Goal: Task Accomplishment & Management: Use online tool/utility

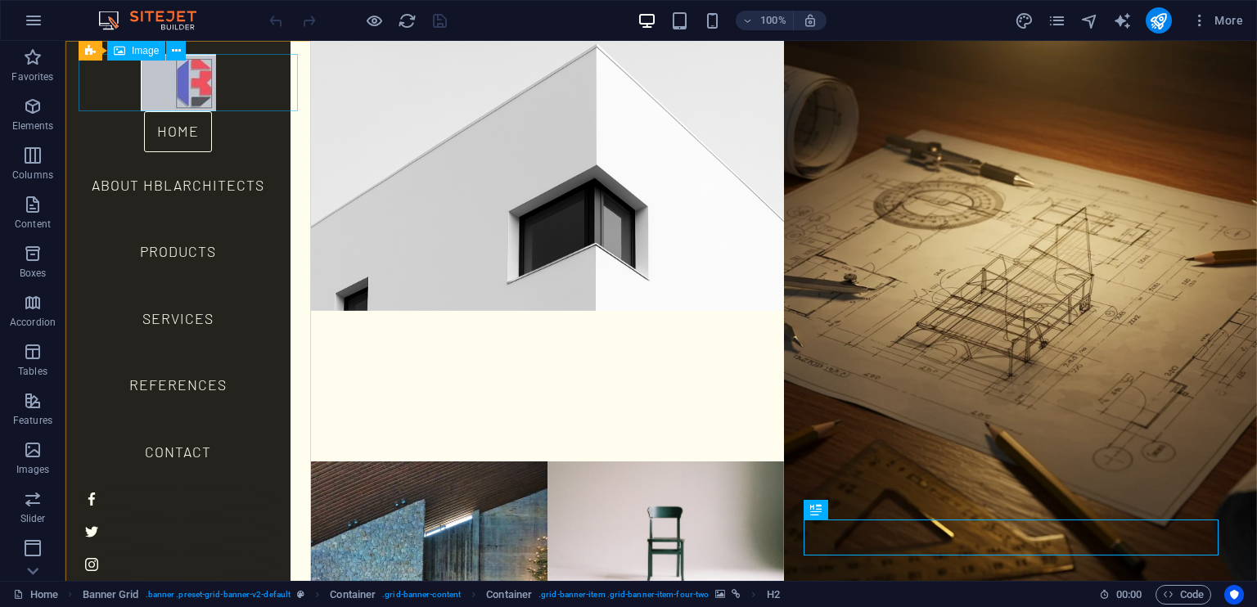
click at [180, 84] on figure at bounding box center [178, 82] width 199 height 57
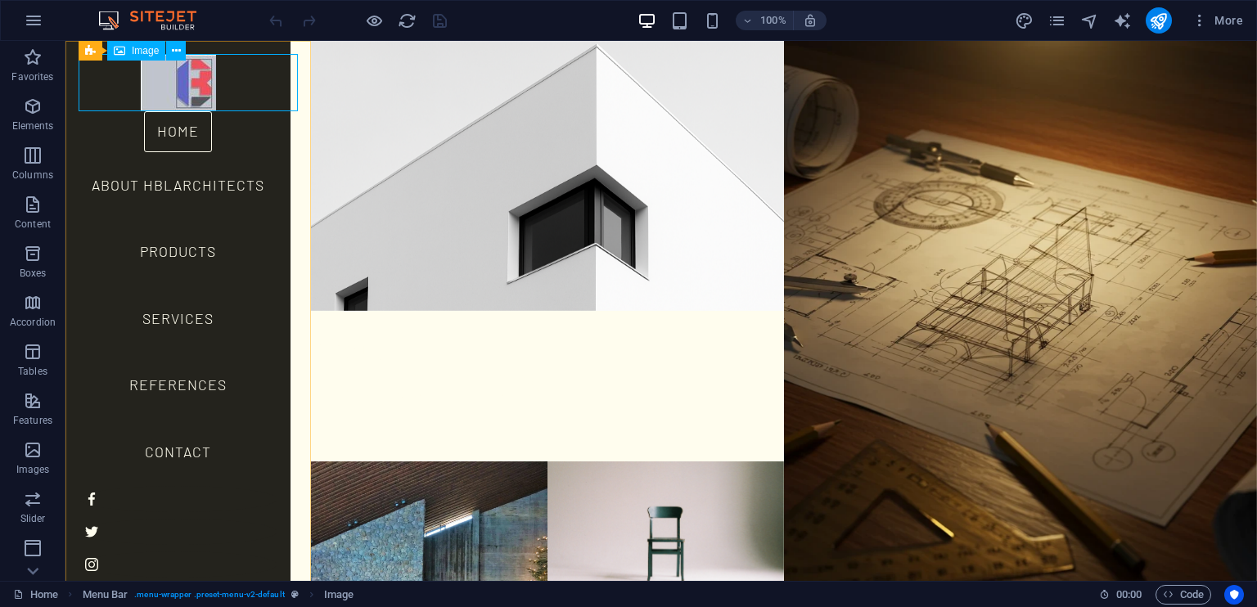
click at [228, 74] on figure at bounding box center [178, 82] width 199 height 57
click at [142, 48] on span "Image" at bounding box center [145, 51] width 27 height 10
select select "px"
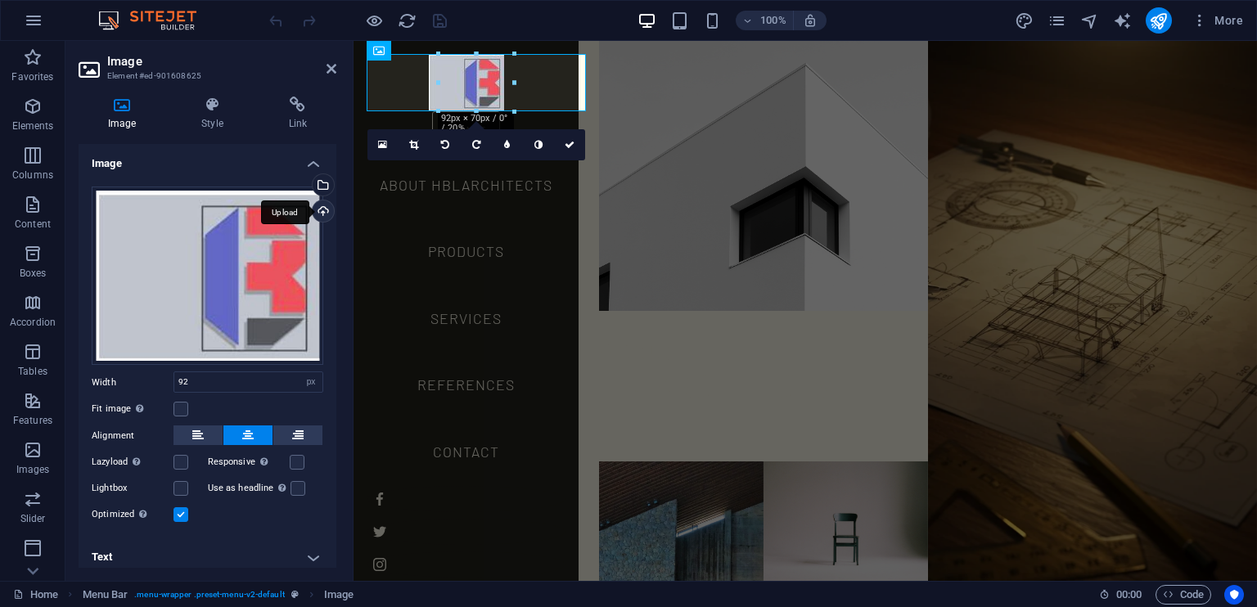
click at [321, 213] on div "Upload" at bounding box center [321, 213] width 25 height 25
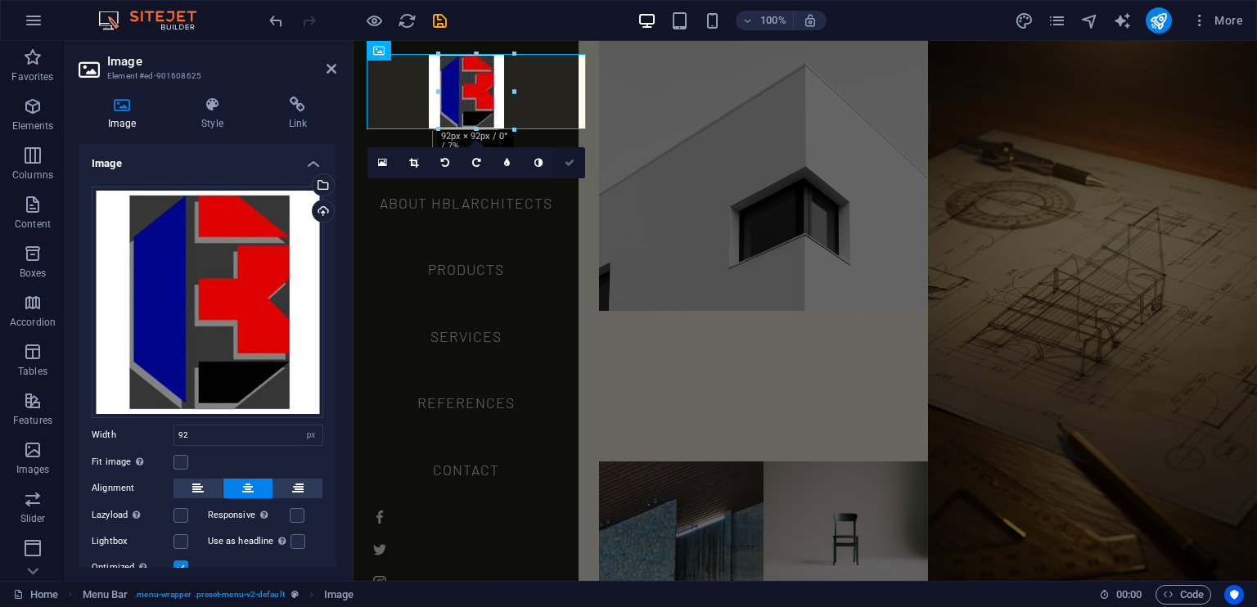
click at [569, 165] on icon at bounding box center [570, 163] width 10 height 10
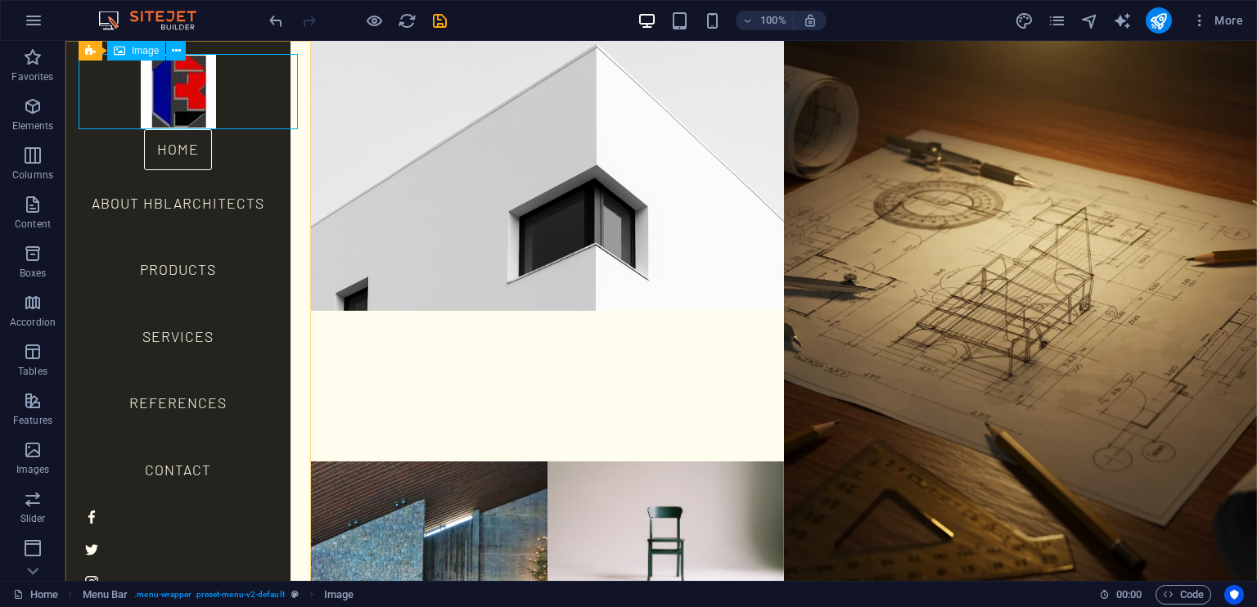
click at [244, 112] on figure at bounding box center [178, 91] width 199 height 75
click at [167, 107] on figure at bounding box center [178, 91] width 199 height 75
click at [140, 108] on figure at bounding box center [178, 91] width 199 height 75
click at [191, 93] on figure at bounding box center [178, 91] width 199 height 75
click at [145, 50] on span "Image" at bounding box center [145, 51] width 27 height 10
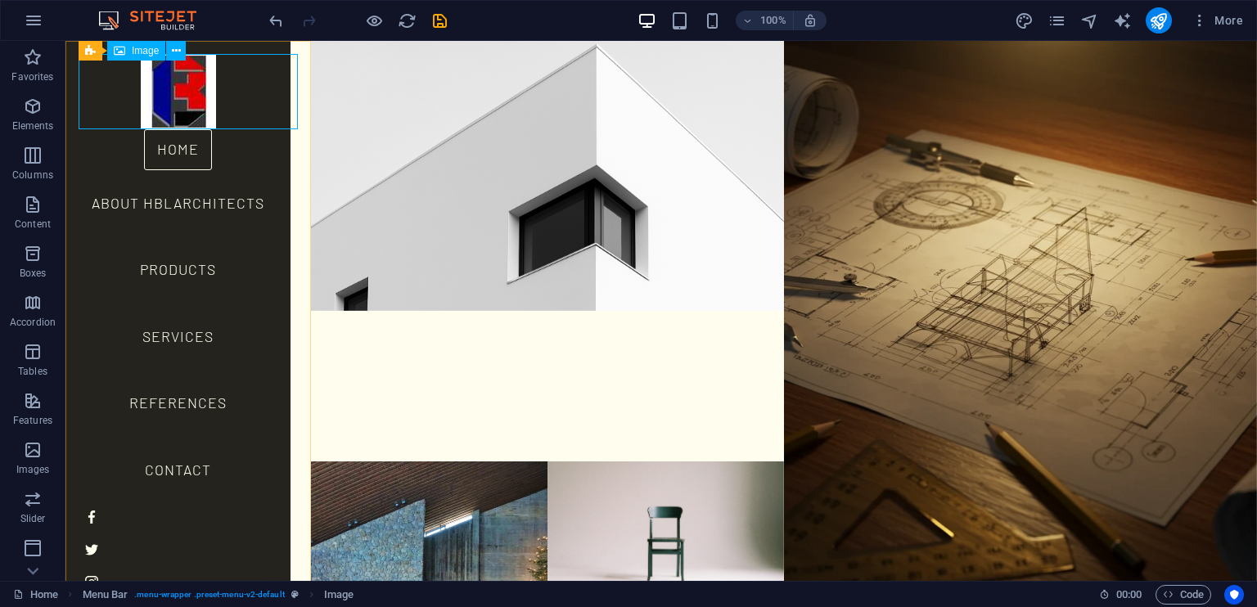
click at [145, 50] on span "Image" at bounding box center [145, 51] width 27 height 10
click at [162, 88] on figure at bounding box center [178, 91] width 199 height 75
select select "px"
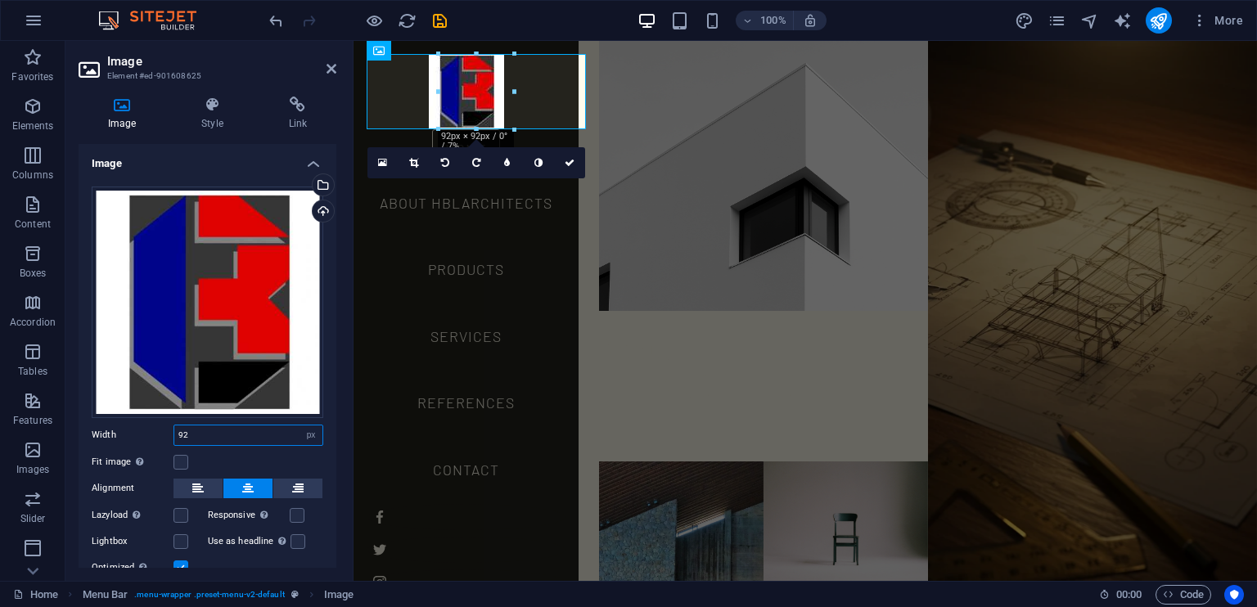
click at [193, 428] on input "92" at bounding box center [248, 436] width 148 height 20
type input "9"
type input "80"
click at [566, 169] on link at bounding box center [569, 162] width 31 height 31
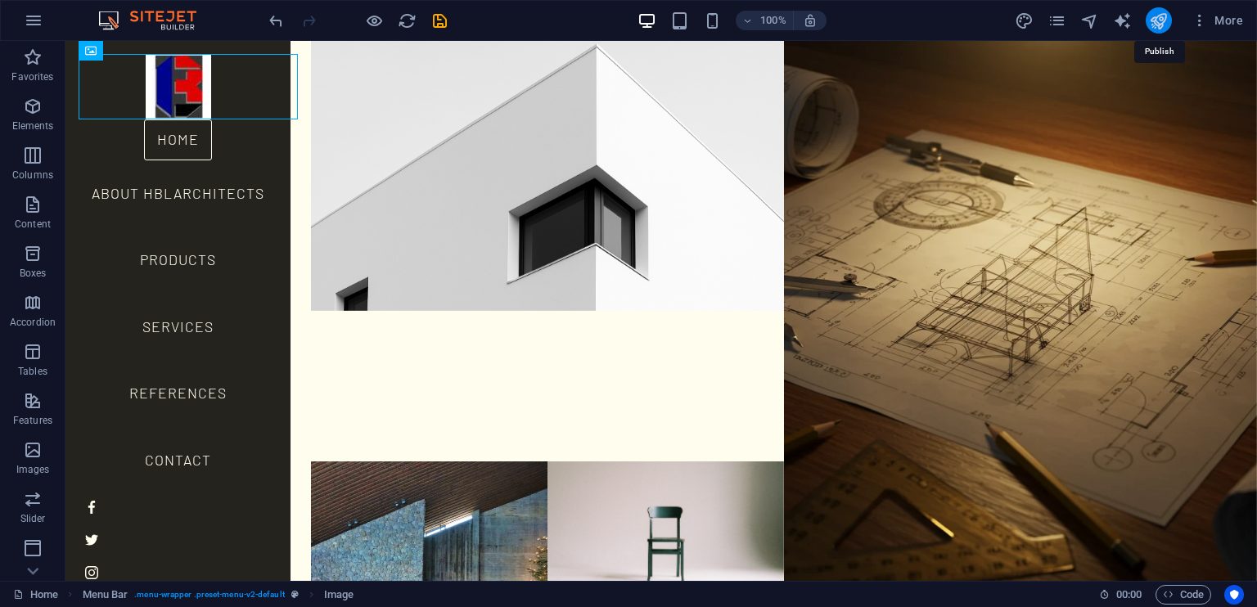
click at [1159, 27] on icon "publish" at bounding box center [1158, 20] width 19 height 19
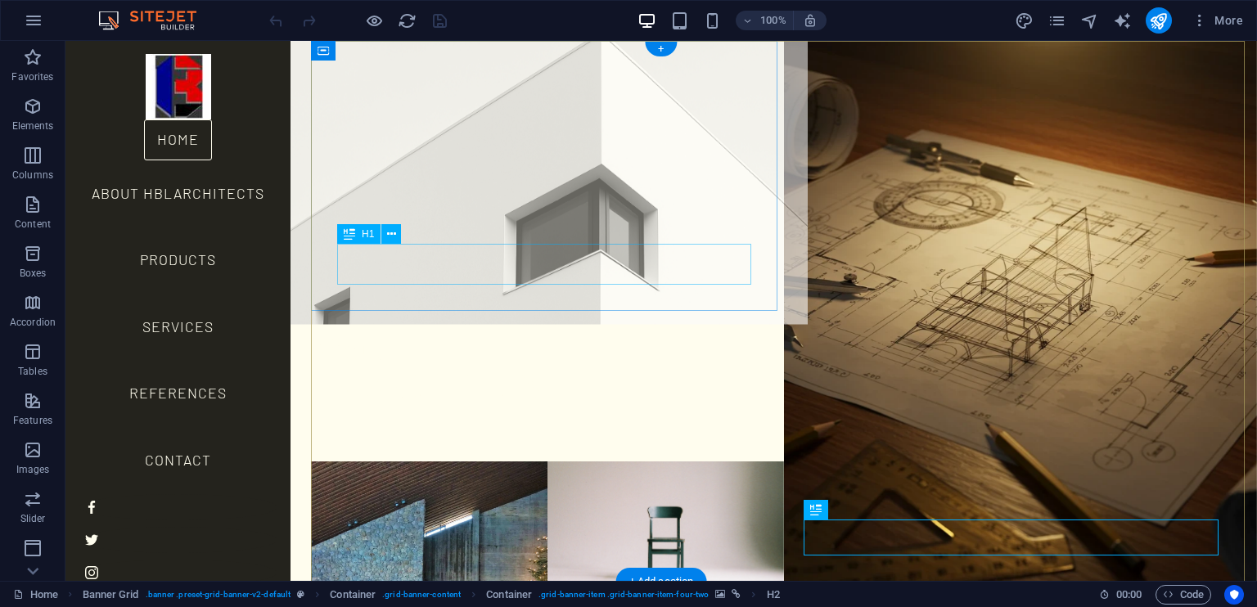
click at [387, 367] on div "HBLARCHITECTS" at bounding box center [547, 387] width 473 height 41
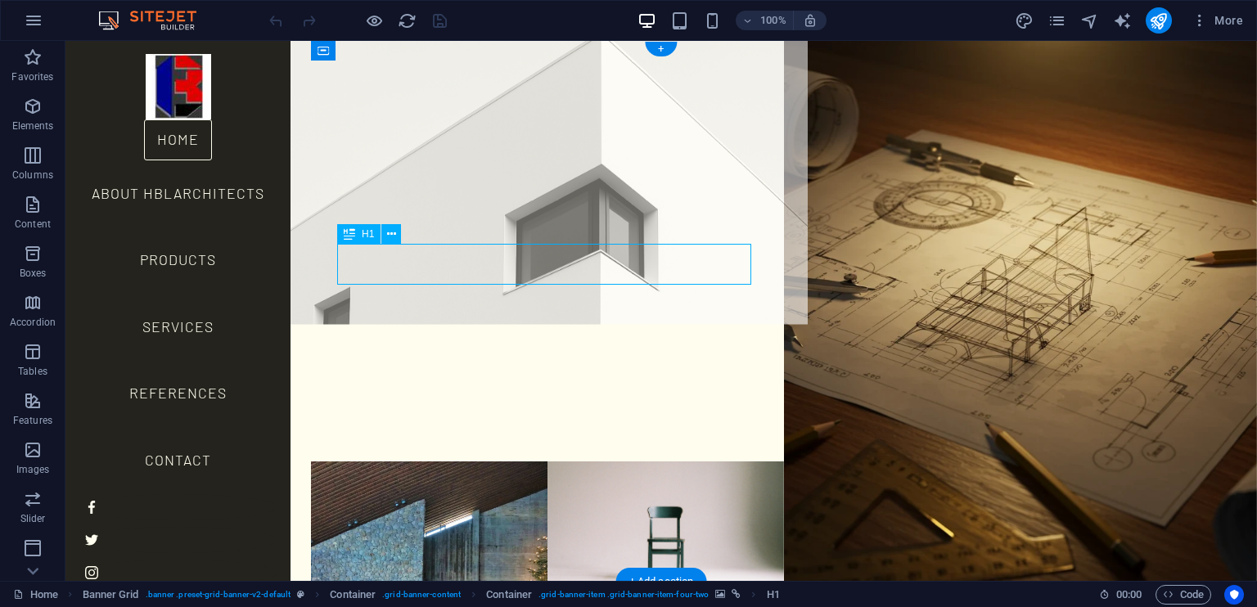
click at [399, 367] on div "HBLARCHITECTS" at bounding box center [547, 387] width 473 height 41
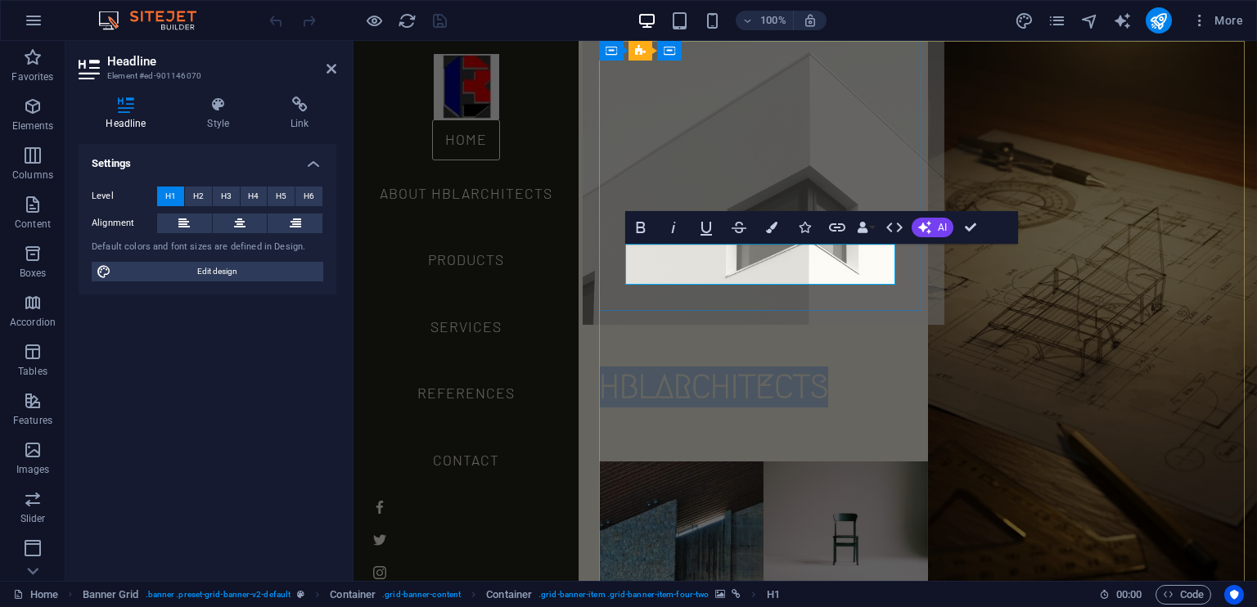
click at [684, 369] on span "HBLARCHITECTS" at bounding box center [713, 386] width 229 height 35
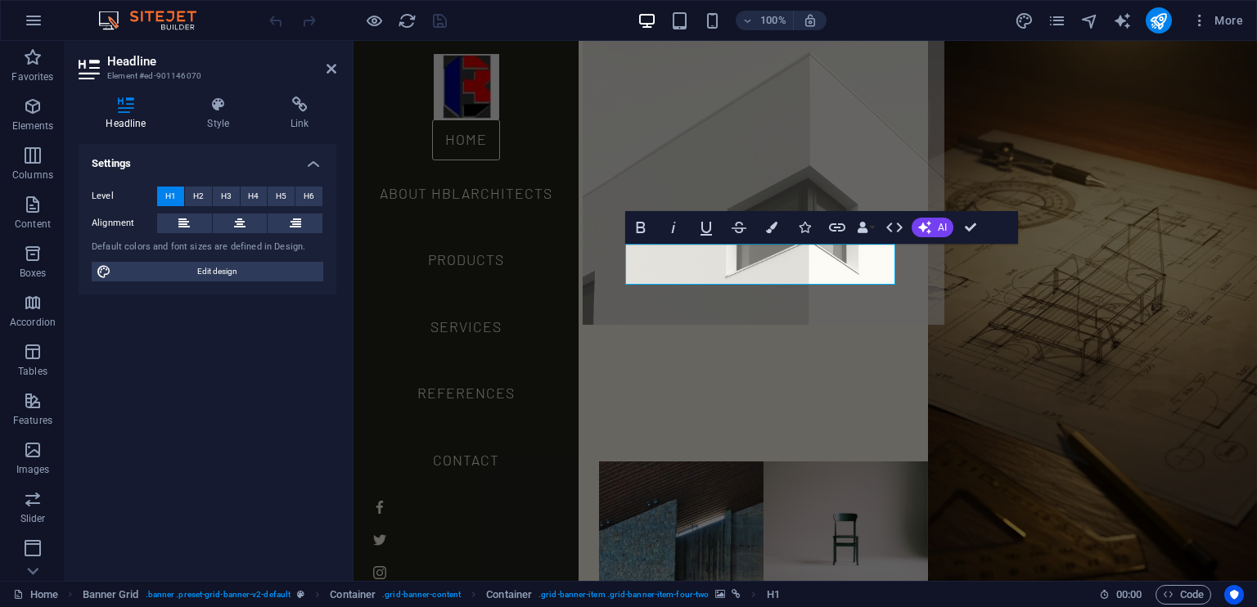
click at [795, 147] on figure at bounding box center [764, 176] width 362 height 297
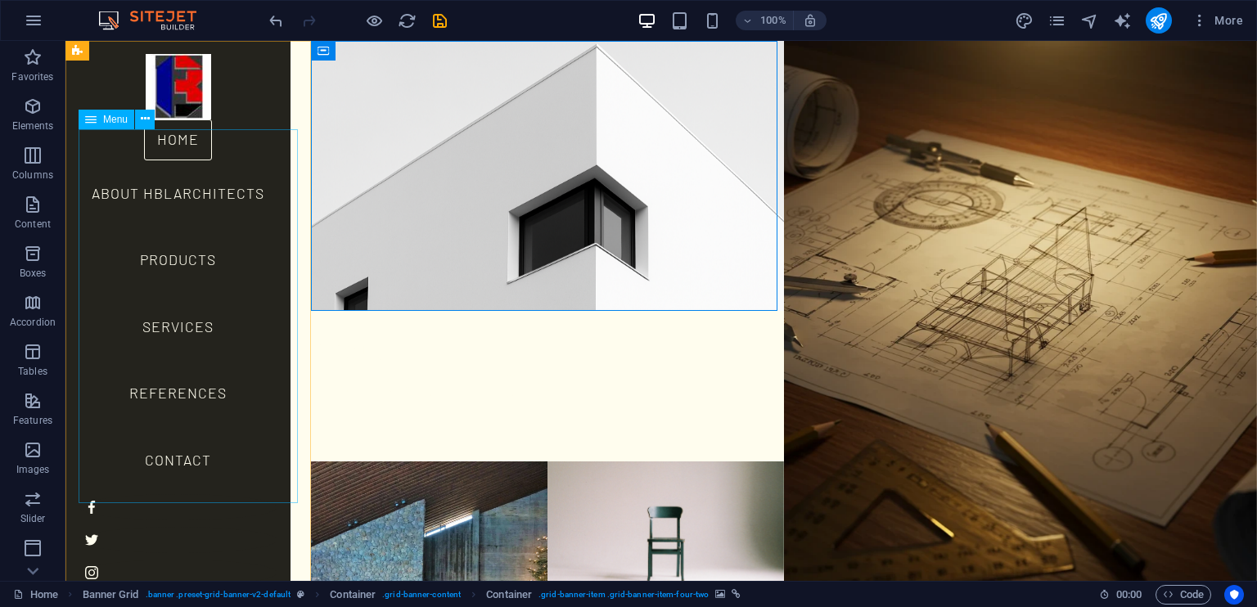
click at [184, 203] on nav "Home About HBLArchitects Products Services References Contact" at bounding box center [178, 307] width 199 height 375
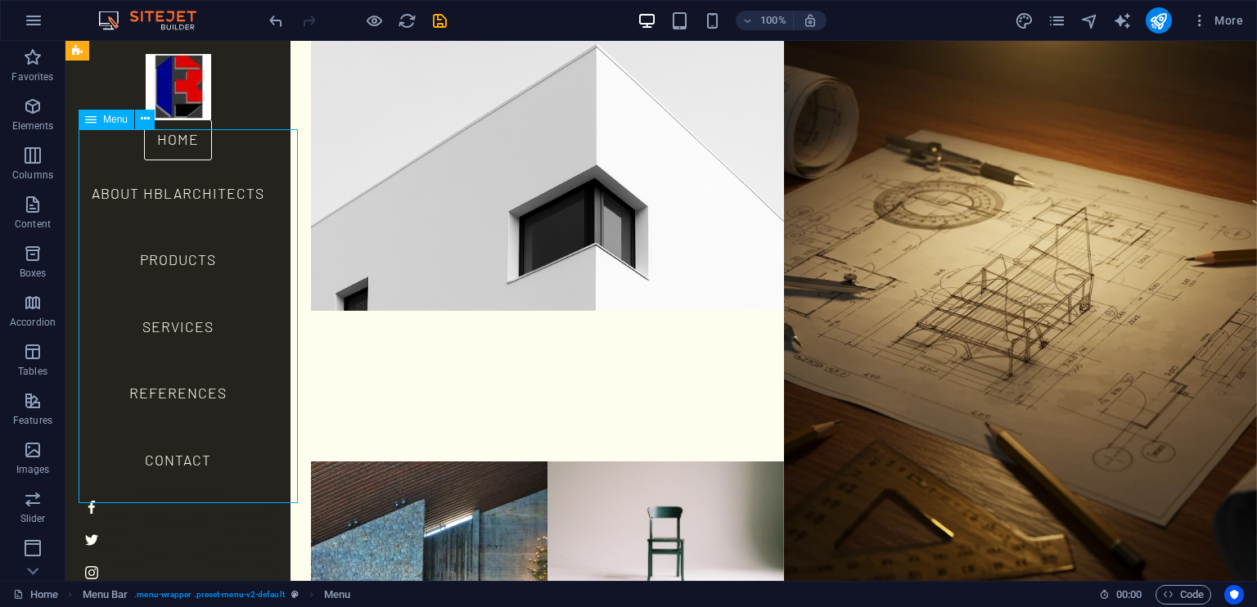
click at [184, 203] on nav "Home About HBLArchitects Products Services References Contact" at bounding box center [178, 307] width 199 height 375
select select
select select "1"
select select
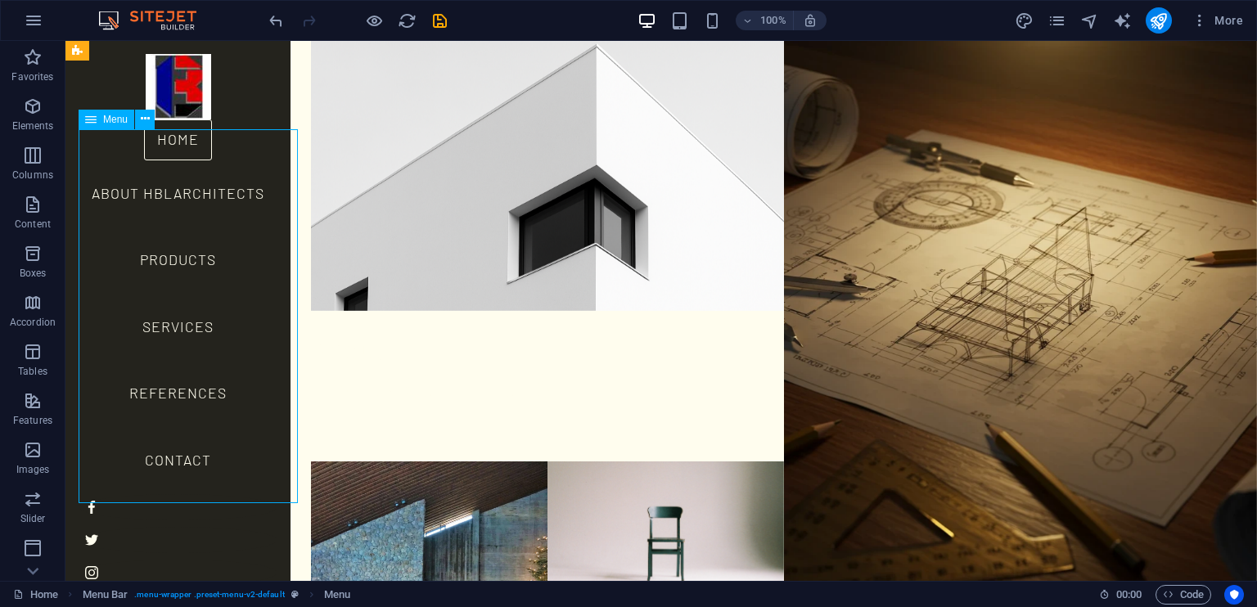
select select "3"
select select
select select "2"
select select
select select "4"
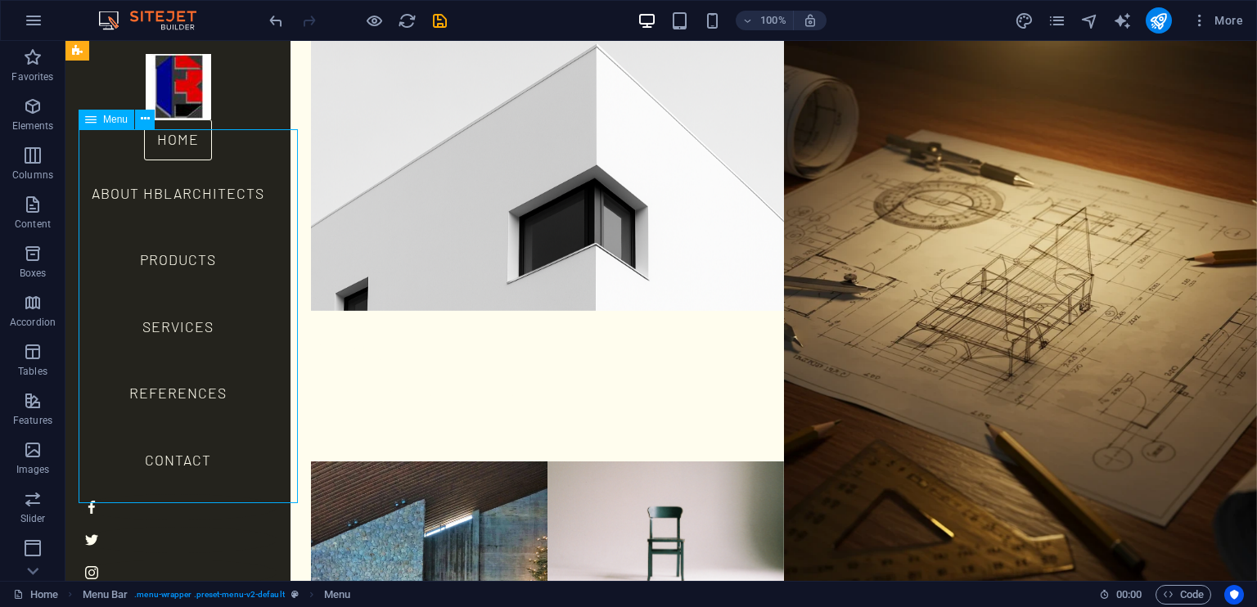
select select
select select "5"
select select
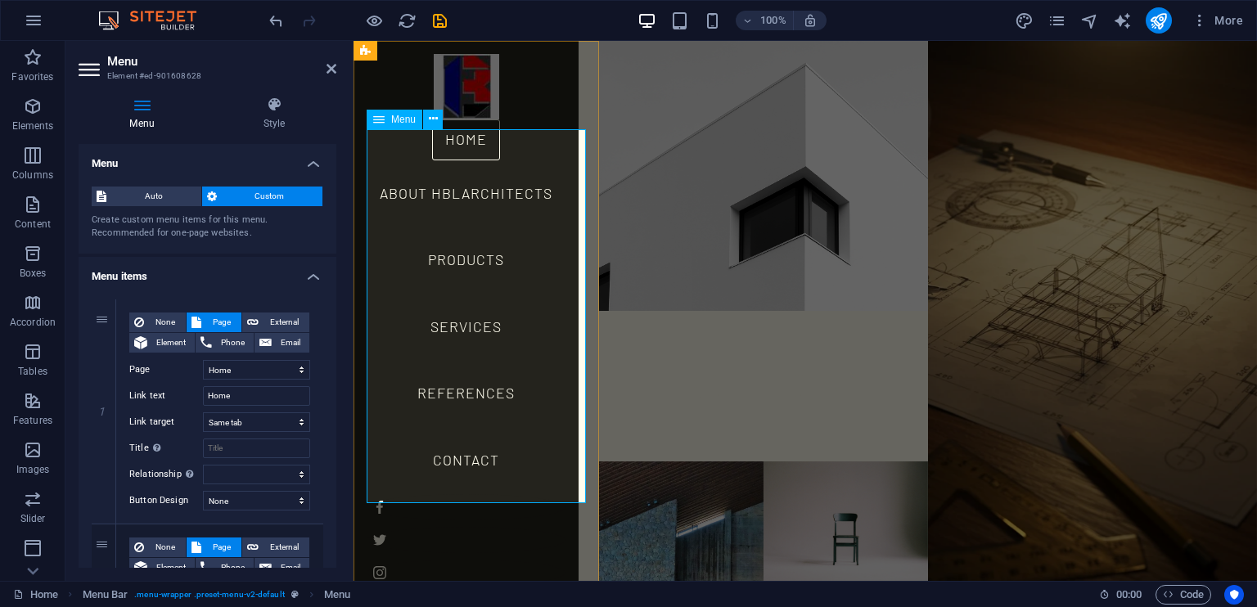
click at [469, 410] on nav "Home About HBLArchitects Products Services References Contact" at bounding box center [466, 307] width 199 height 375
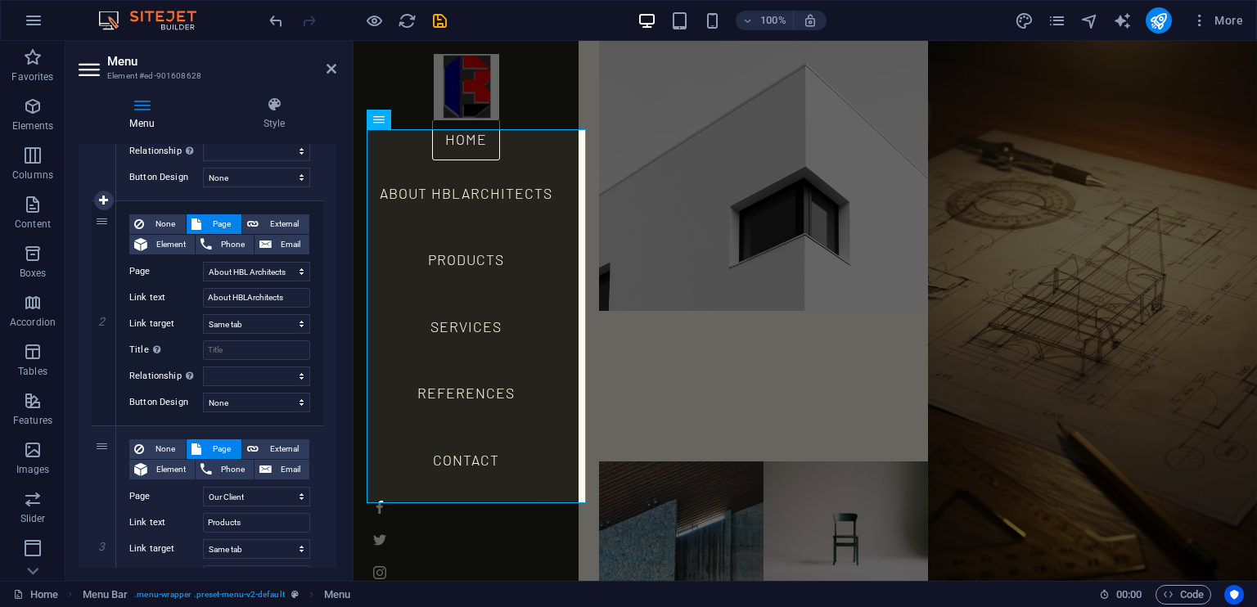
scroll to position [330, 0]
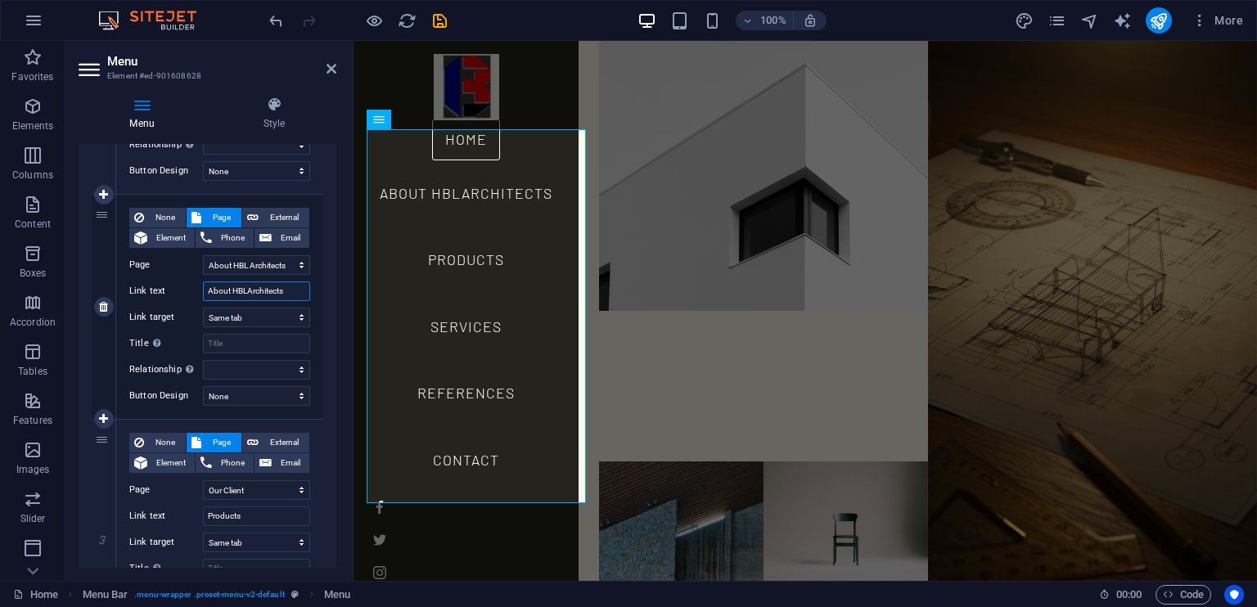
click at [247, 290] on input "About HBLArchitects" at bounding box center [256, 292] width 107 height 20
type input "About HBL Architects"
select select
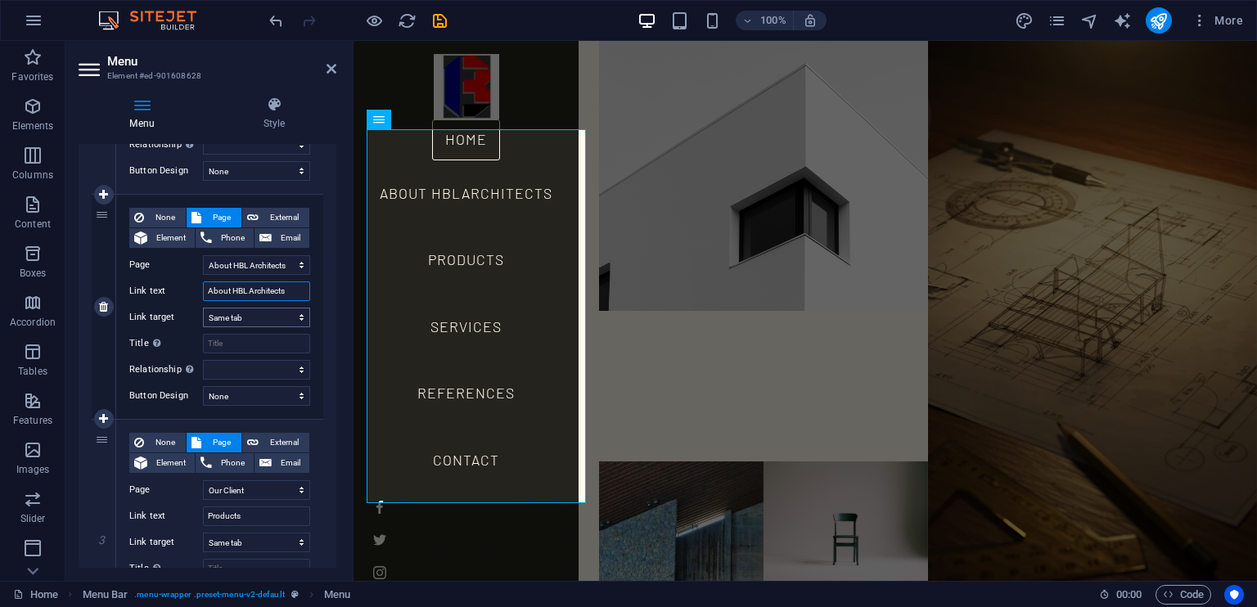
select select
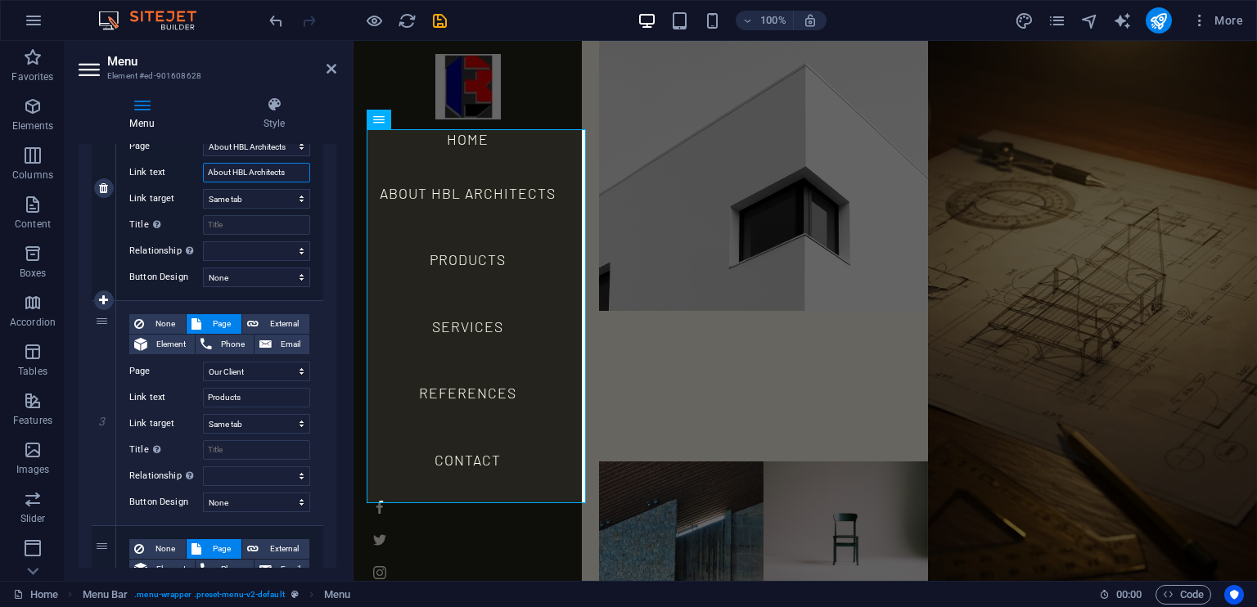
scroll to position [451, 0]
type input "About HBL Architects"
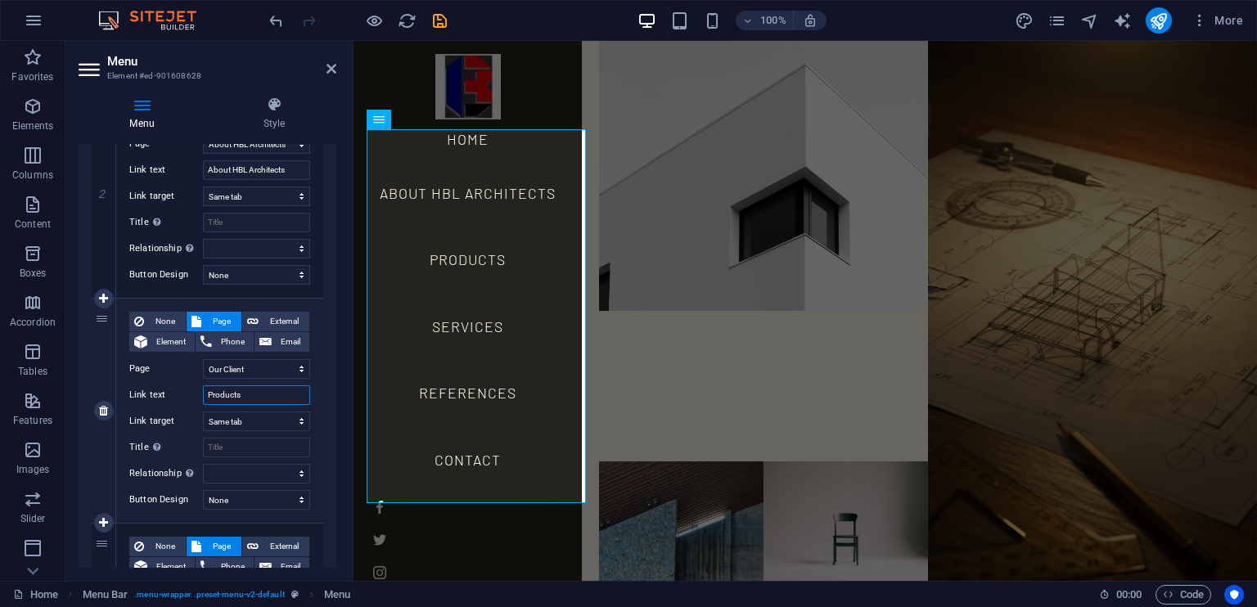
drag, startPoint x: 249, startPoint y: 395, endPoint x: 186, endPoint y: 404, distance: 63.6
click at [186, 404] on div "Link text Products" at bounding box center [219, 396] width 181 height 20
type input "Our"
select select
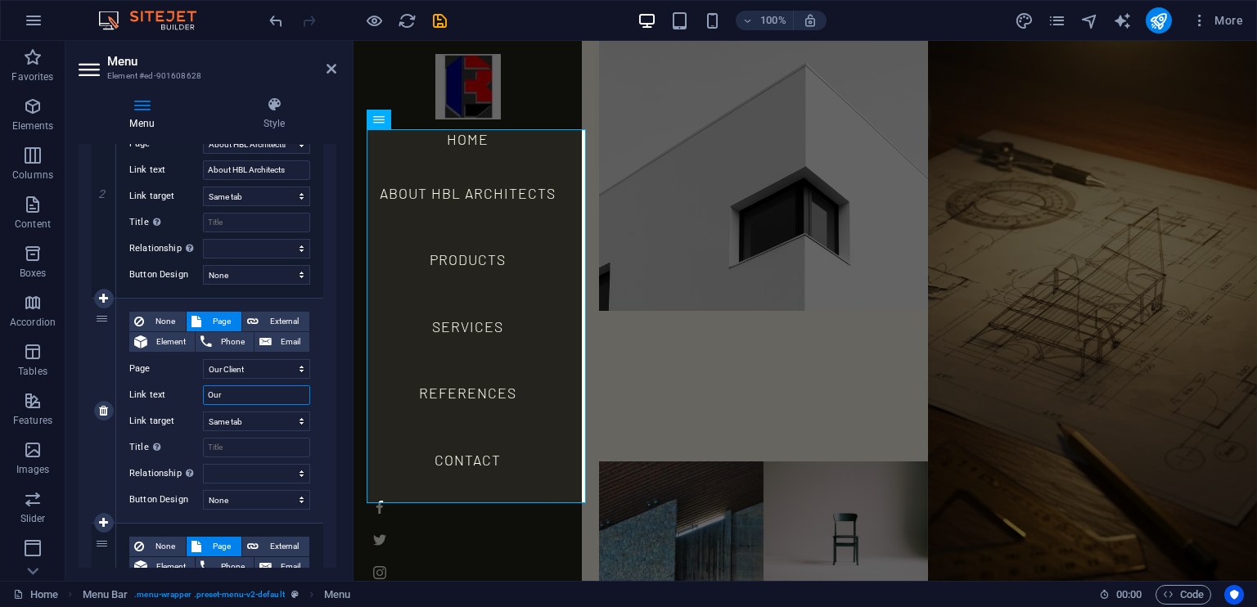
select select
type input "Our Cl"
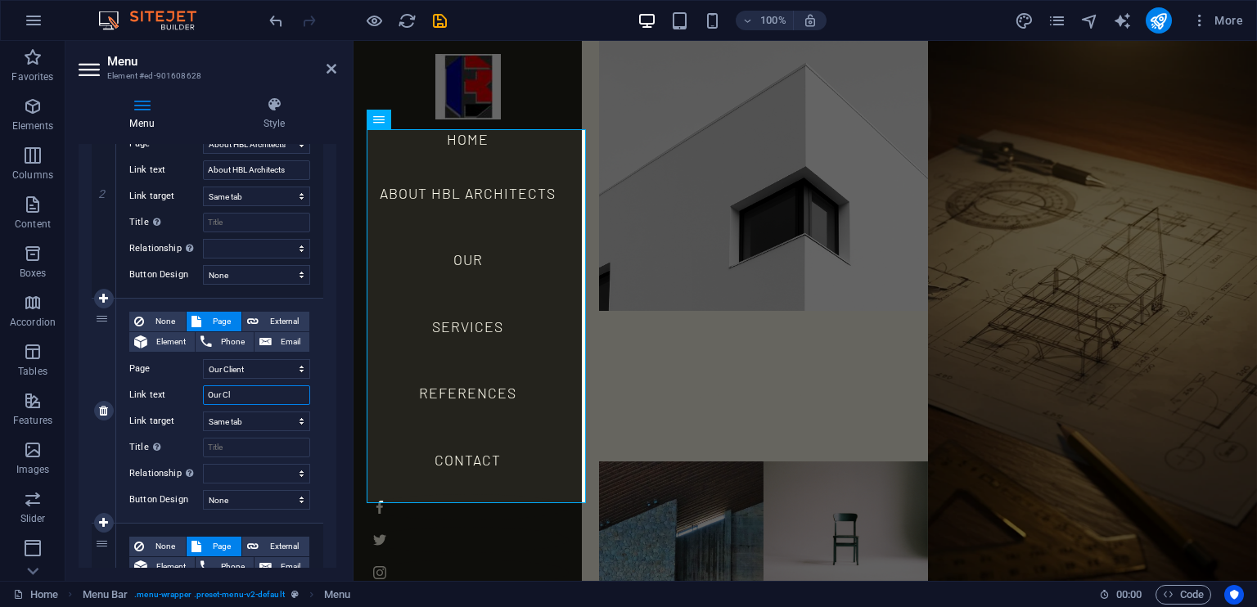
select select
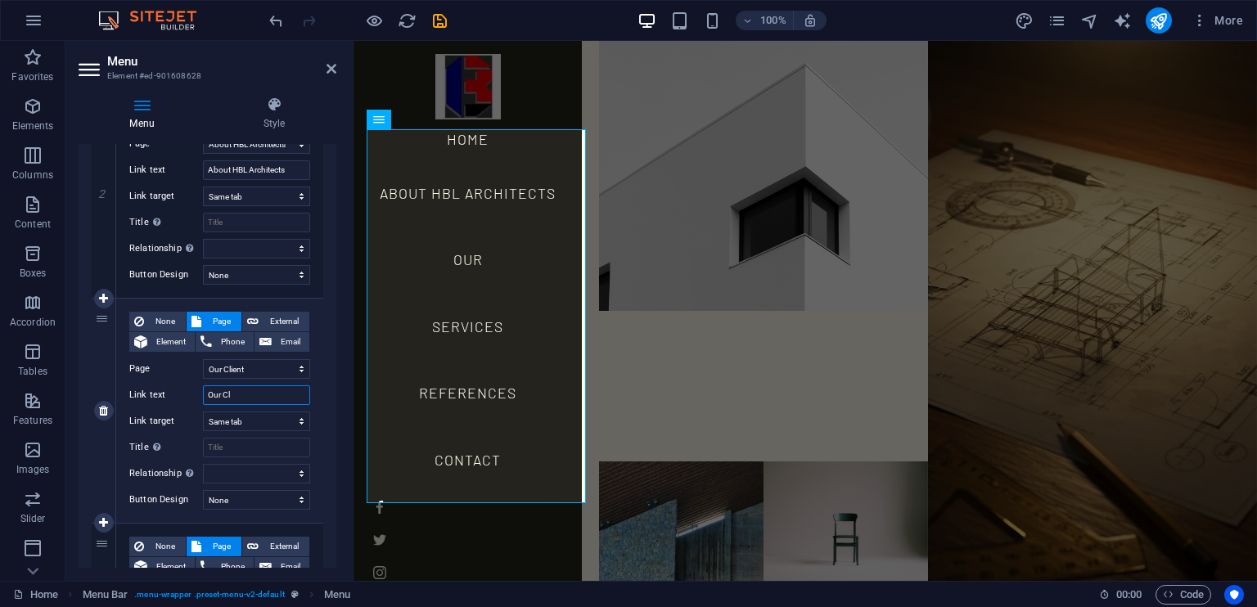
select select
type input "Our Client"
select select
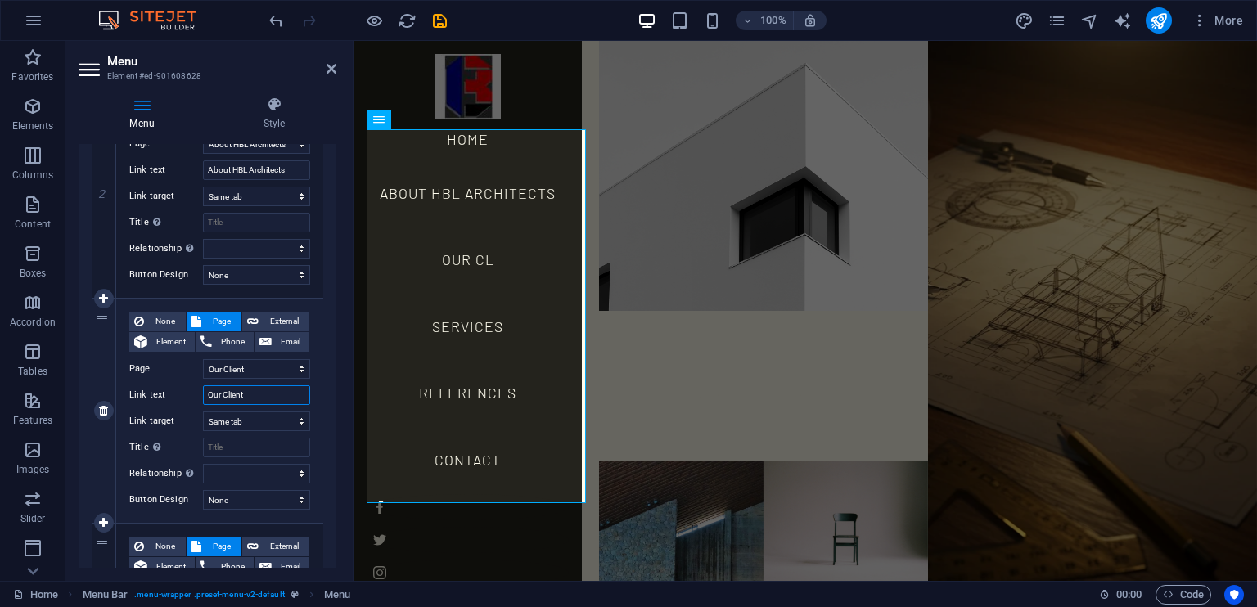
select select
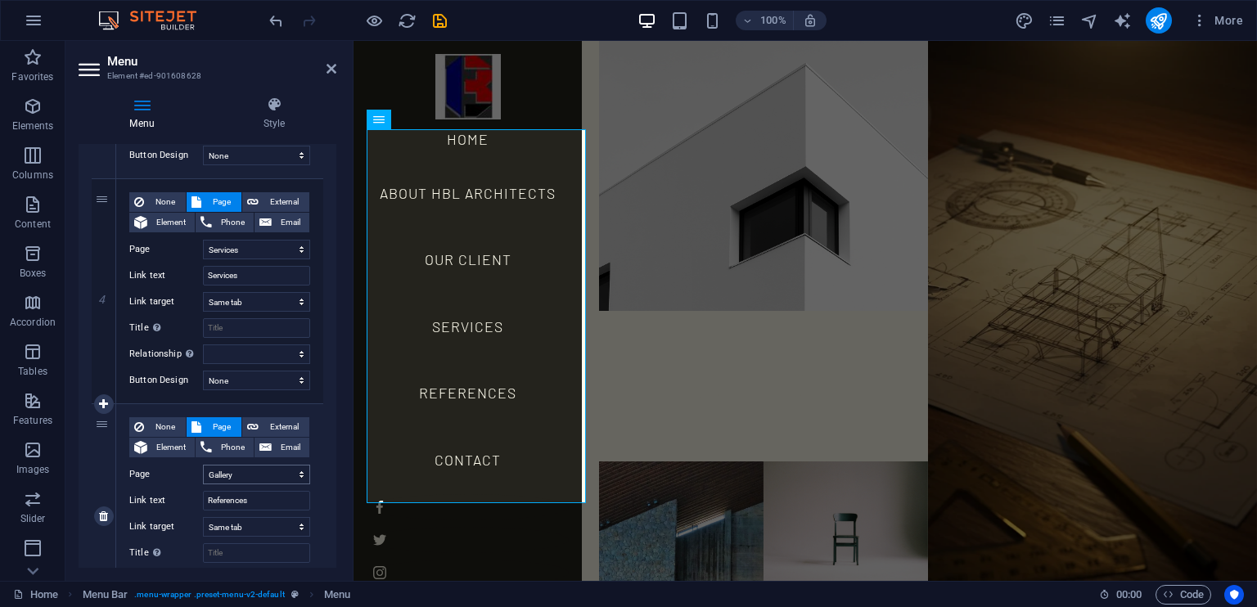
scroll to position [796, 0]
type input "Our Client"
drag, startPoint x: 255, startPoint y: 503, endPoint x: 181, endPoint y: 510, distance: 74.0
click at [181, 510] on div "None Page External Element Phone Email Page Home About HBL Architects Services …" at bounding box center [219, 503] width 181 height 172
type input "G"
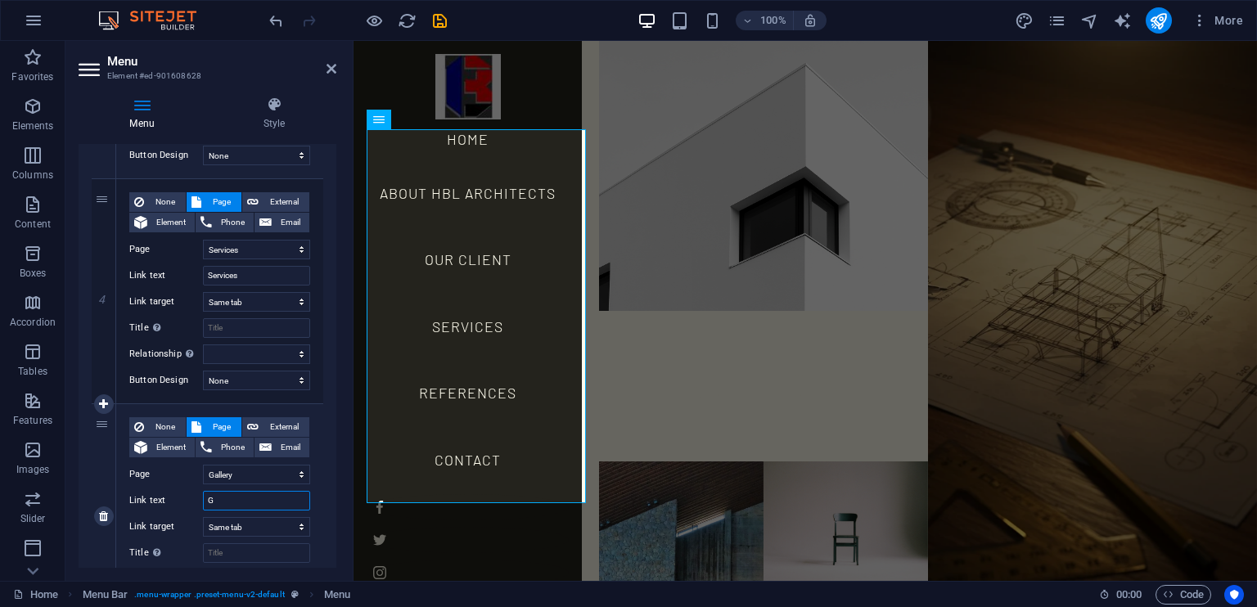
select select
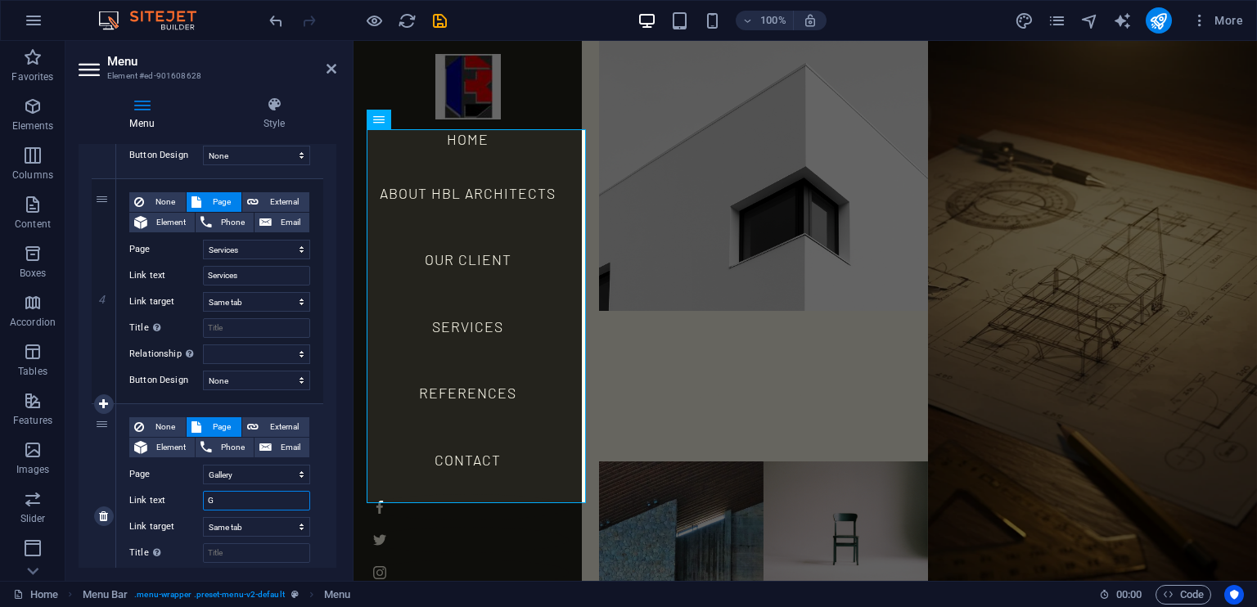
select select
type input "Gallery"
select select
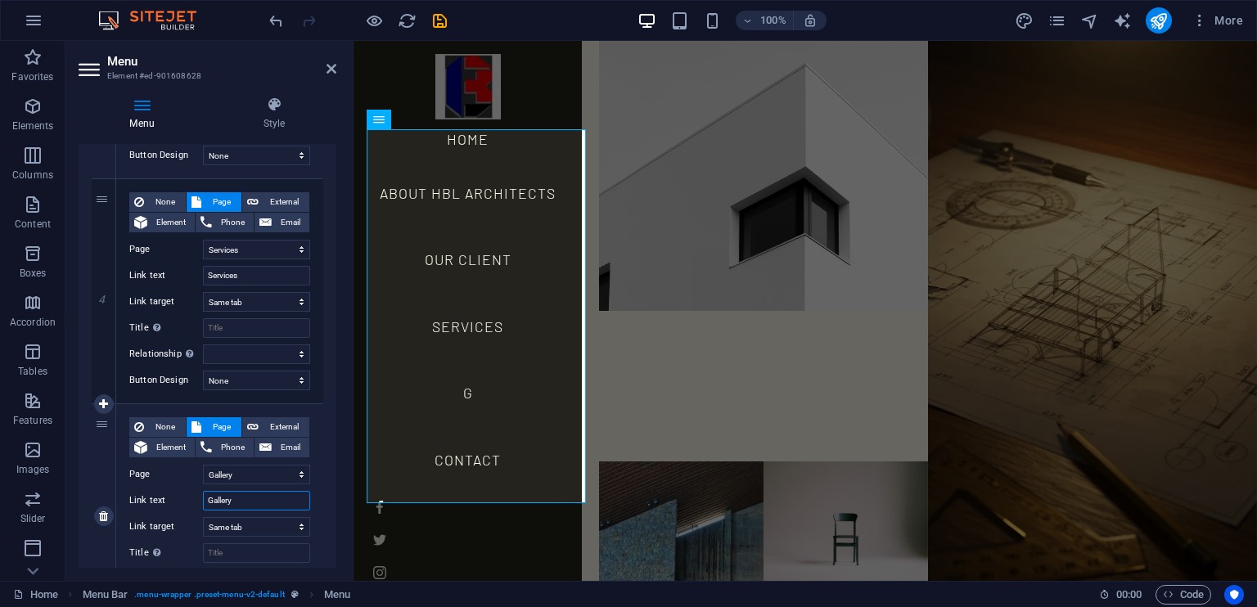
select select
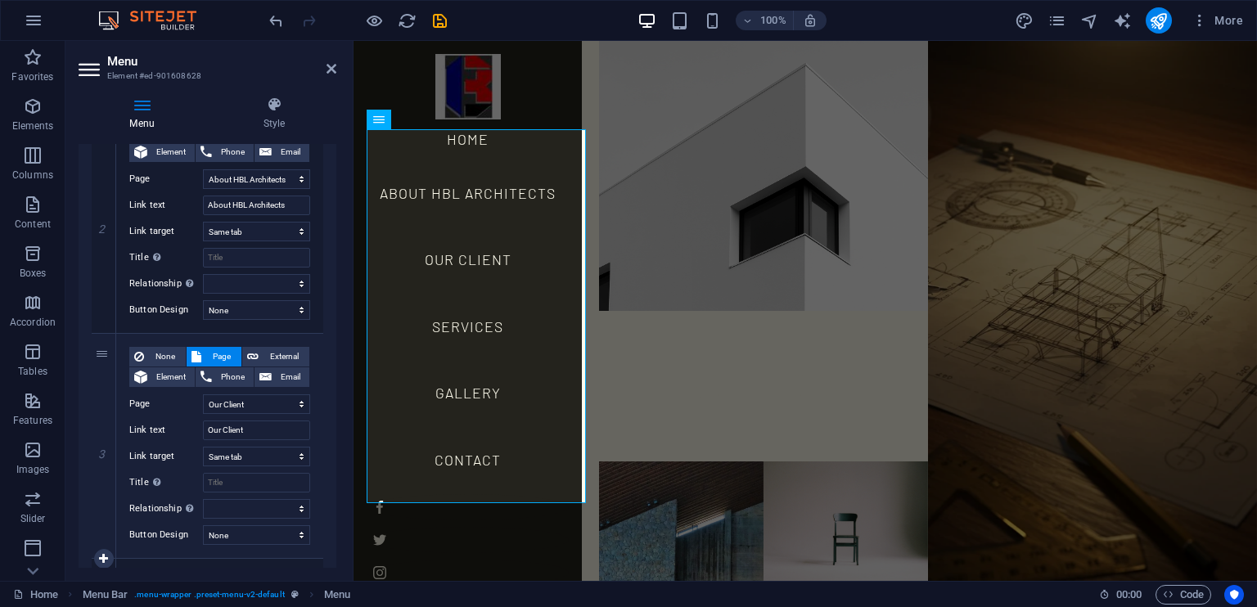
scroll to position [529, 0]
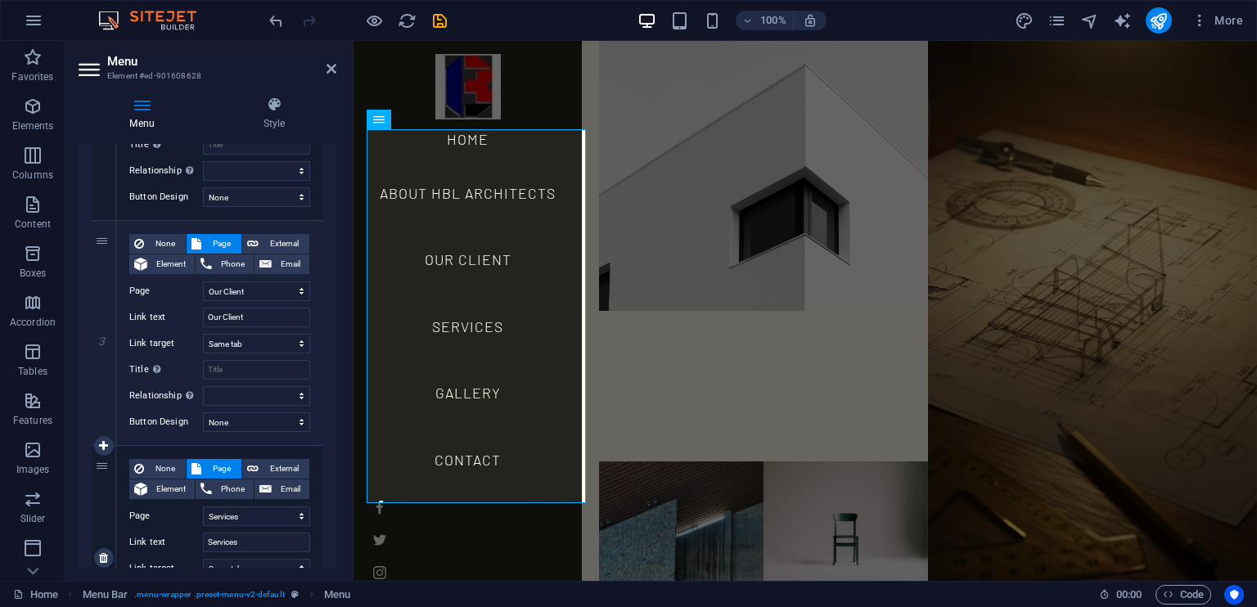
type input "Gallery"
drag, startPoint x: 101, startPoint y: 472, endPoint x: 109, endPoint y: 247, distance: 224.4
click at [109, 247] on div "1 None Page External Element Phone Email Page Home About HBL Architects Service…" at bounding box center [208, 446] width 232 height 1351
select select
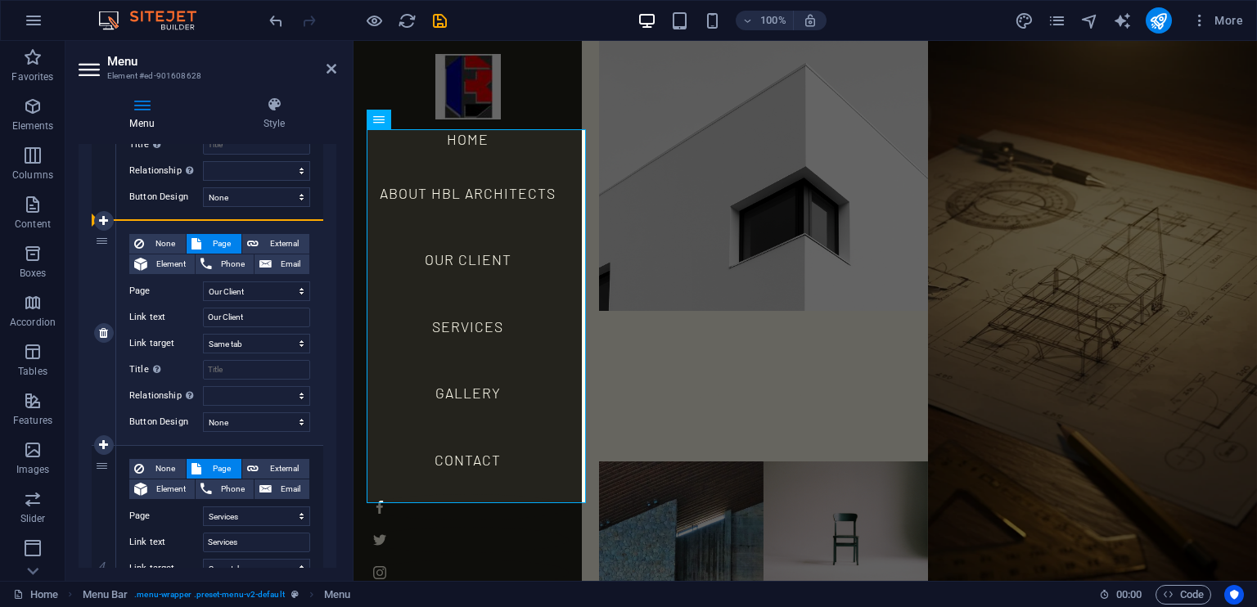
select select "2"
type input "Services"
select select
select select "3"
type input "Our Client"
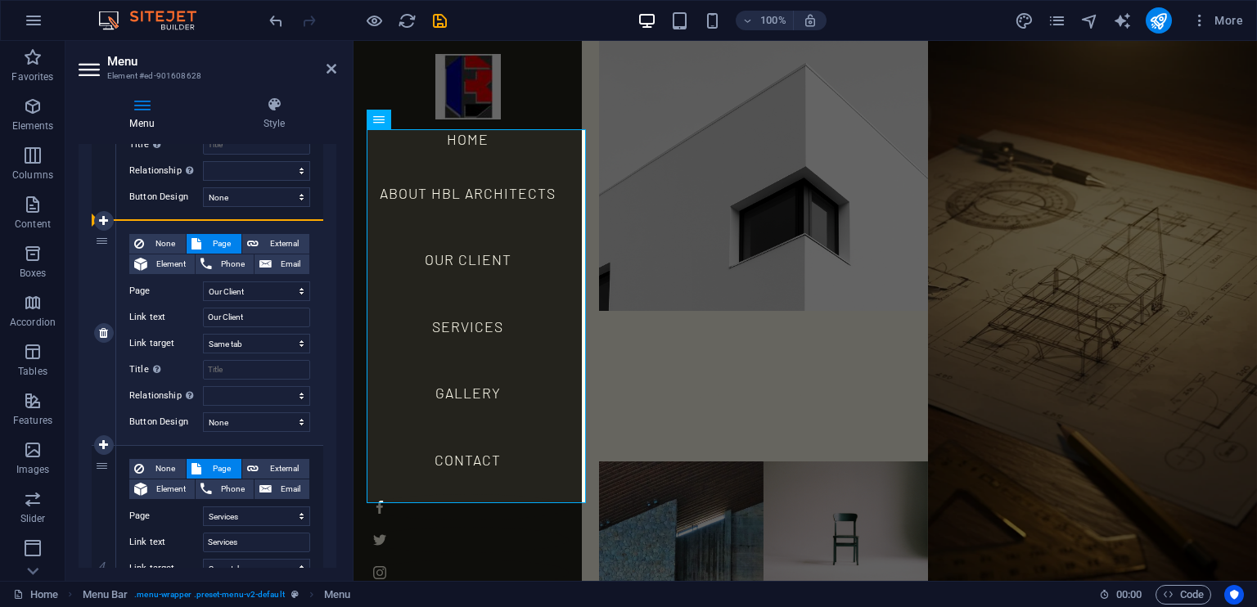
select select
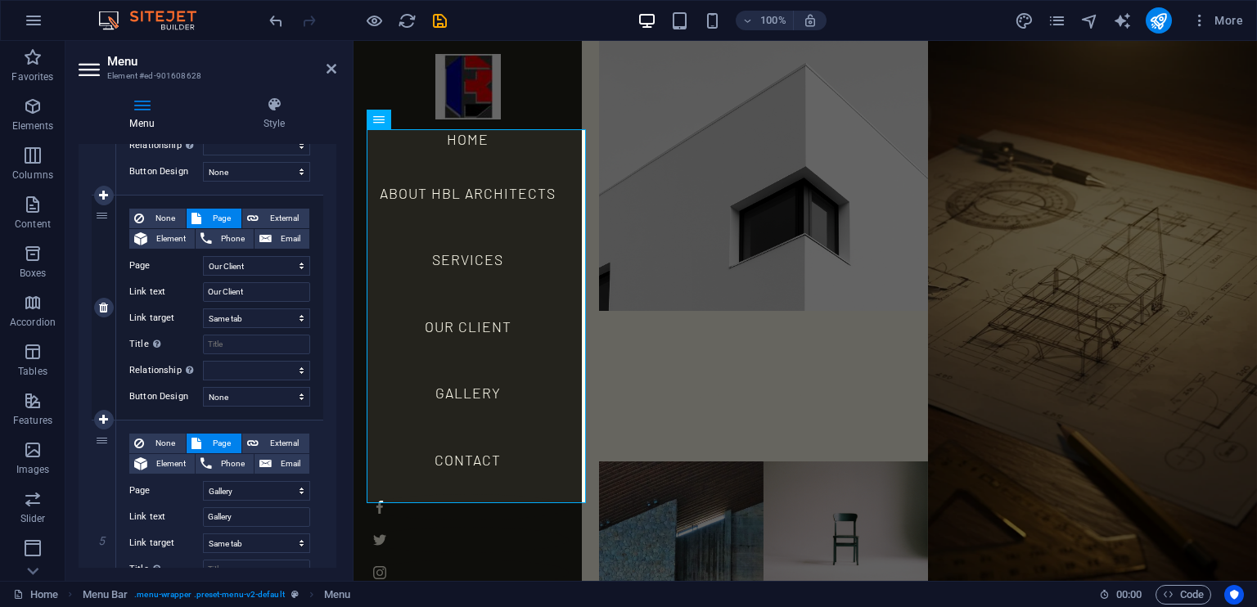
scroll to position [828, 0]
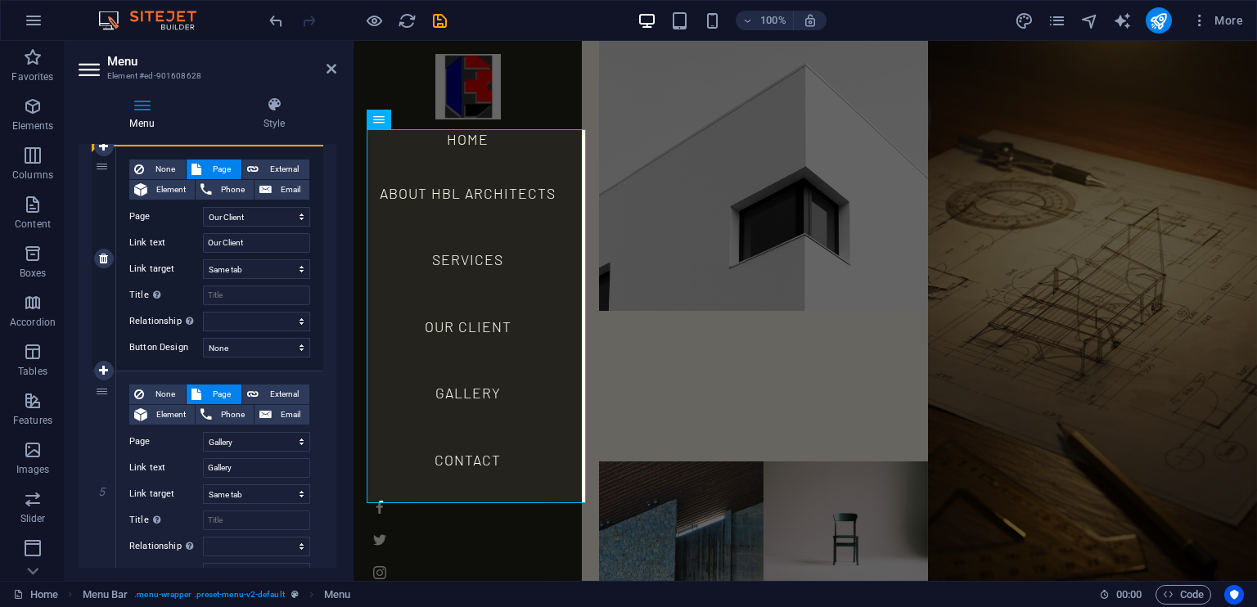
drag, startPoint x: 102, startPoint y: 393, endPoint x: 105, endPoint y: 231, distance: 162.1
click at [105, 231] on div "1 None Page External Element Phone Email Page Home About HBL Architects Service…" at bounding box center [208, 146] width 232 height 1351
select select
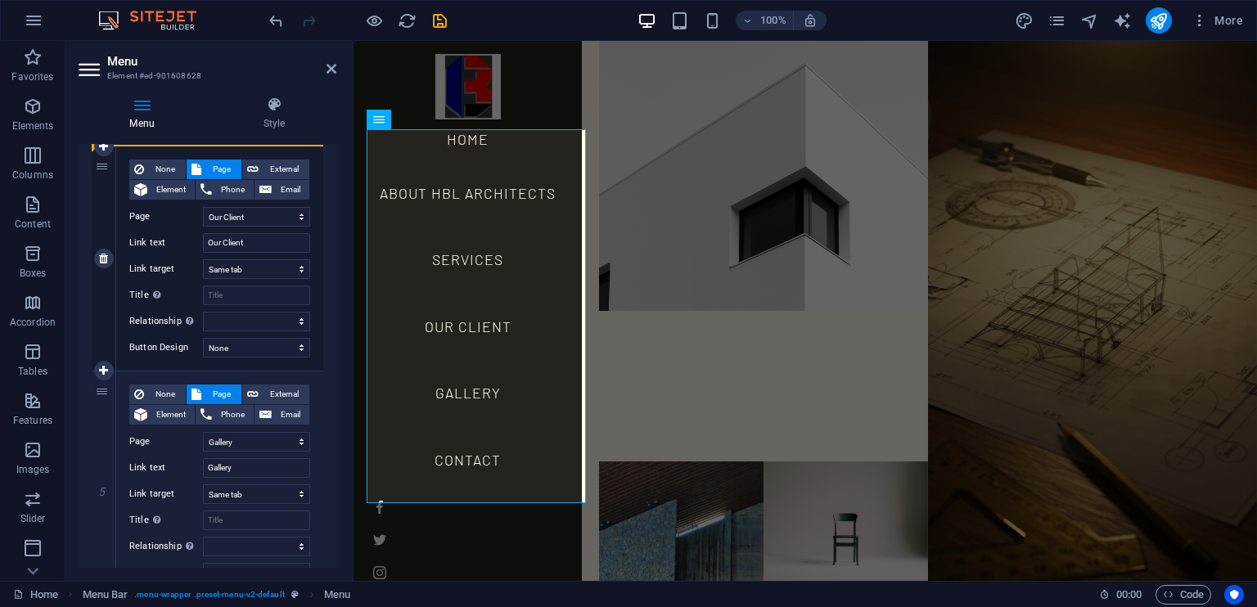
select select "4"
type input "Gallery"
select select
select select "3"
type input "Our Client"
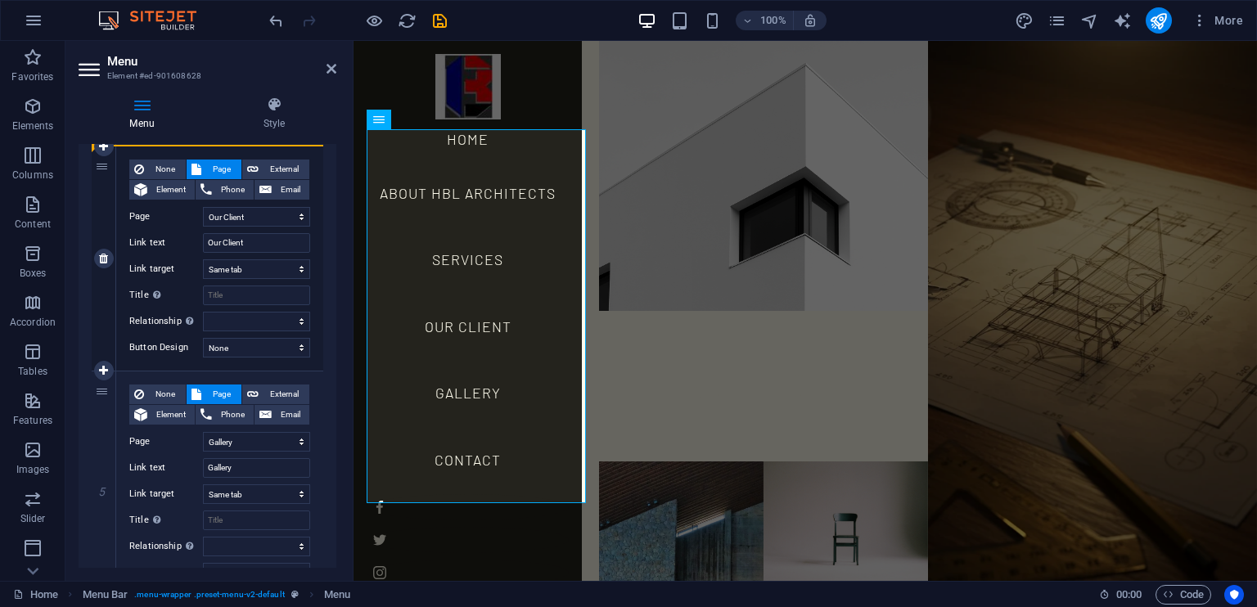
select select
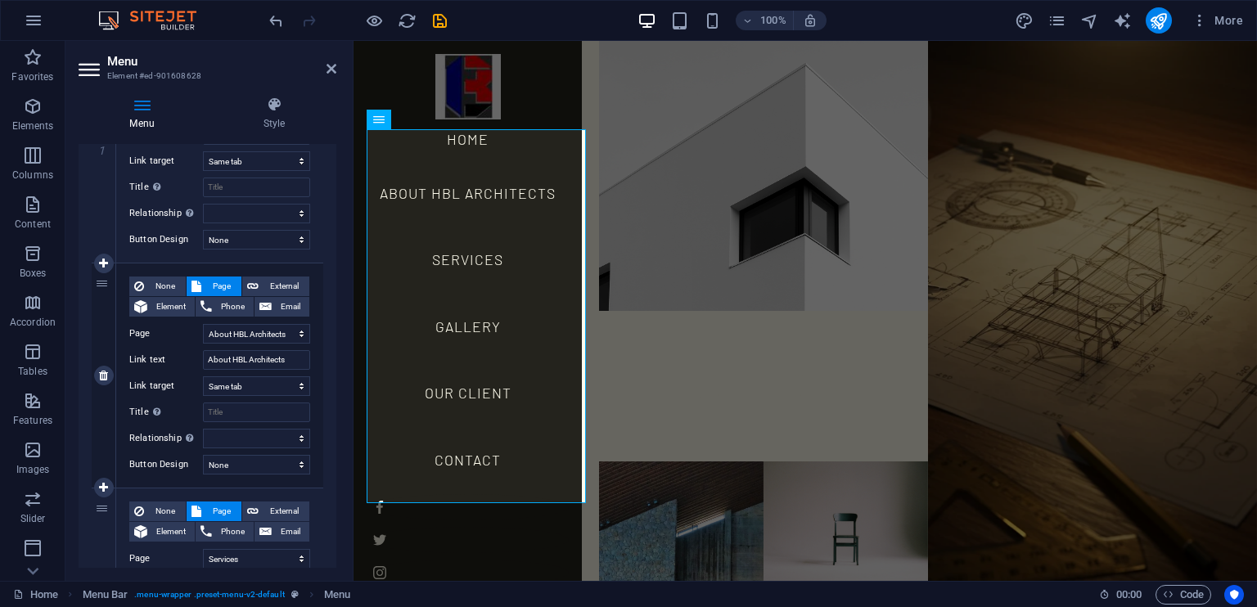
scroll to position [0, 0]
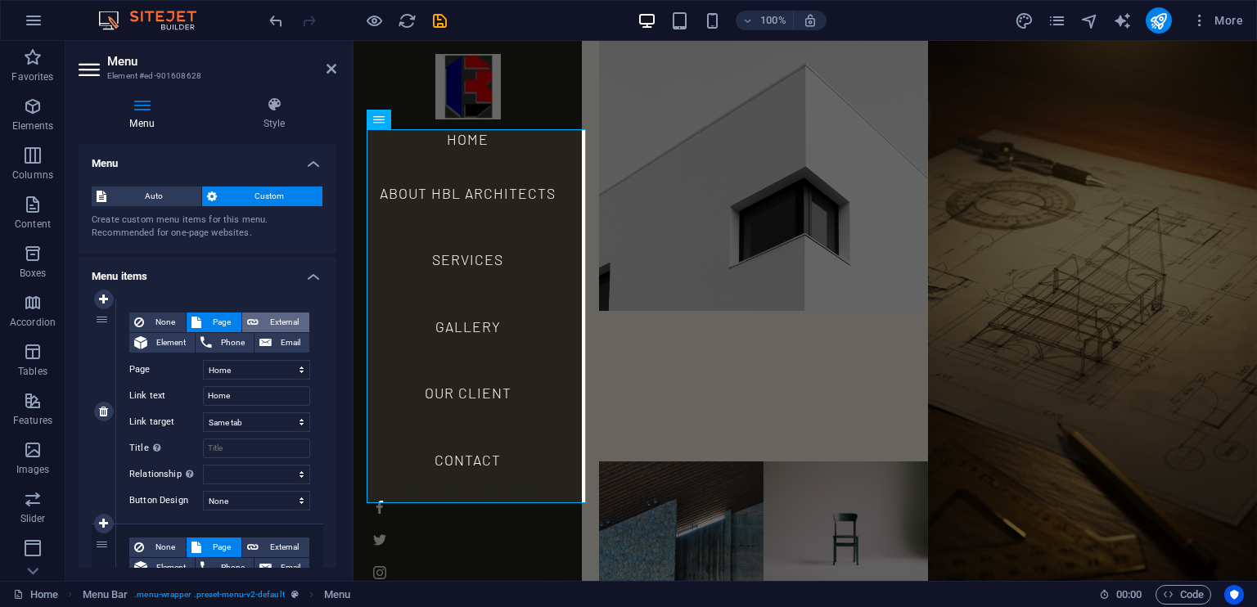
click at [264, 323] on span "External" at bounding box center [284, 323] width 41 height 20
select select "blank"
select select
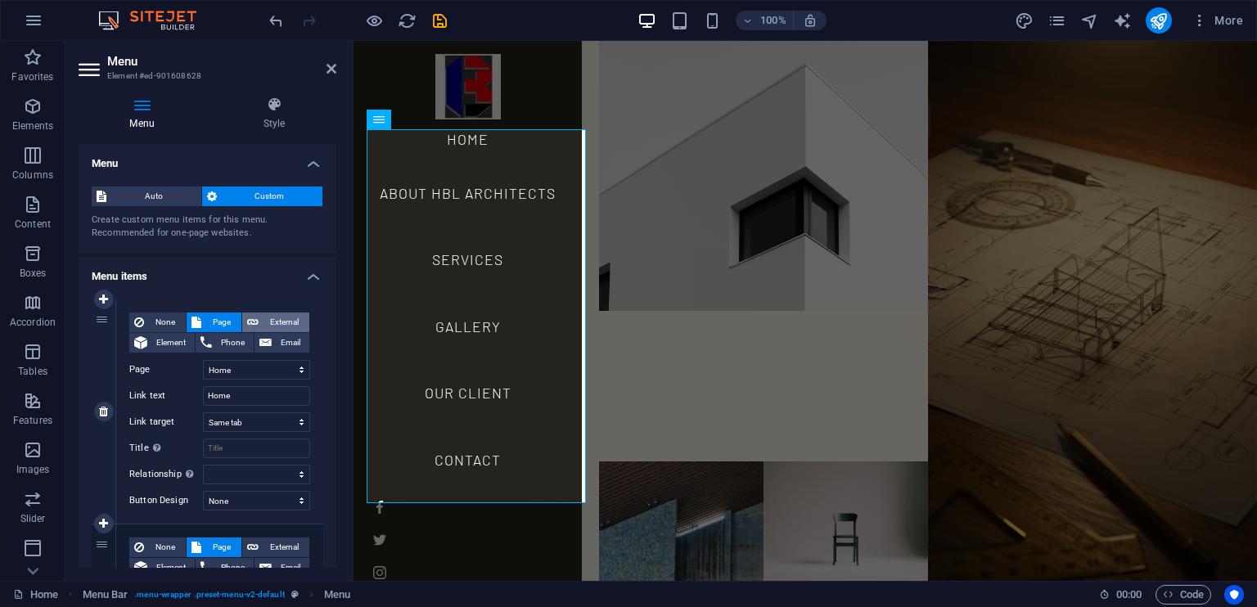
select select
click at [170, 342] on span "Element" at bounding box center [171, 343] width 38 height 20
select select
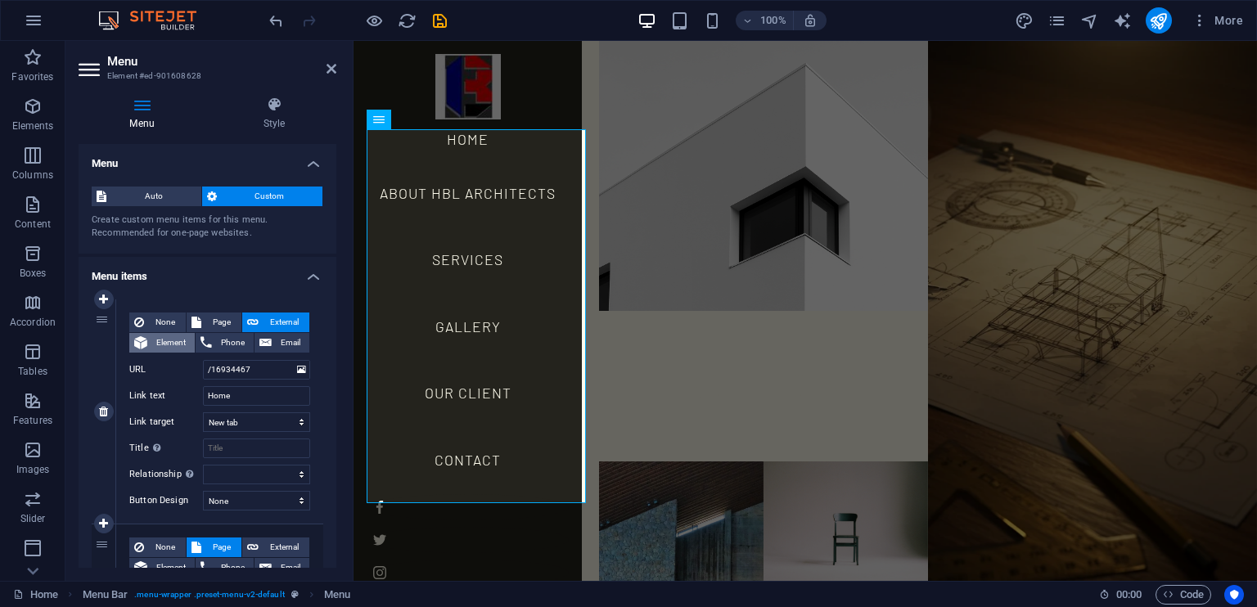
select select
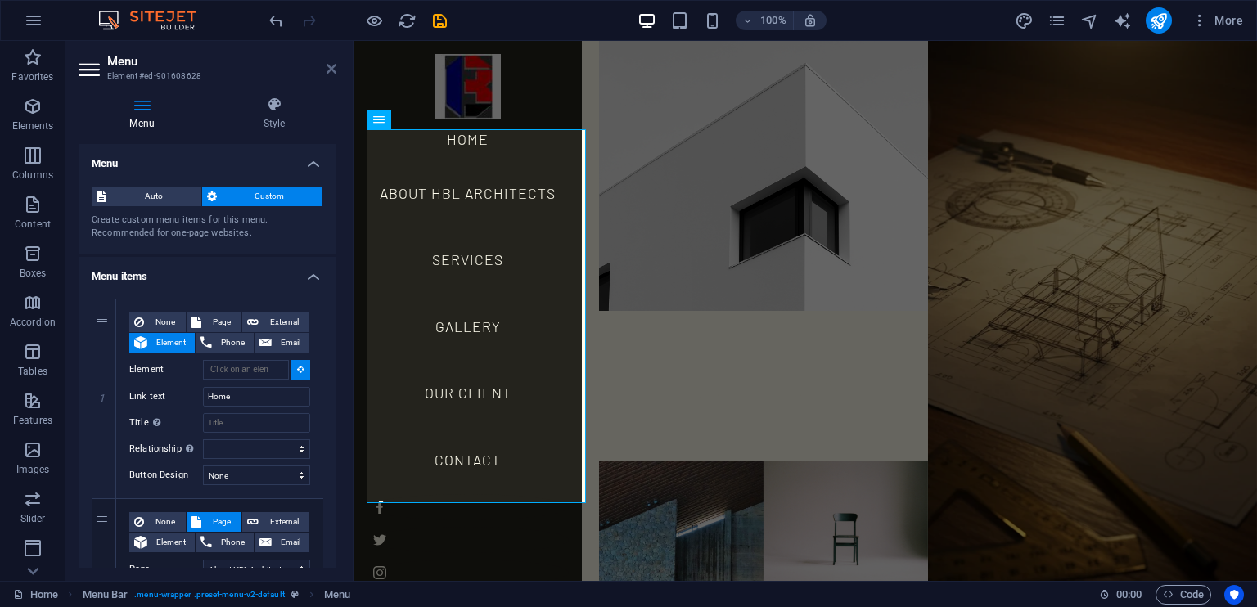
click at [329, 65] on icon at bounding box center [332, 68] width 10 height 13
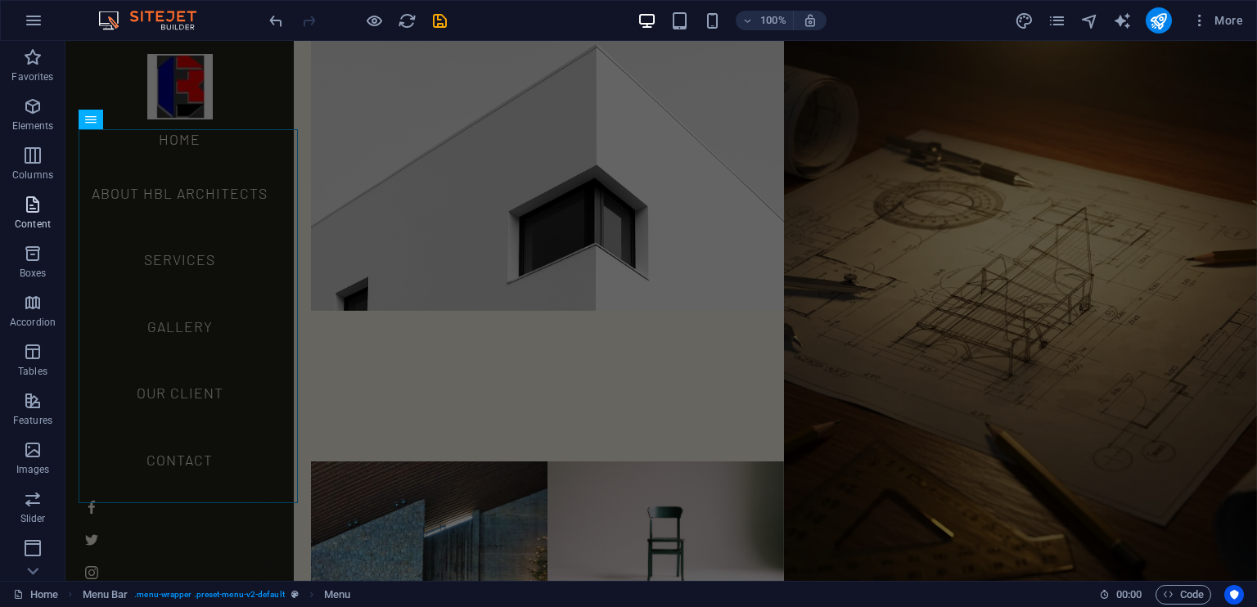
click at [31, 210] on icon "button" at bounding box center [33, 205] width 20 height 20
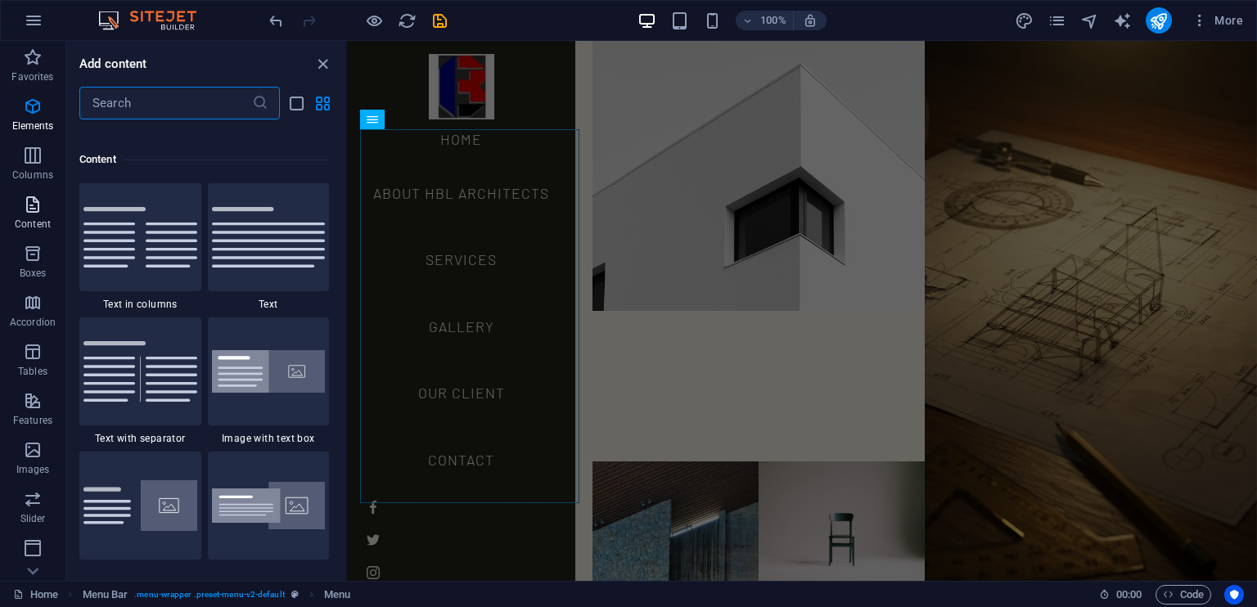
scroll to position [2864, 0]
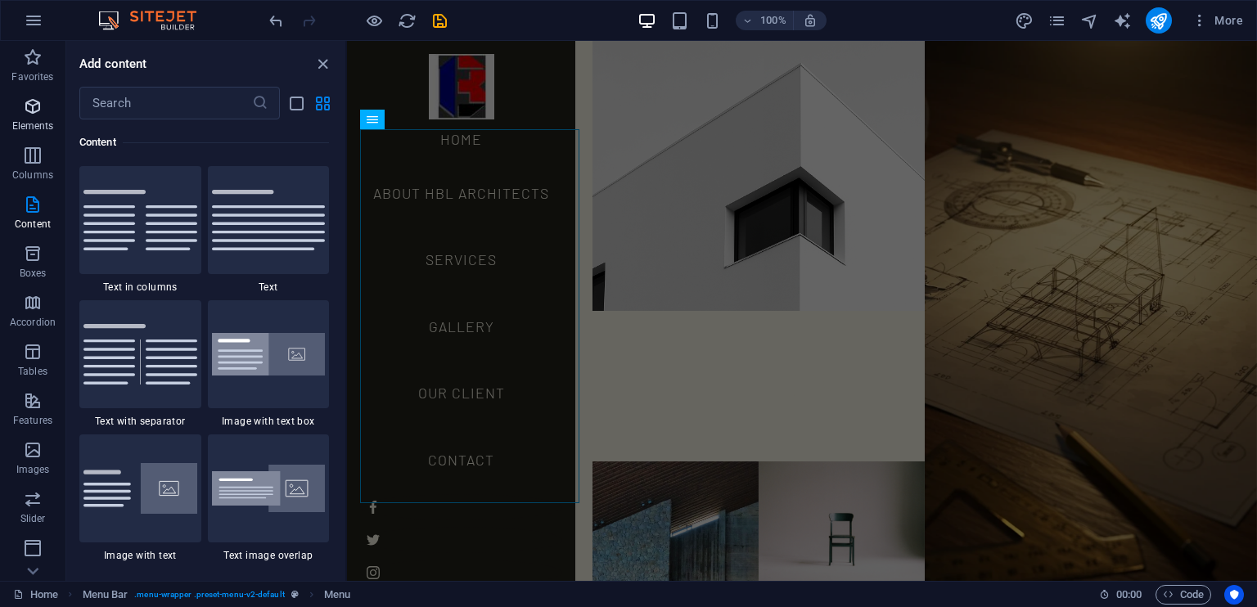
click at [35, 112] on icon "button" at bounding box center [33, 107] width 20 height 20
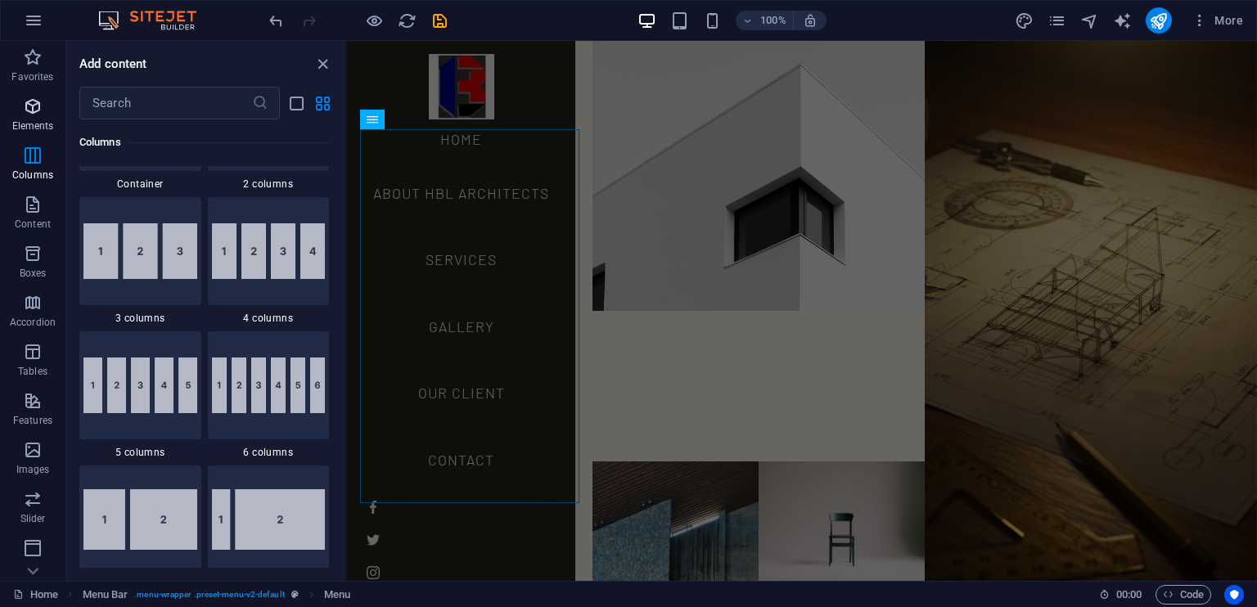
scroll to position [174, 0]
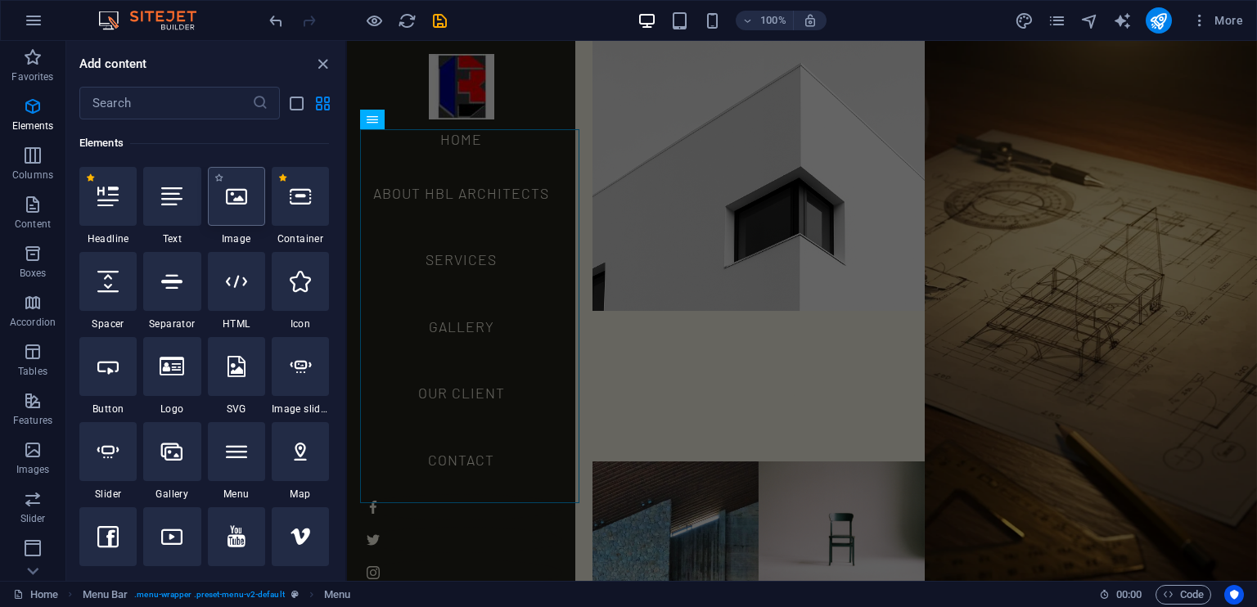
click at [243, 210] on div at bounding box center [236, 196] width 57 height 59
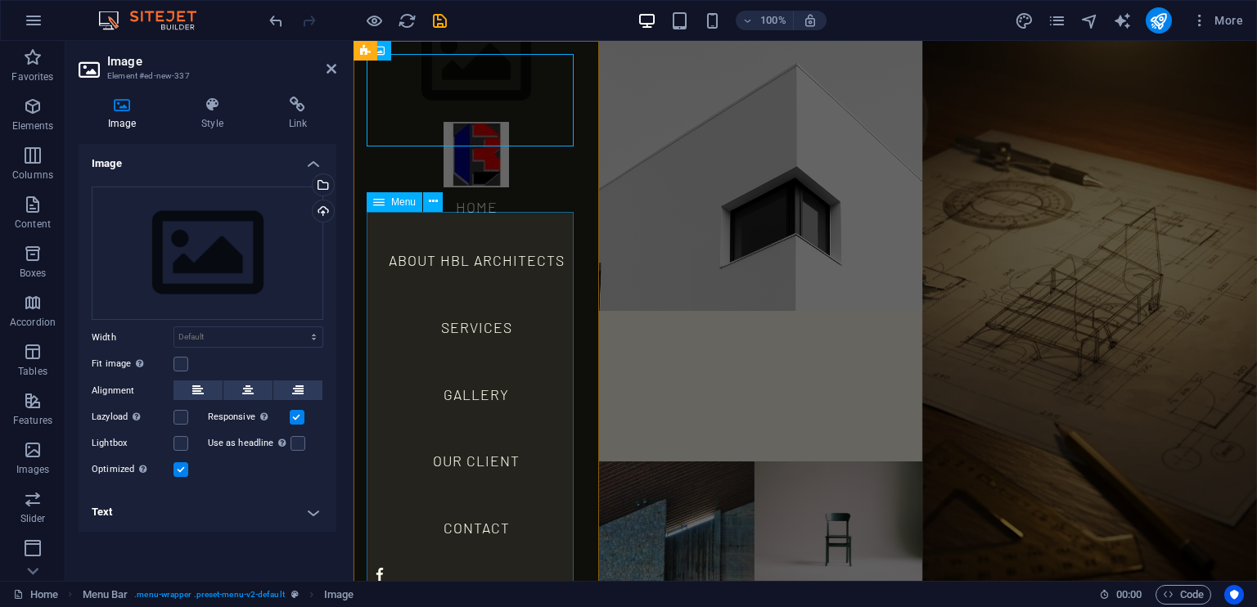
scroll to position [0, 0]
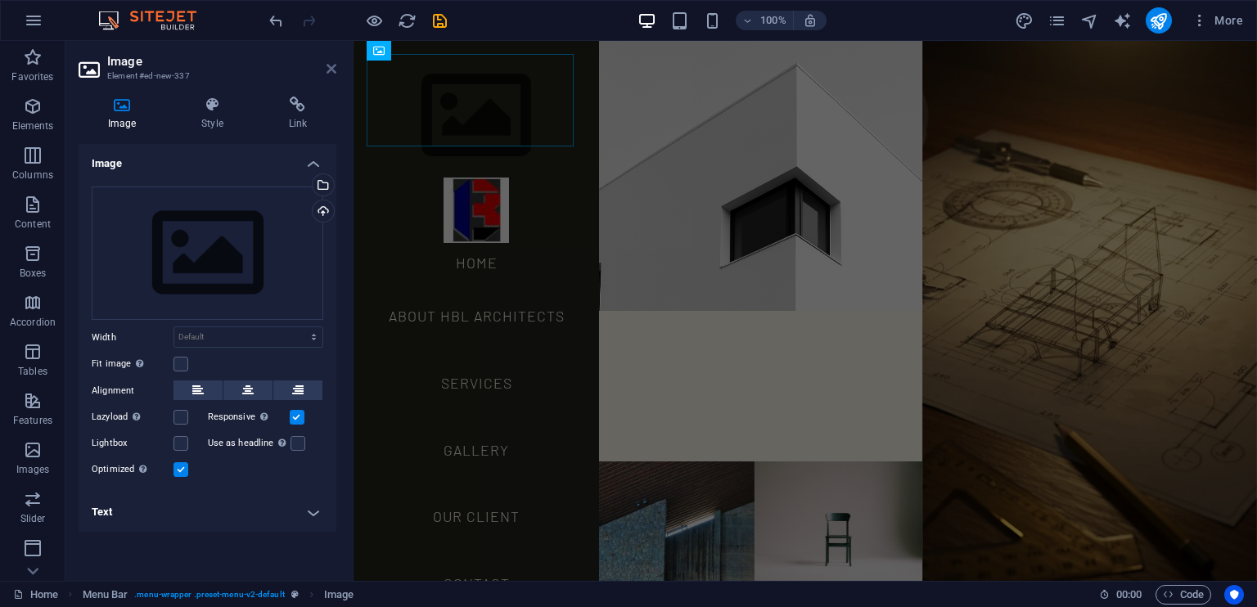
click at [327, 70] on icon at bounding box center [332, 68] width 10 height 13
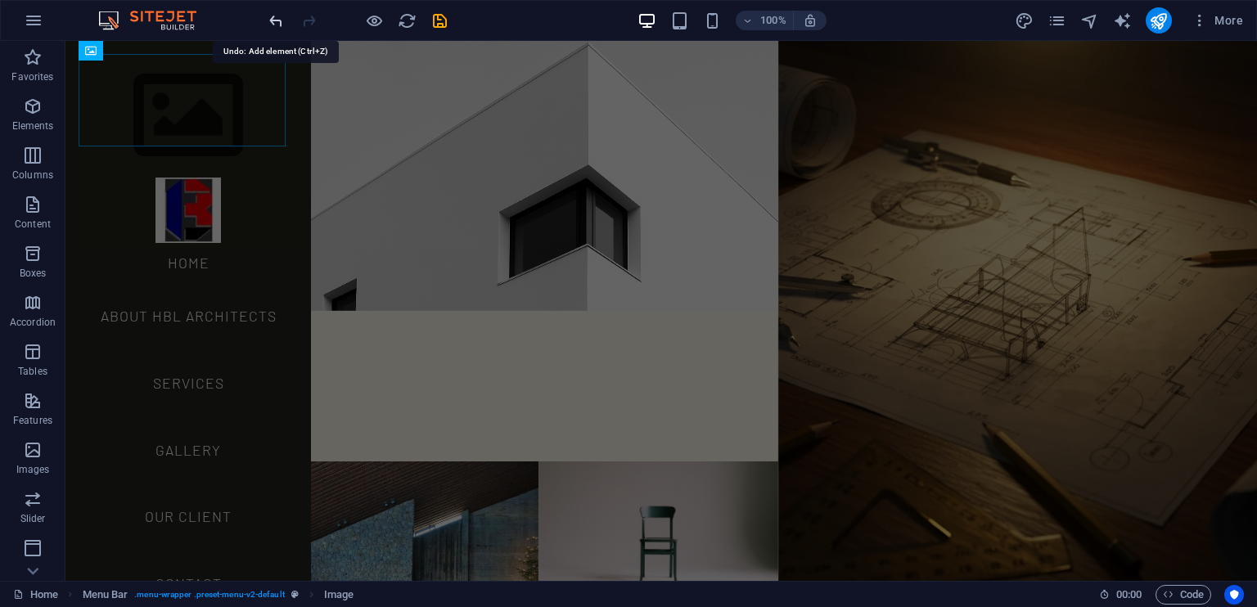
click at [275, 17] on icon "undo" at bounding box center [276, 20] width 19 height 19
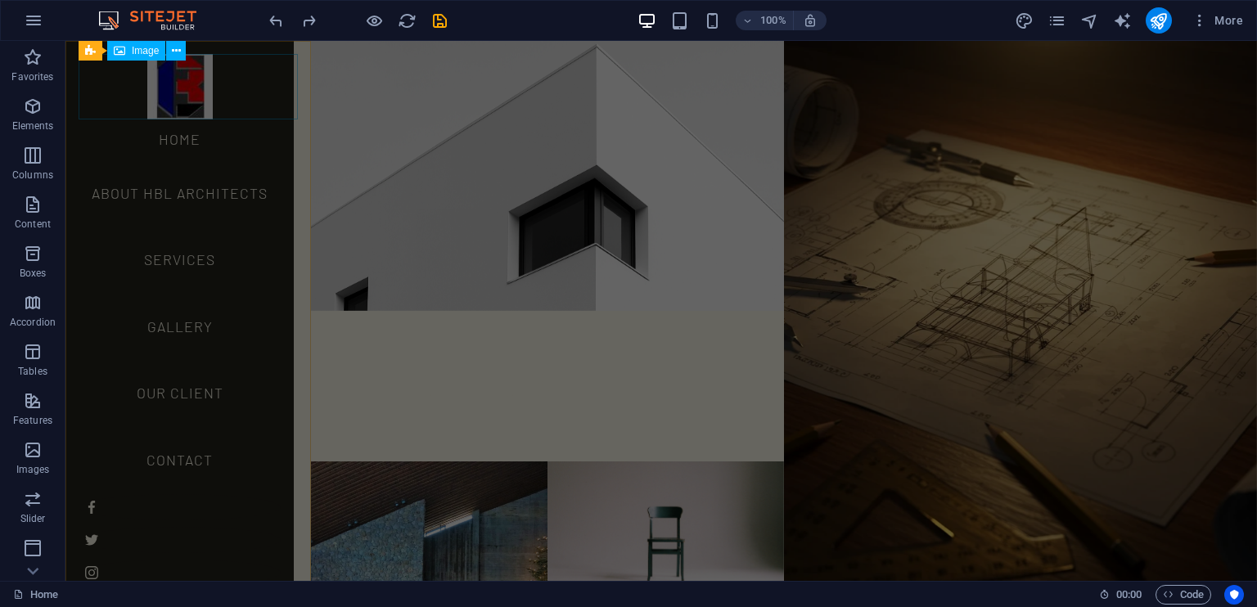
click at [138, 52] on span "Image" at bounding box center [145, 51] width 27 height 10
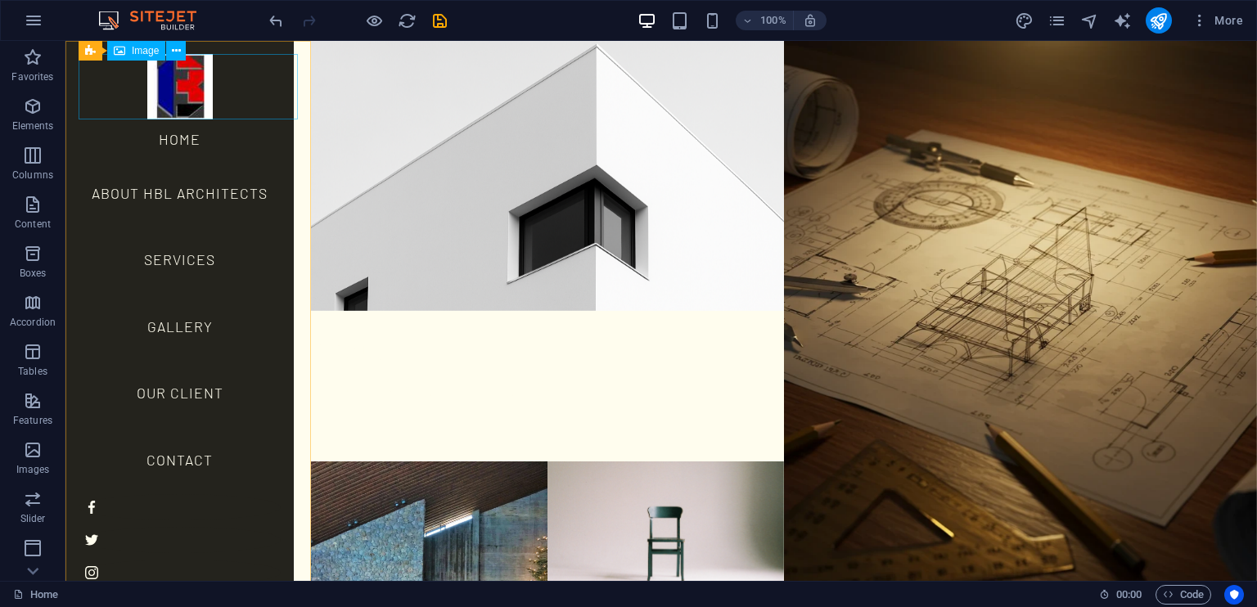
click at [138, 52] on span "Image" at bounding box center [145, 51] width 27 height 10
select select "px"
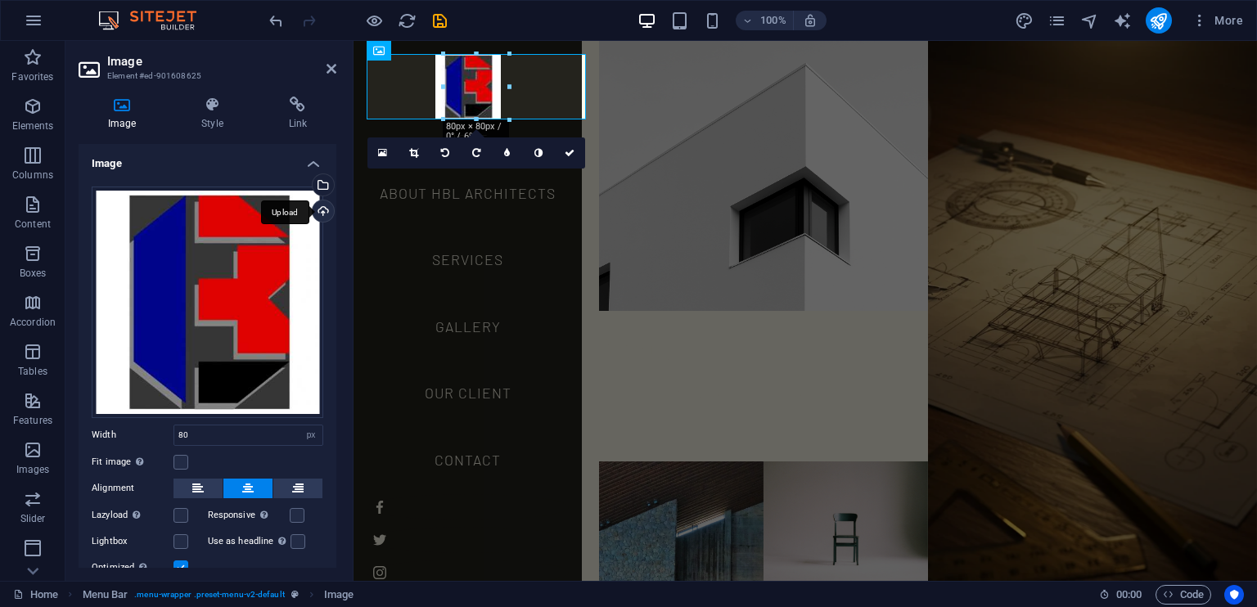
click at [318, 208] on div "Upload" at bounding box center [321, 213] width 25 height 25
click at [320, 183] on div "Select files from the file manager, stock photos, or upload file(s)" at bounding box center [321, 186] width 25 height 25
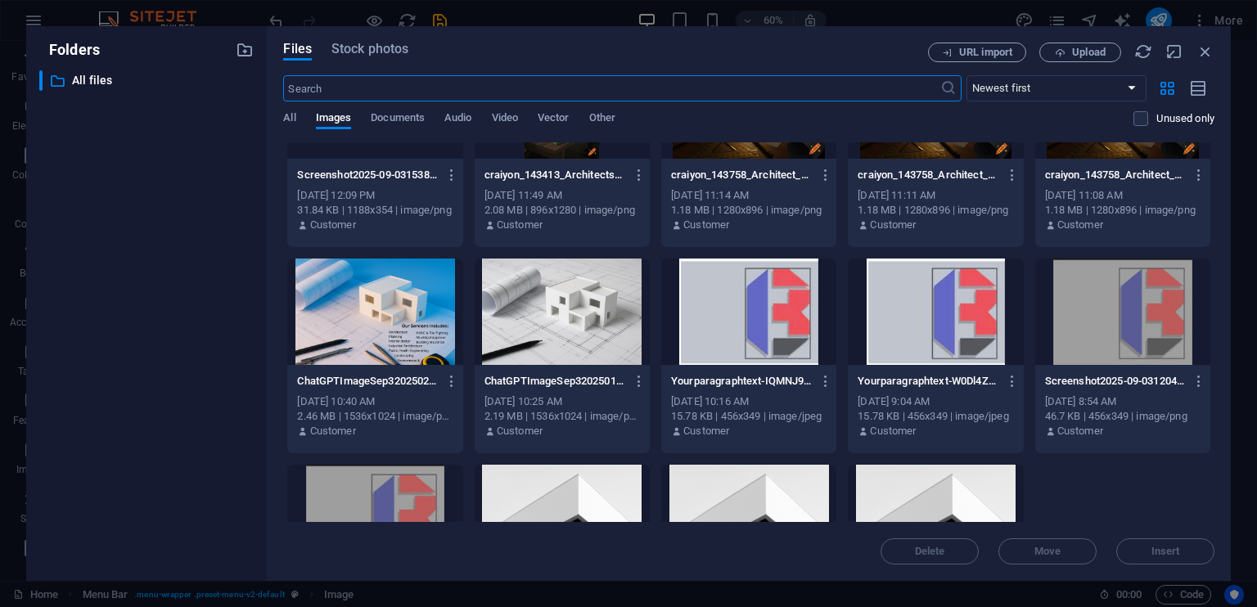
scroll to position [300, 0]
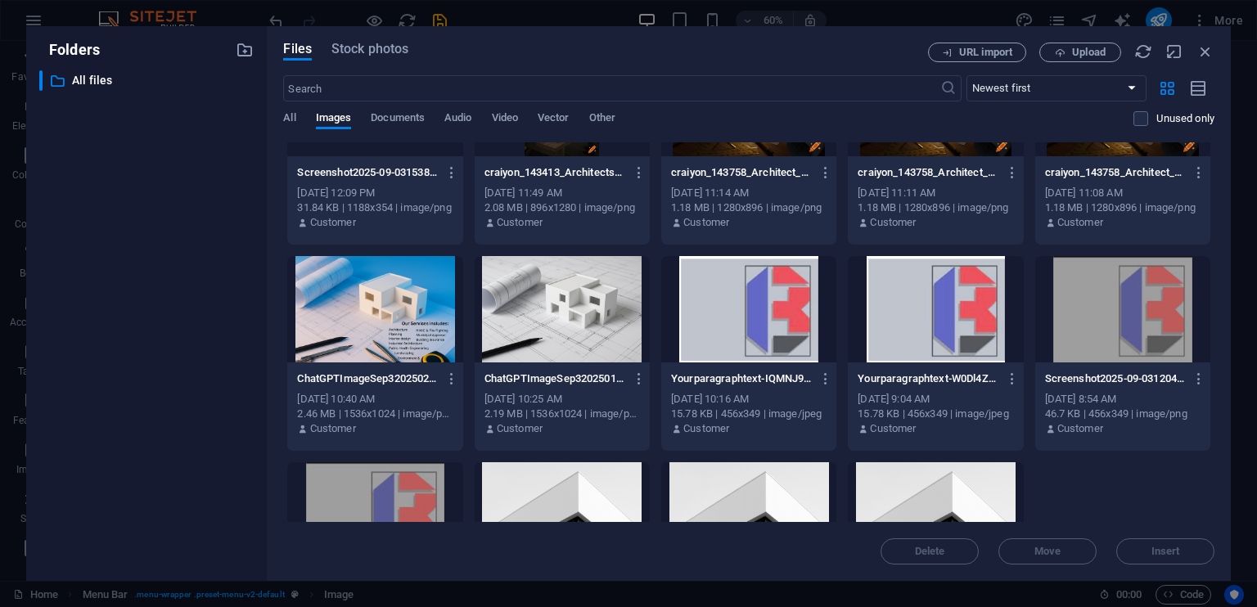
click at [1117, 346] on div at bounding box center [1123, 309] width 175 height 106
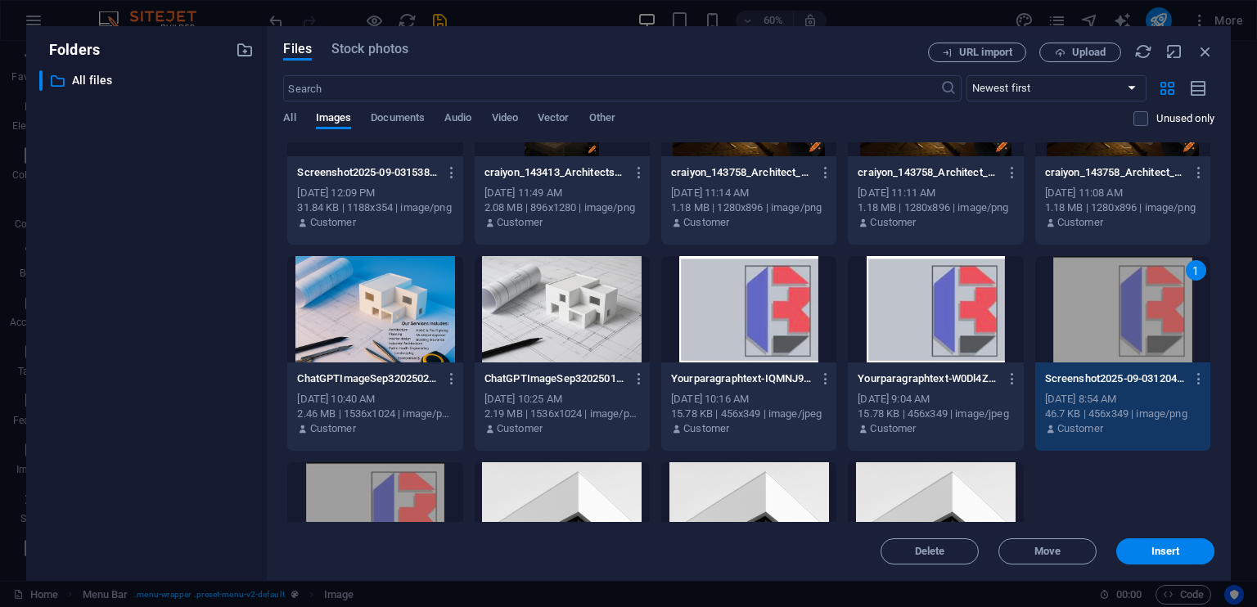
click at [1109, 319] on div "1" at bounding box center [1123, 309] width 175 height 106
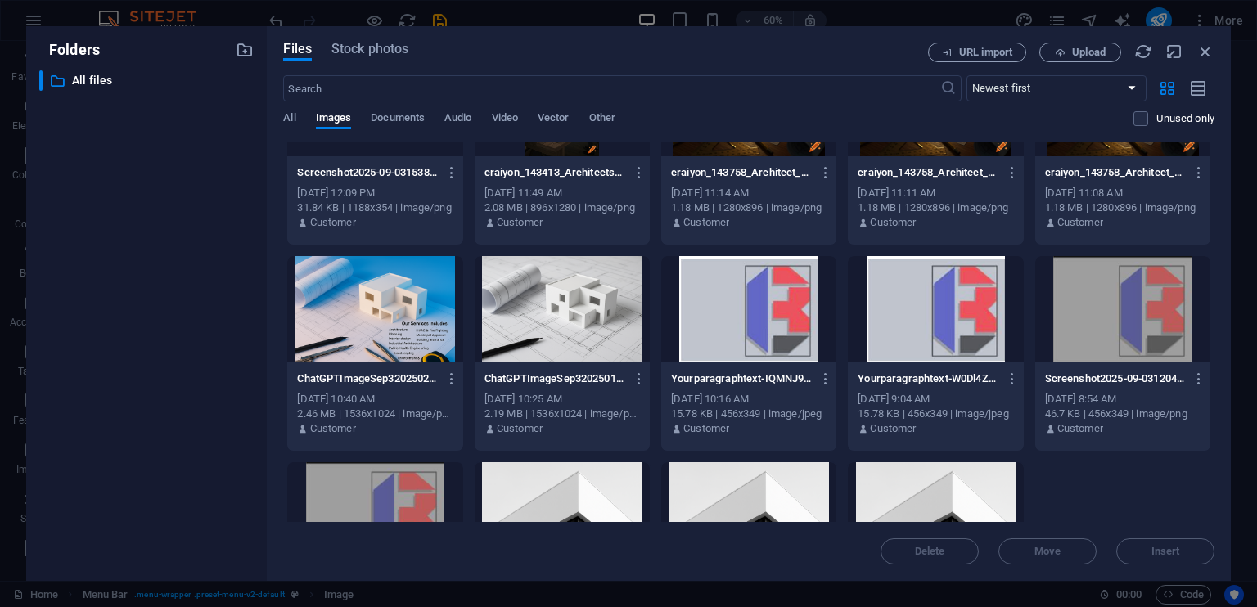
click at [1109, 319] on div at bounding box center [1123, 309] width 175 height 106
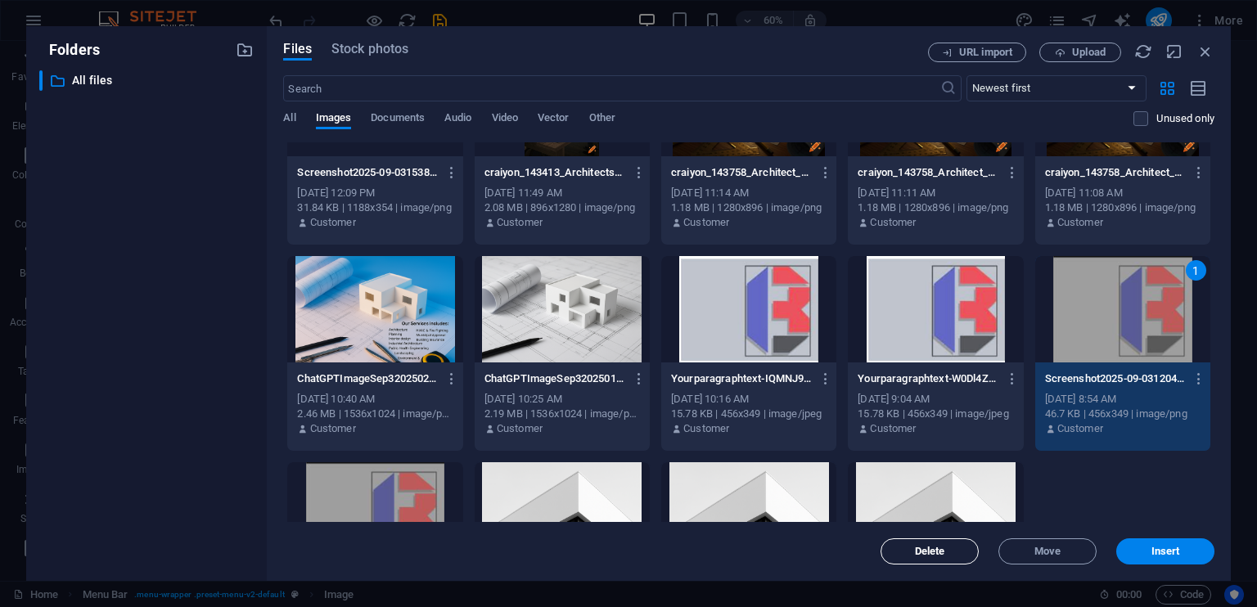
click at [940, 556] on span "Delete" at bounding box center [930, 552] width 30 height 10
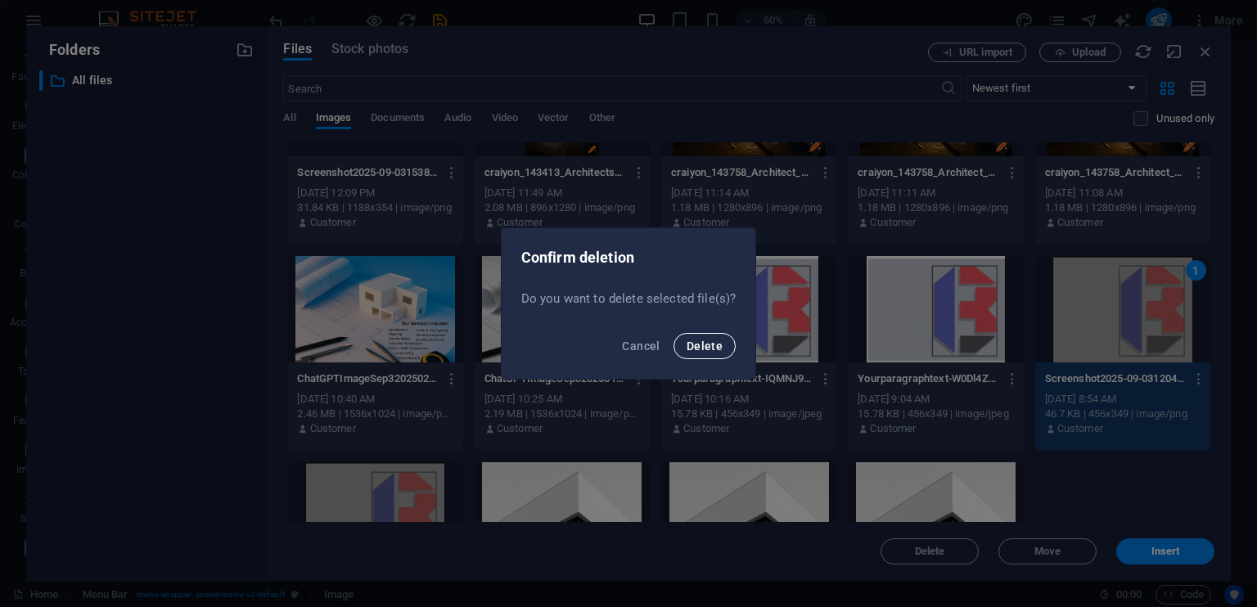
click at [697, 342] on span "Delete" at bounding box center [705, 346] width 36 height 13
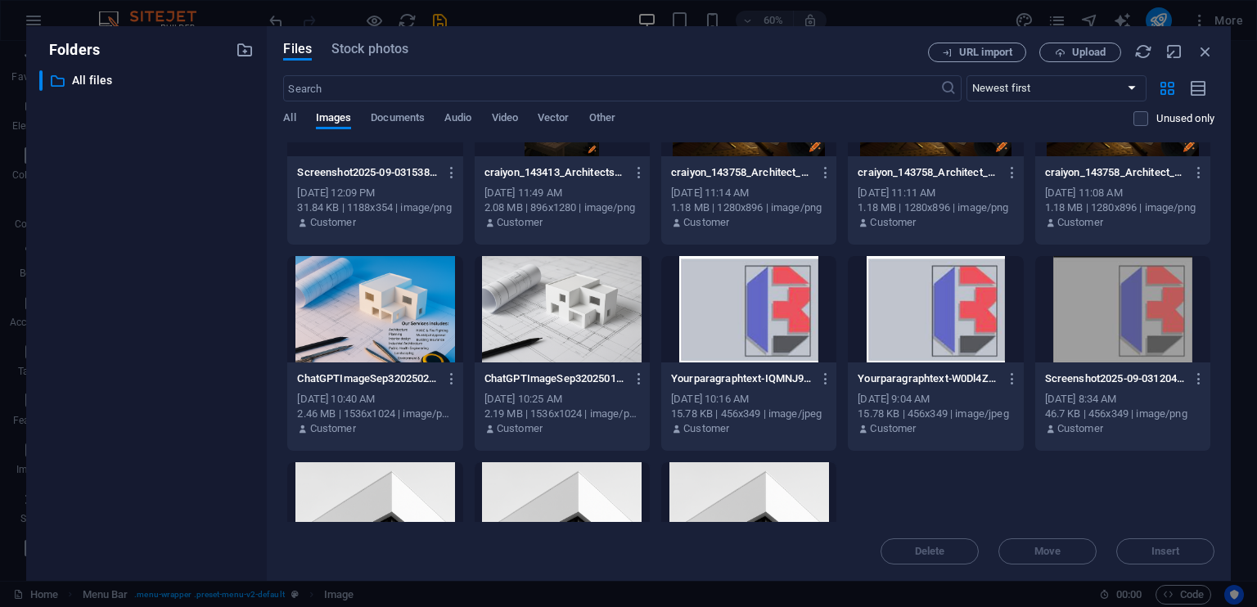
click at [1090, 353] on div at bounding box center [1123, 309] width 175 height 106
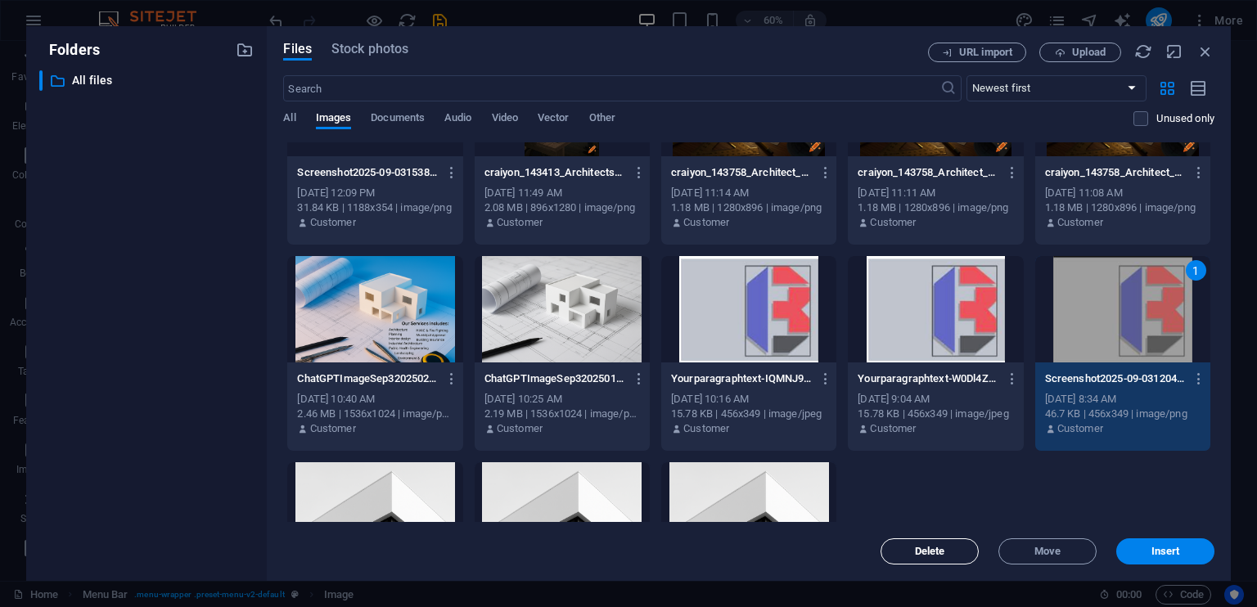
click at [936, 553] on span "Delete" at bounding box center [930, 552] width 30 height 10
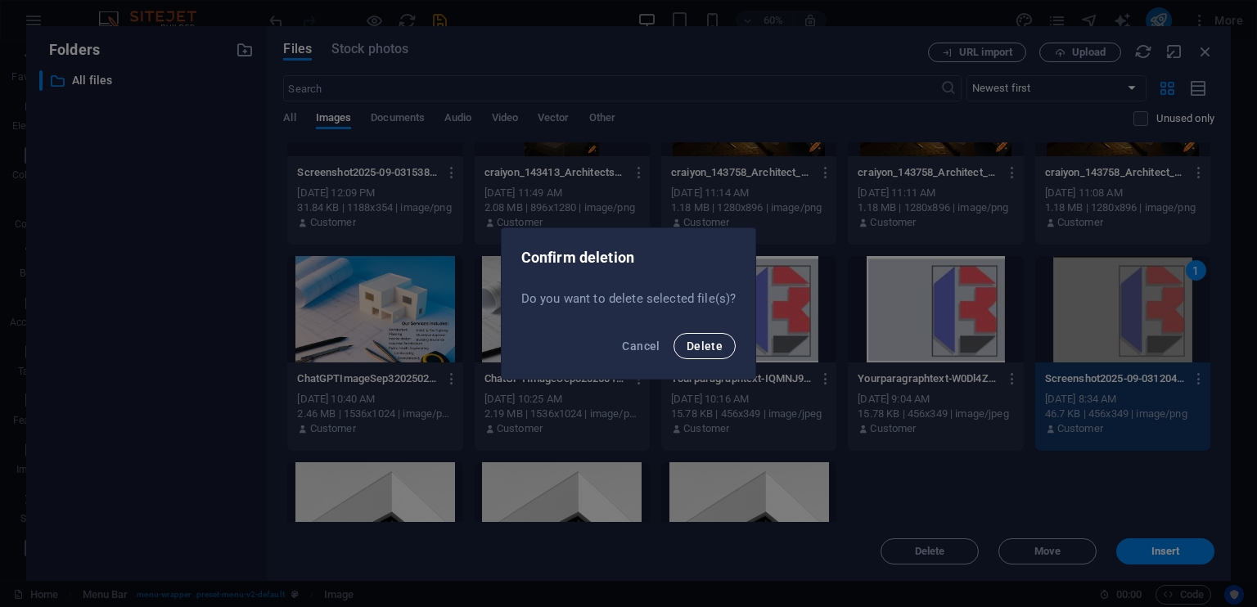
click at [689, 346] on span "Delete" at bounding box center [705, 346] width 36 height 13
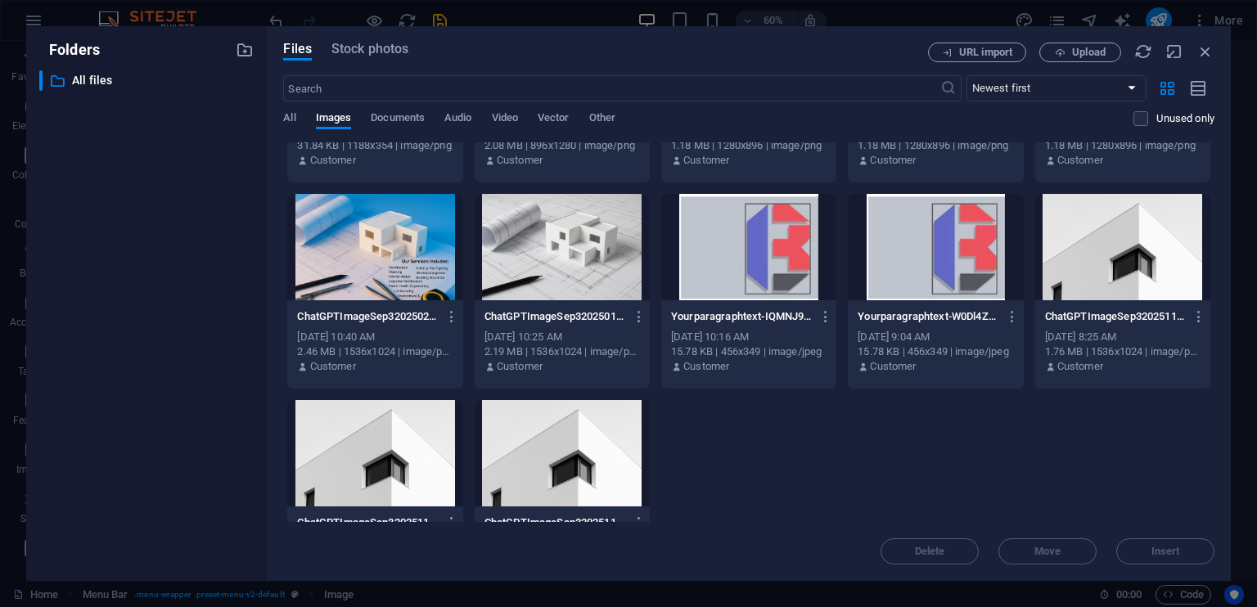
scroll to position [368, 0]
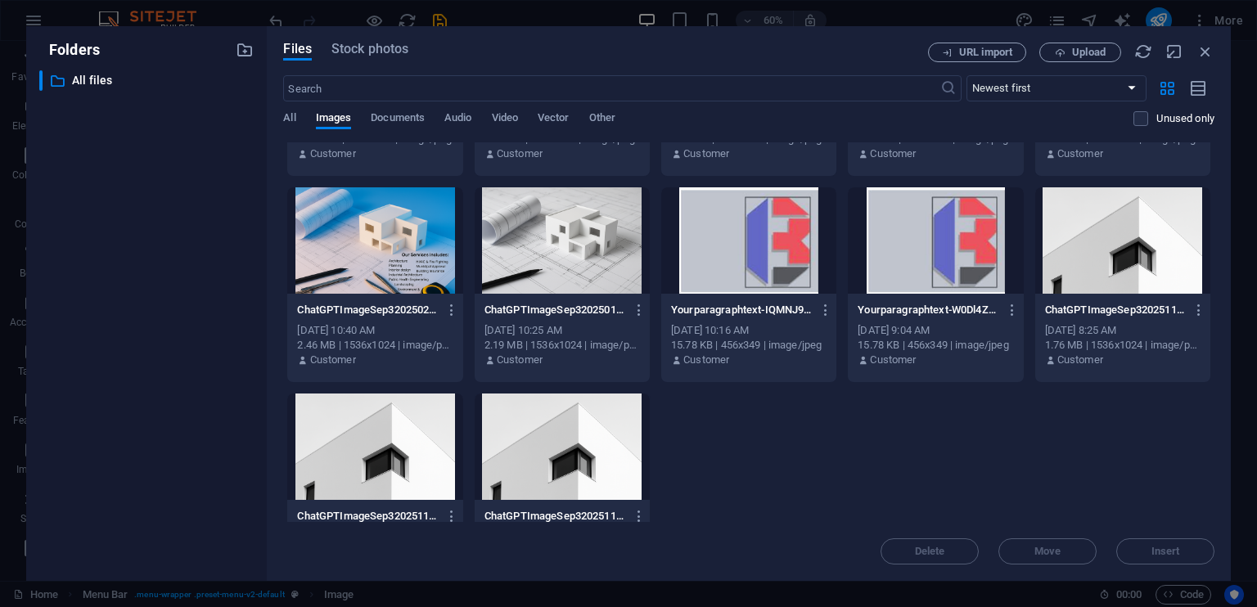
click at [910, 278] on div at bounding box center [935, 240] width 175 height 106
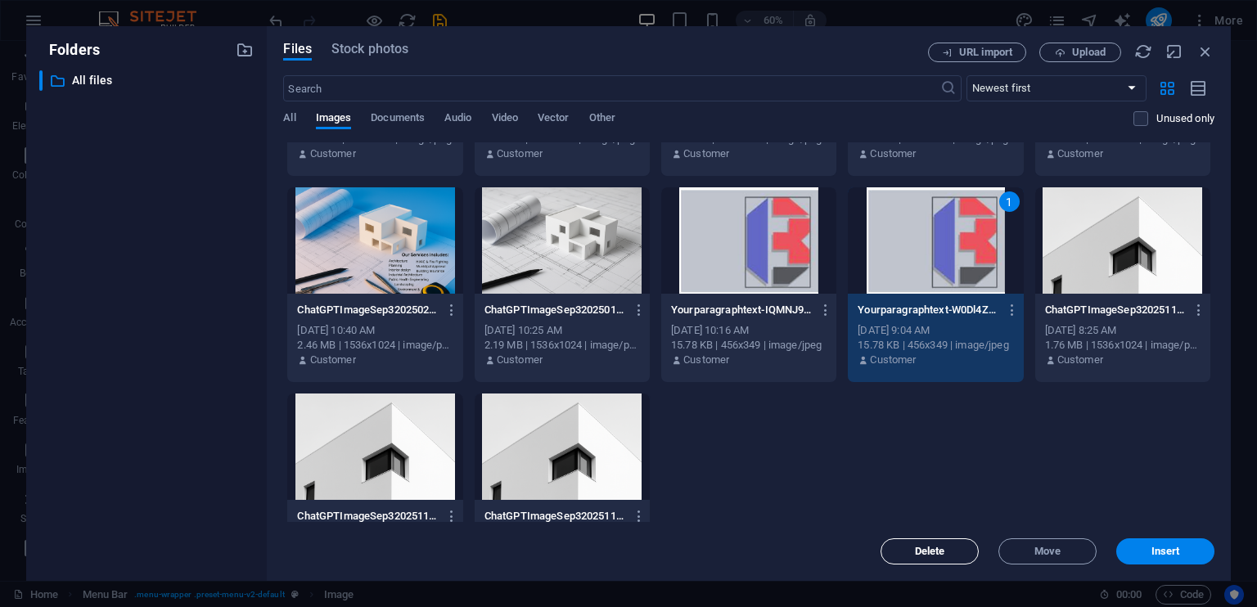
click at [923, 542] on button "Delete" at bounding box center [930, 552] width 98 height 26
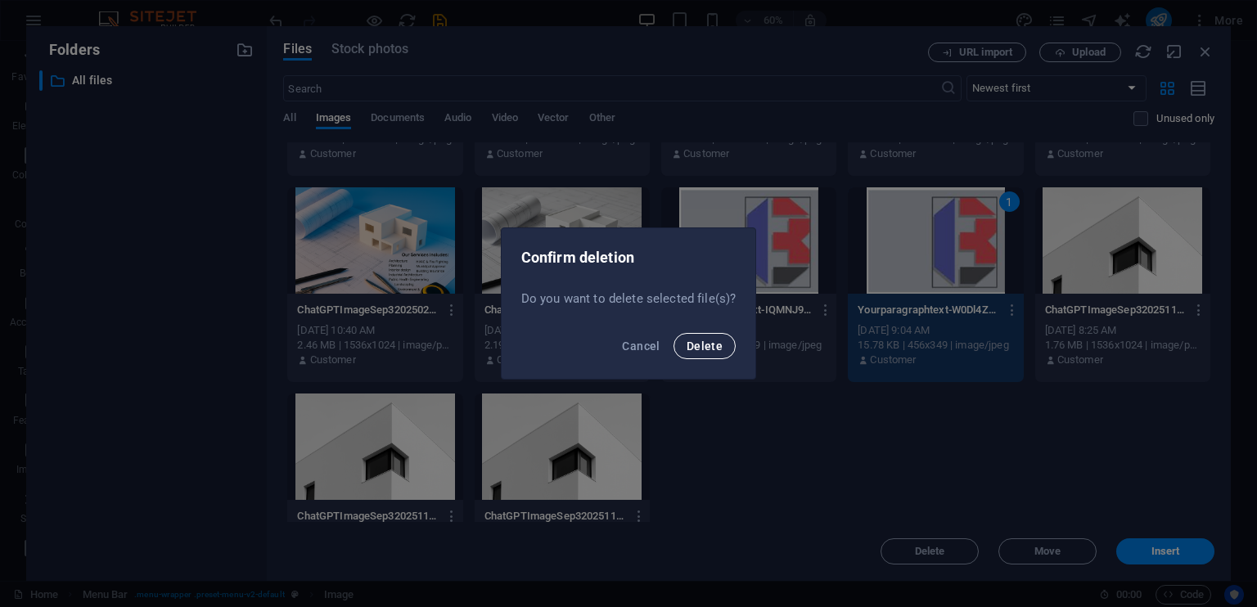
click at [689, 343] on span "Delete" at bounding box center [705, 346] width 36 height 13
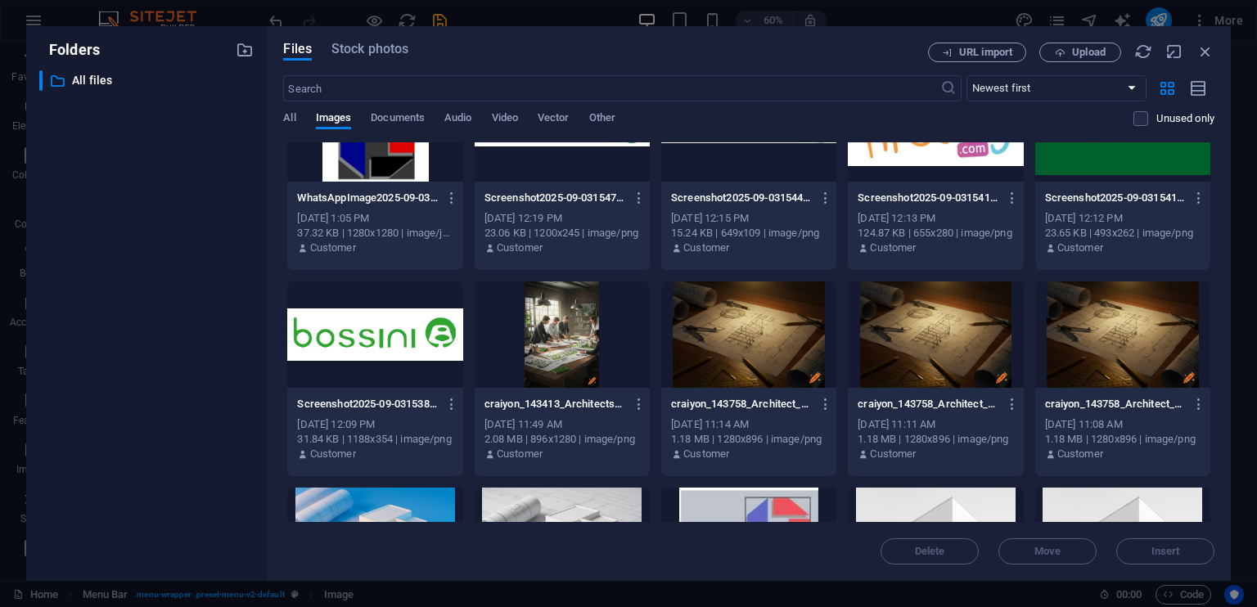
scroll to position [69, 0]
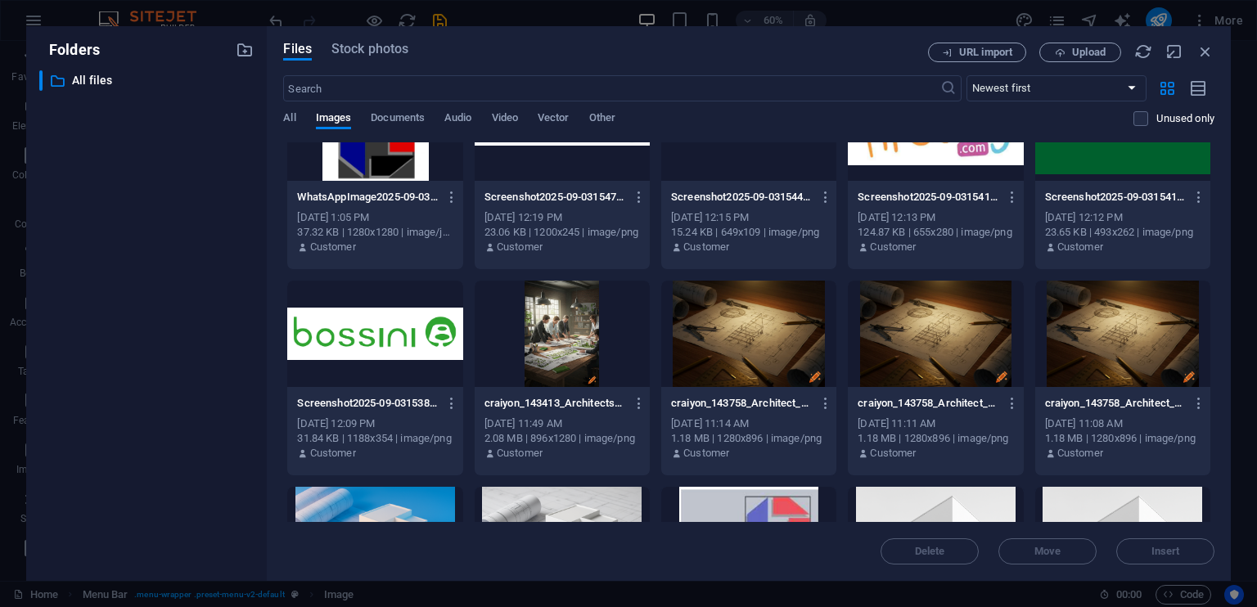
click at [1084, 345] on div at bounding box center [1123, 334] width 175 height 106
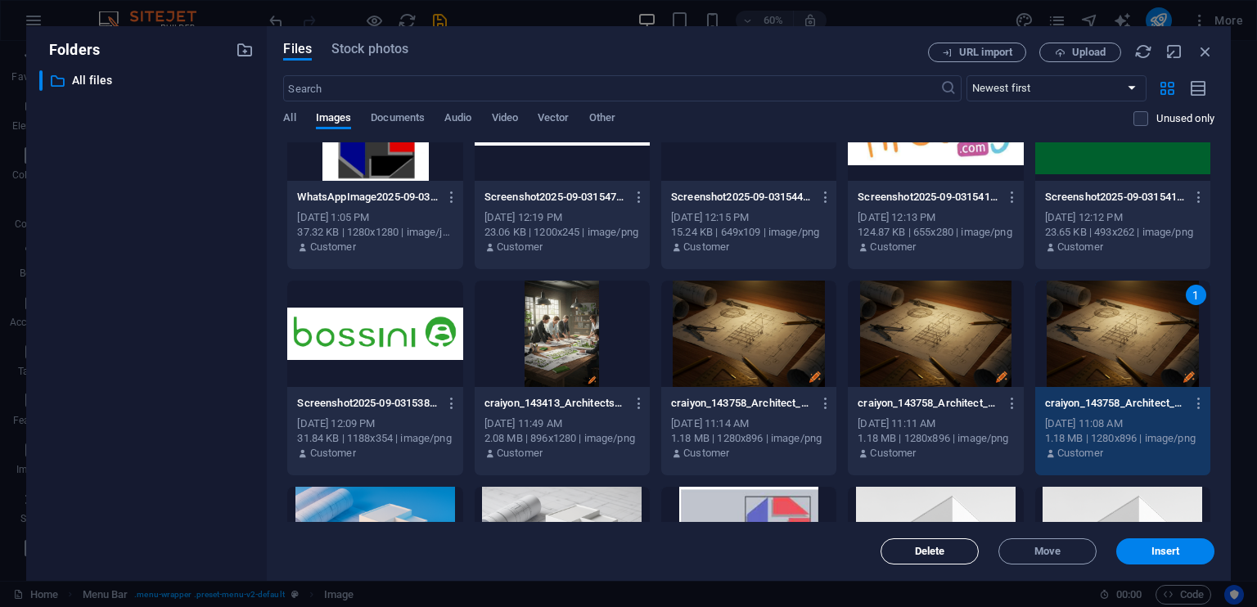
click at [933, 548] on span "Delete" at bounding box center [930, 552] width 30 height 10
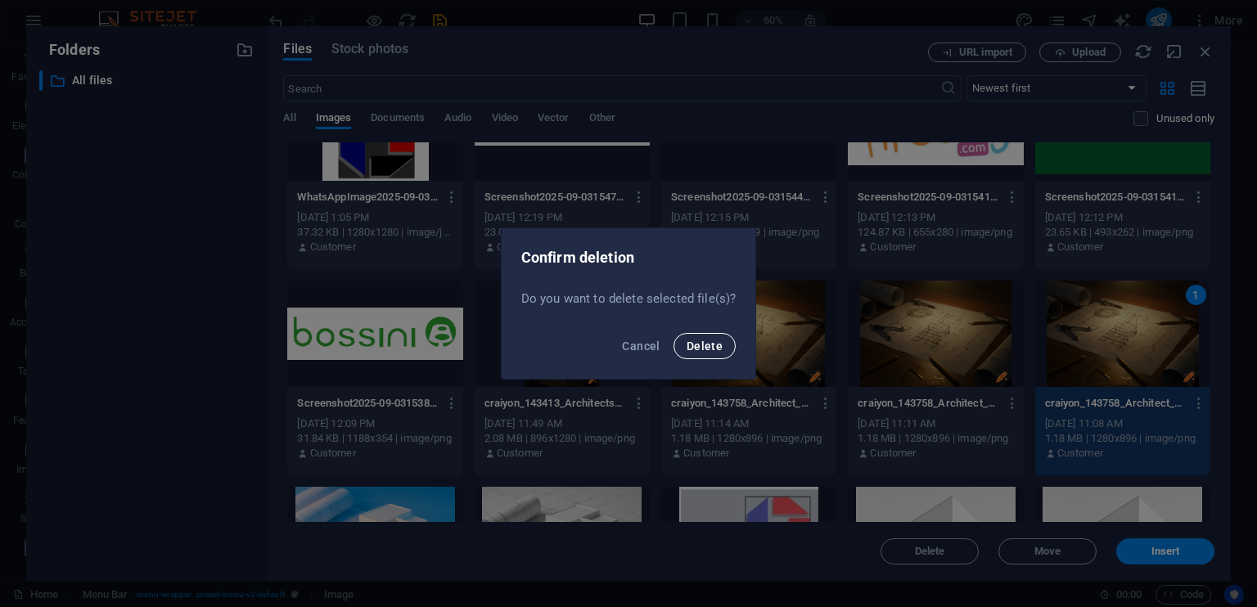
click at [717, 345] on span "Delete" at bounding box center [705, 346] width 36 height 13
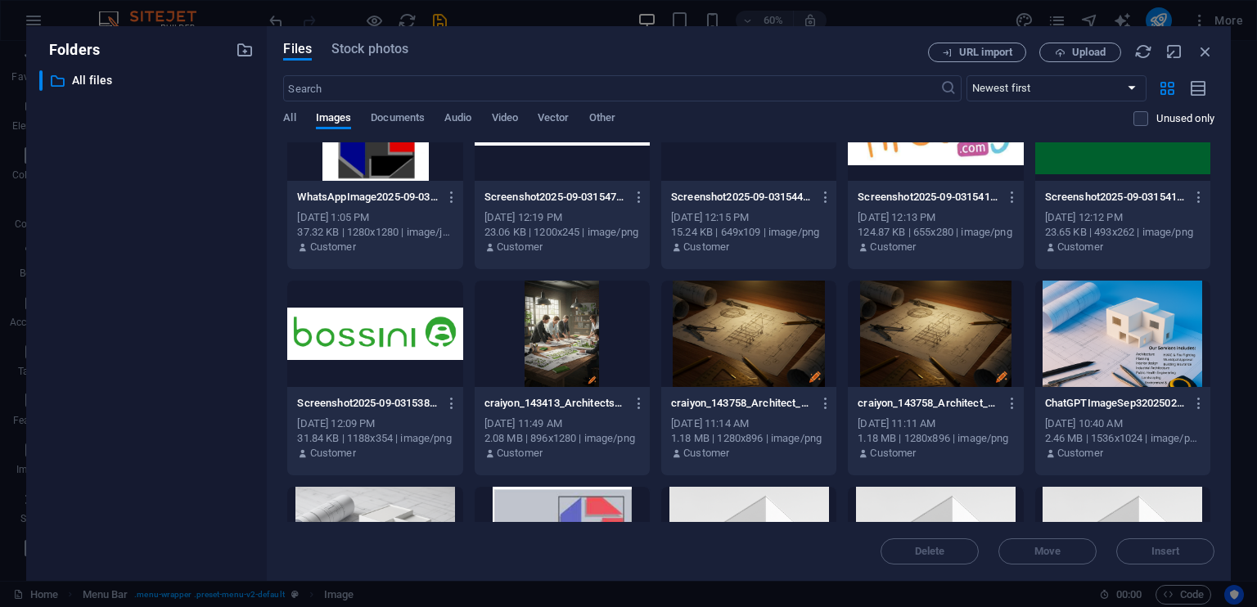
click at [945, 324] on div at bounding box center [935, 334] width 175 height 106
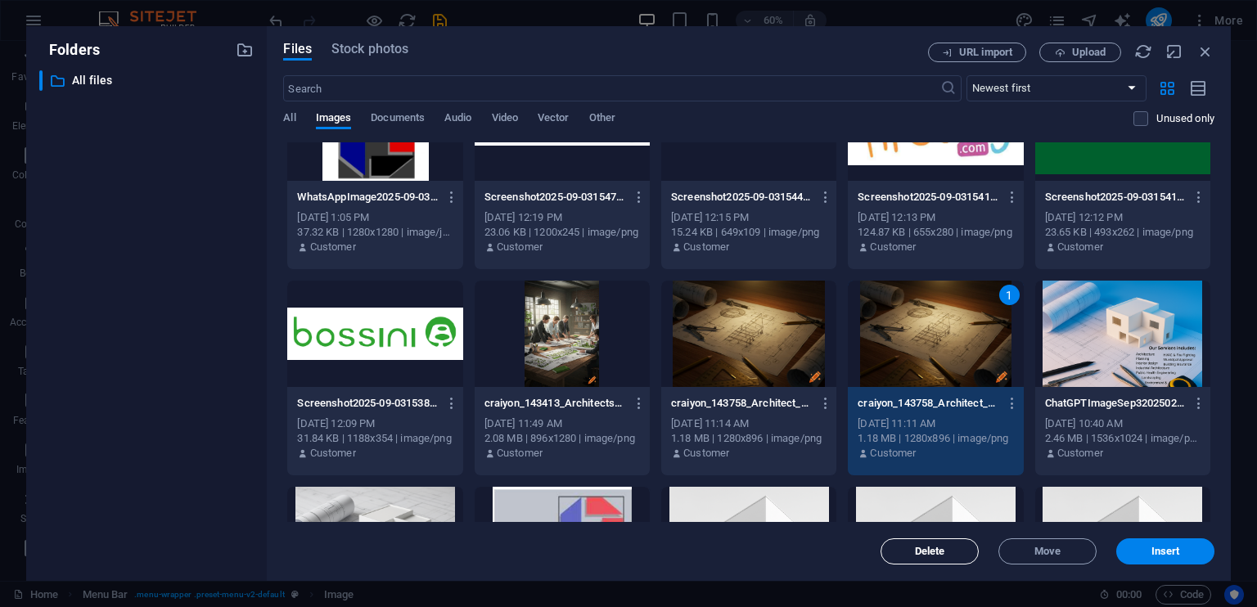
click at [931, 544] on button "Delete" at bounding box center [930, 552] width 98 height 26
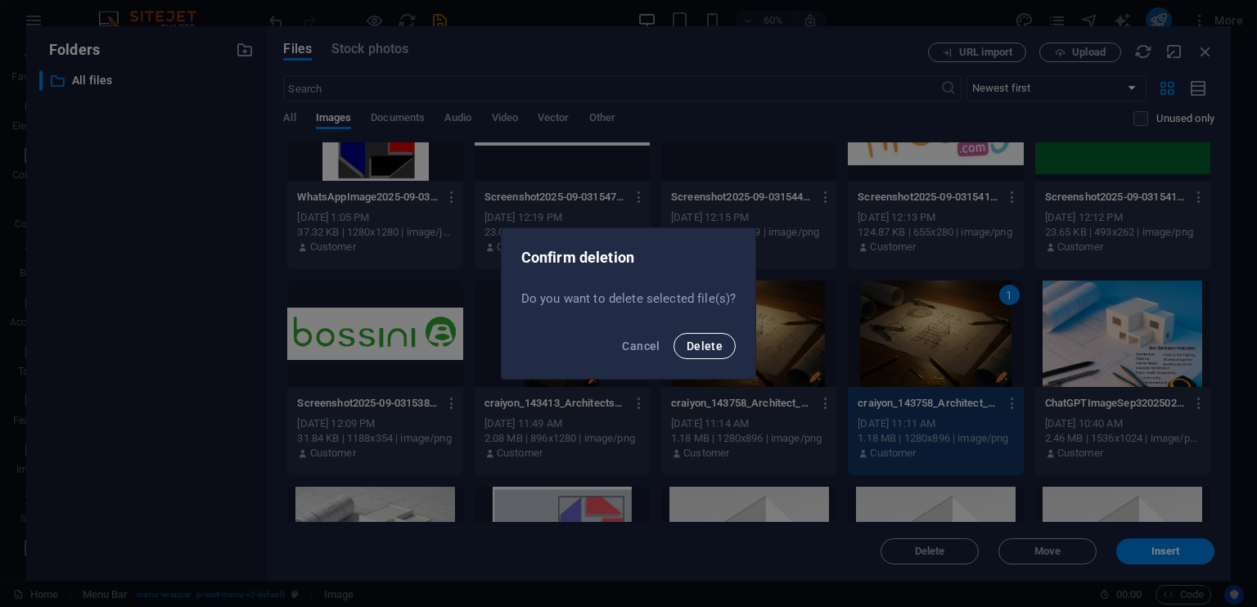
click at [700, 337] on button "Delete" at bounding box center [705, 346] width 62 height 26
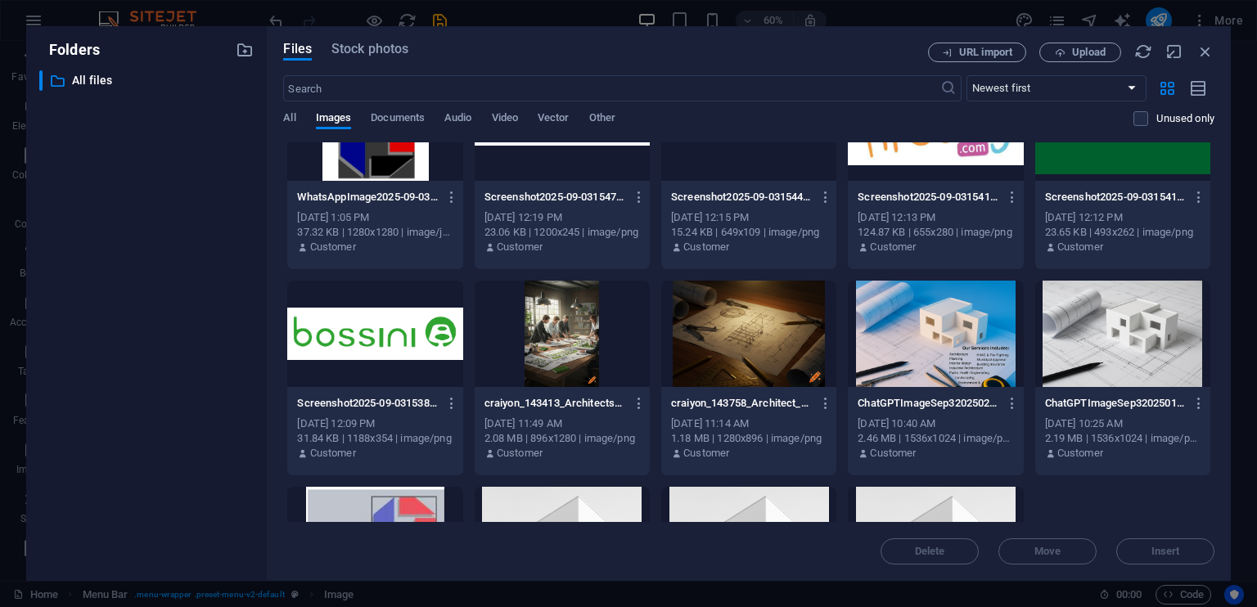
scroll to position [0, 0]
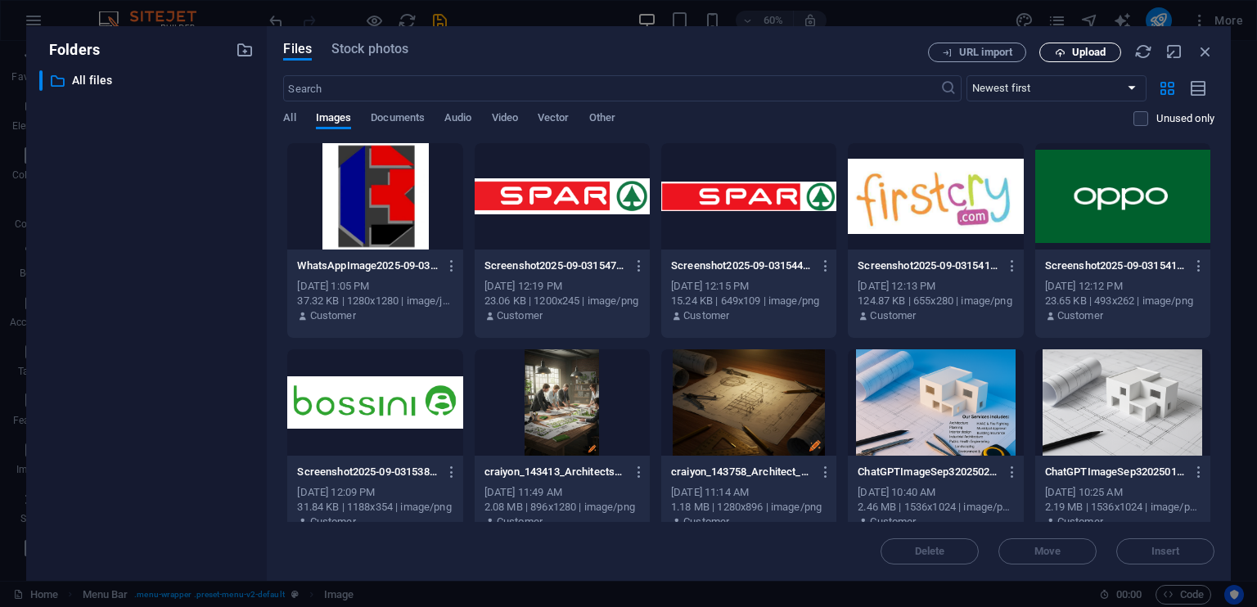
click at [1090, 57] on span "Upload" at bounding box center [1089, 52] width 34 height 10
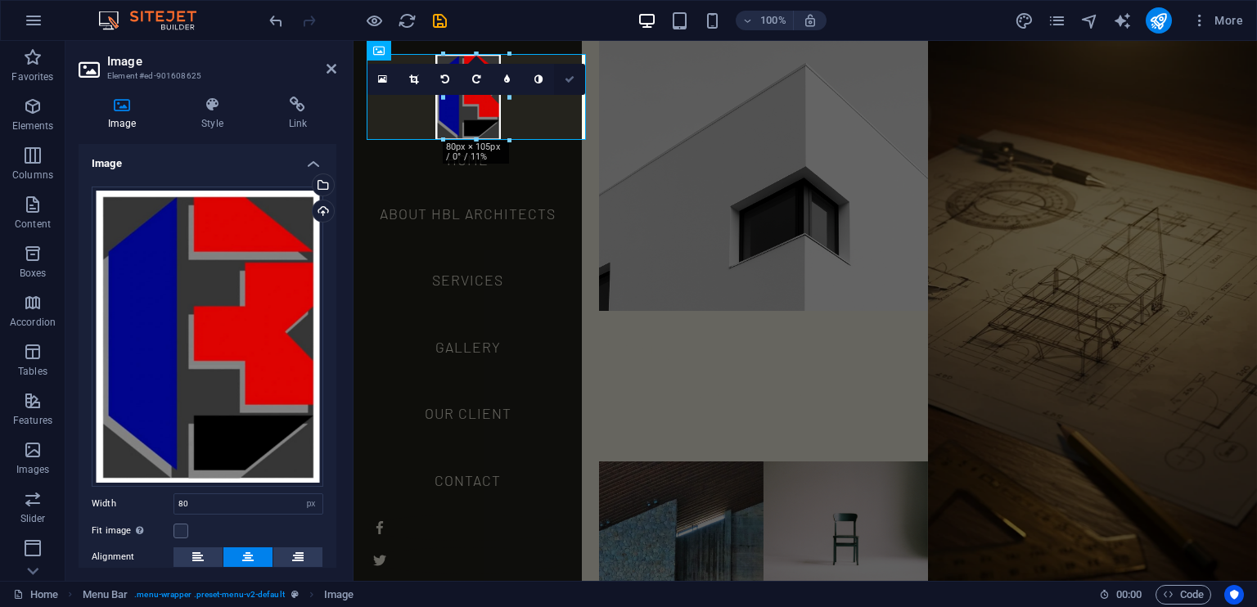
click at [571, 78] on icon at bounding box center [570, 79] width 10 height 10
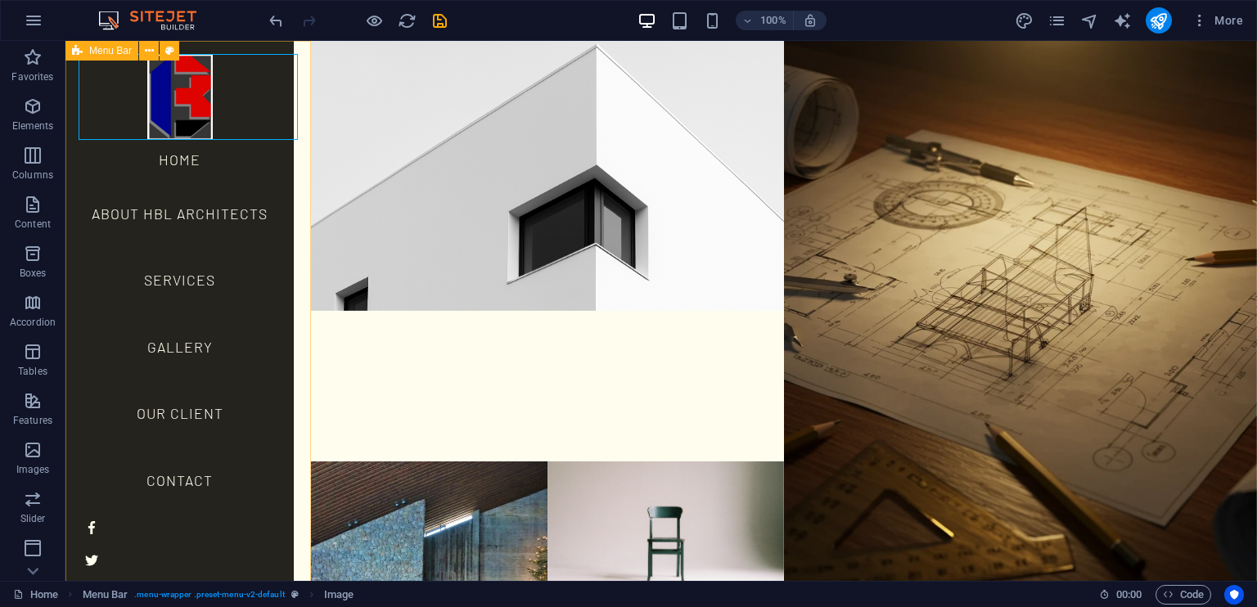
click at [294, 124] on div "Home About HBL Architects Services Gallery Our Client Contact Legal Notice | Pr…" at bounding box center [179, 311] width 228 height 540
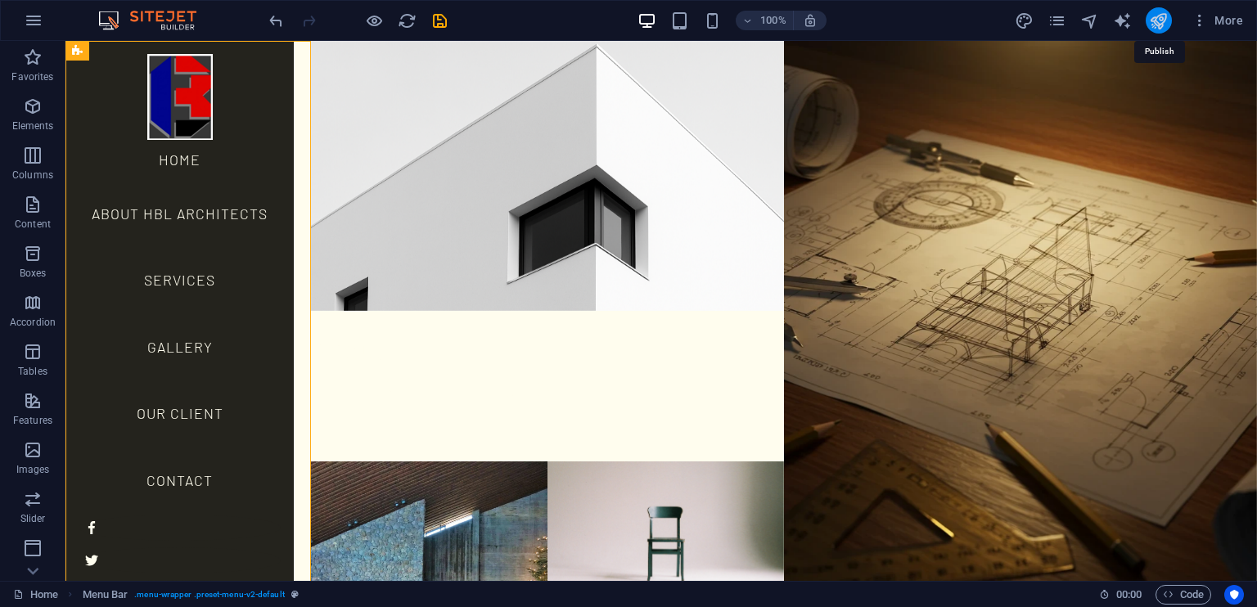
click at [1155, 20] on icon "publish" at bounding box center [1158, 20] width 19 height 19
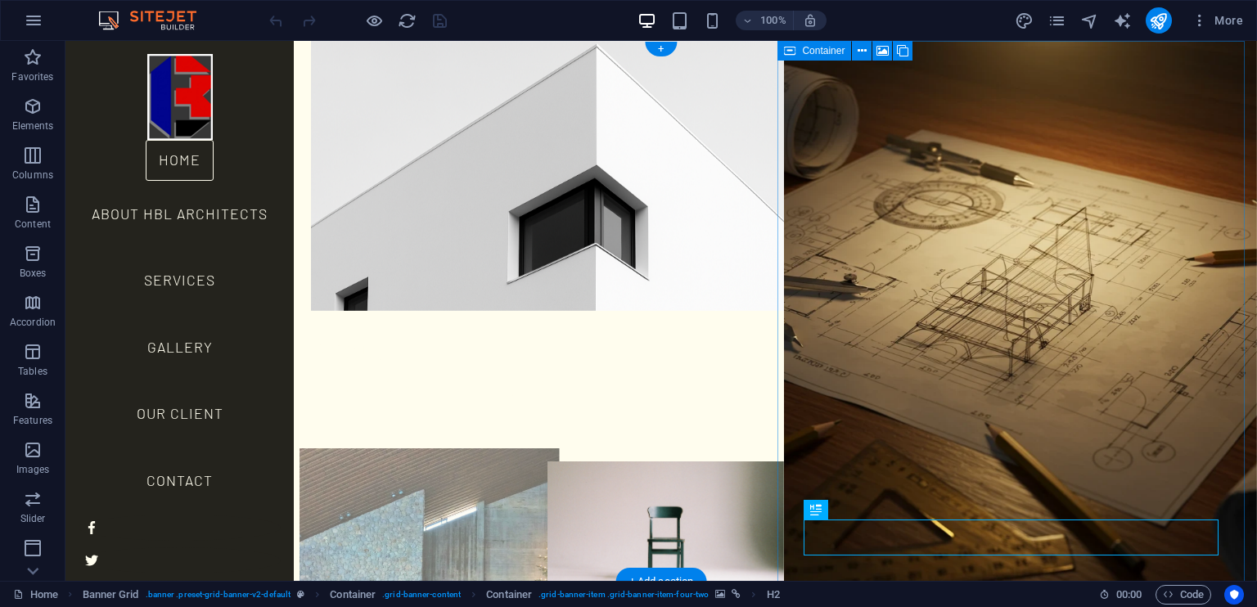
click at [483, 449] on figure at bounding box center [430, 597] width 260 height 297
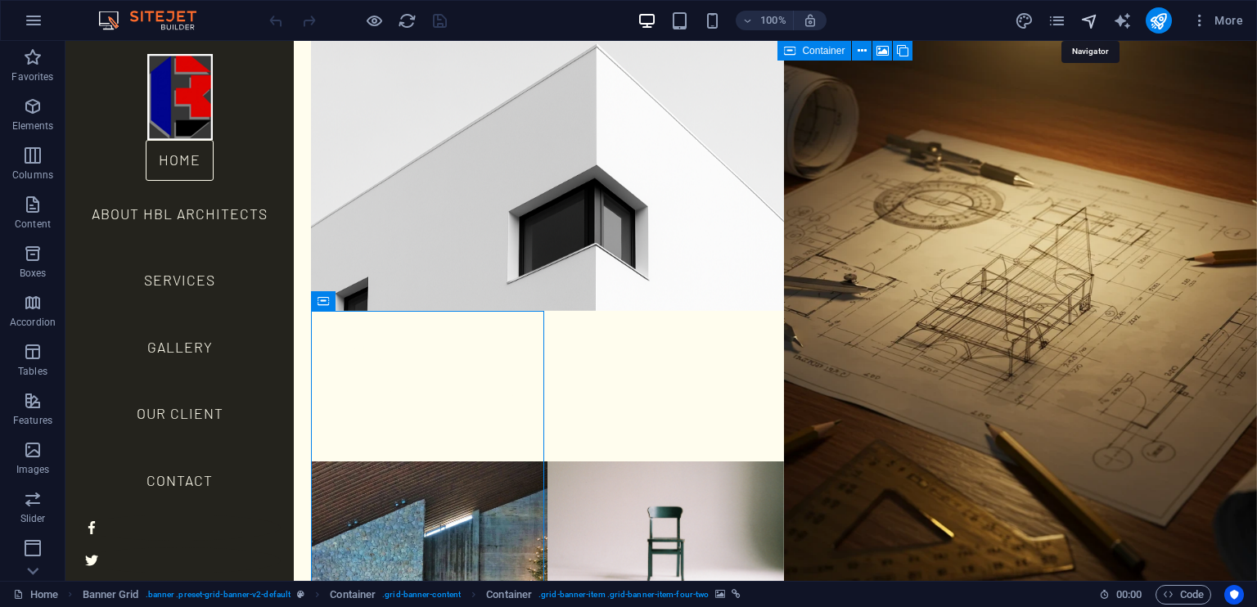
click at [1092, 19] on icon "navigator" at bounding box center [1090, 20] width 19 height 19
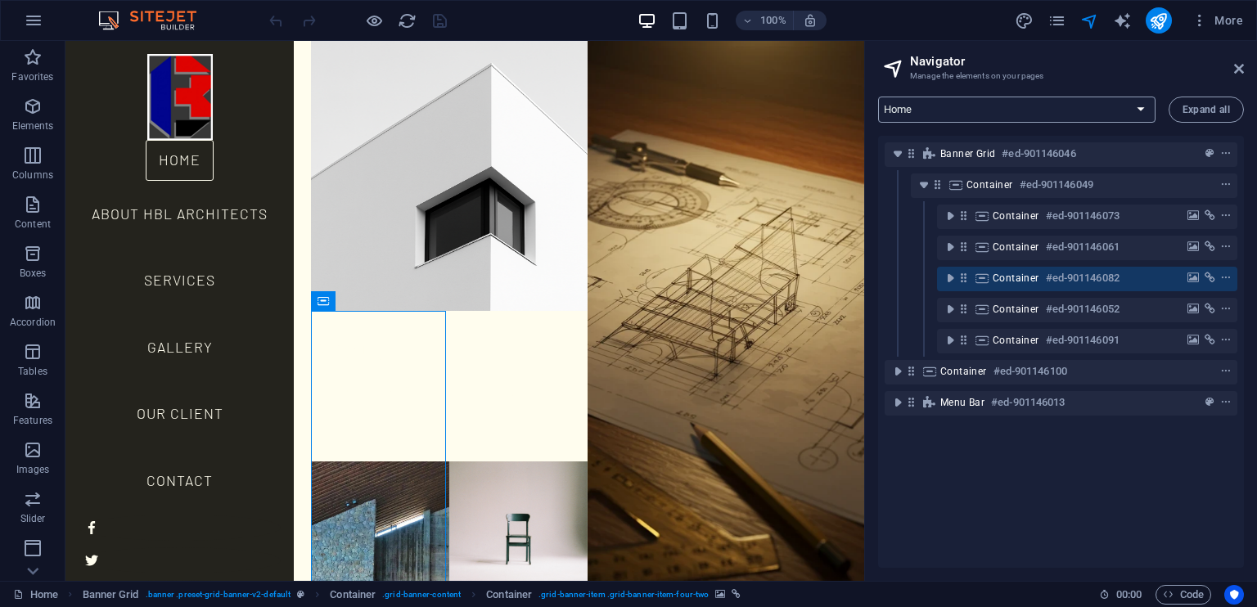
click at [1133, 116] on select "Home About HBL Architects Services Our Client Gallery Contact Legal Notice Priv…" at bounding box center [1017, 110] width 278 height 26
select select "16934470-en"
click at [878, 97] on select "Home About HBL Architects Services Our Client Gallery Contact Legal Notice Priv…" at bounding box center [1017, 110] width 278 height 26
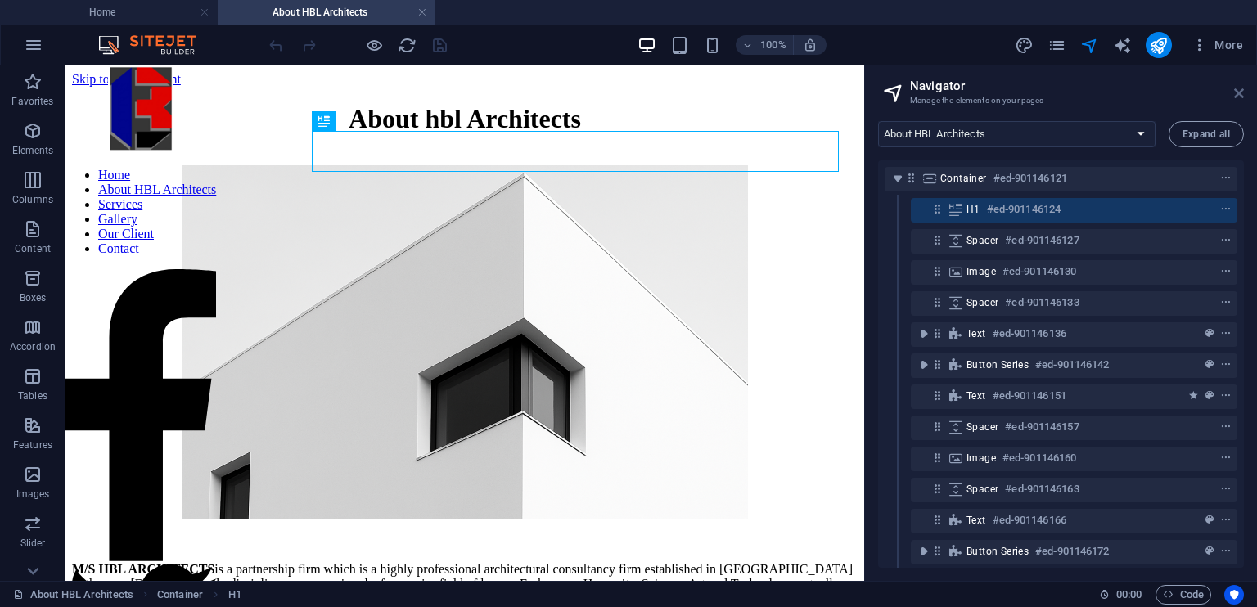
click at [1236, 94] on icon at bounding box center [1239, 93] width 10 height 13
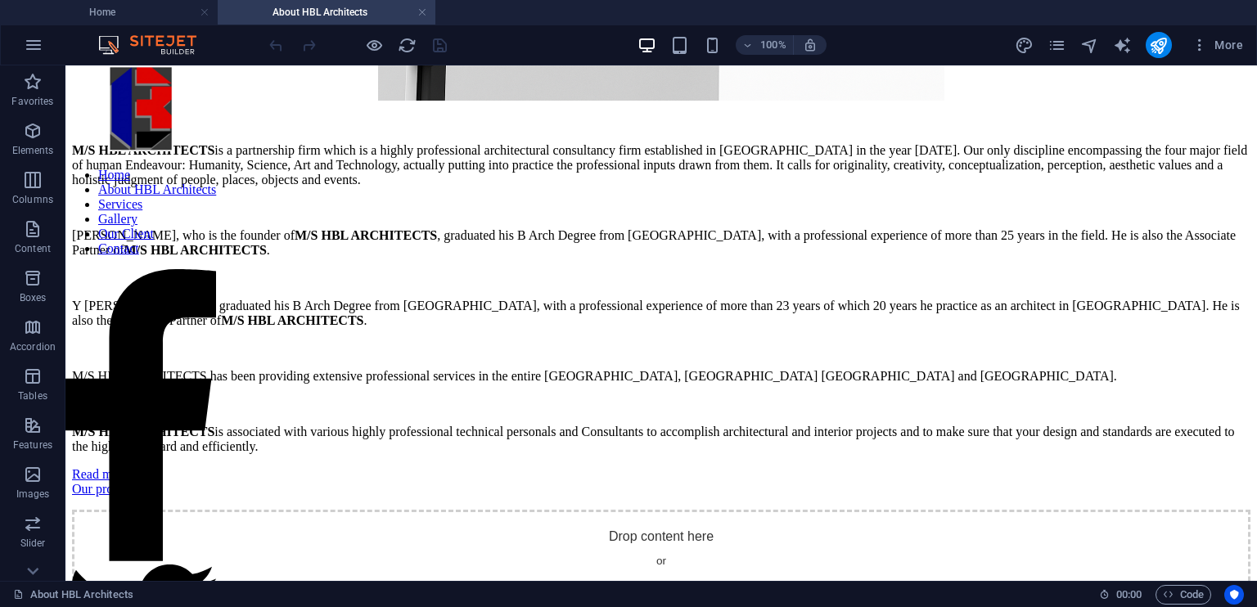
scroll to position [419, 0]
click at [1095, 43] on icon "navigator" at bounding box center [1090, 45] width 19 height 19
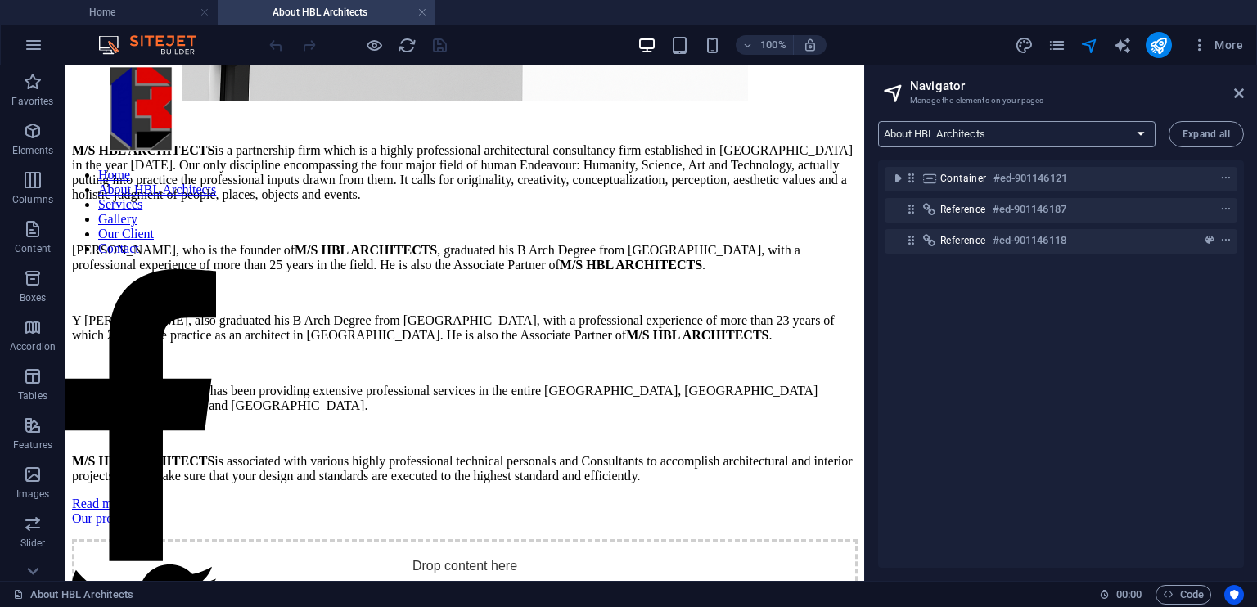
click at [1124, 133] on select "Home About HBL Architects Services Our Client Gallery Contact Legal Notice Priv…" at bounding box center [1017, 134] width 278 height 26
click at [878, 121] on select "Home About HBL Architects Services Our Client Gallery Contact Legal Notice Priv…" at bounding box center [1017, 134] width 278 height 26
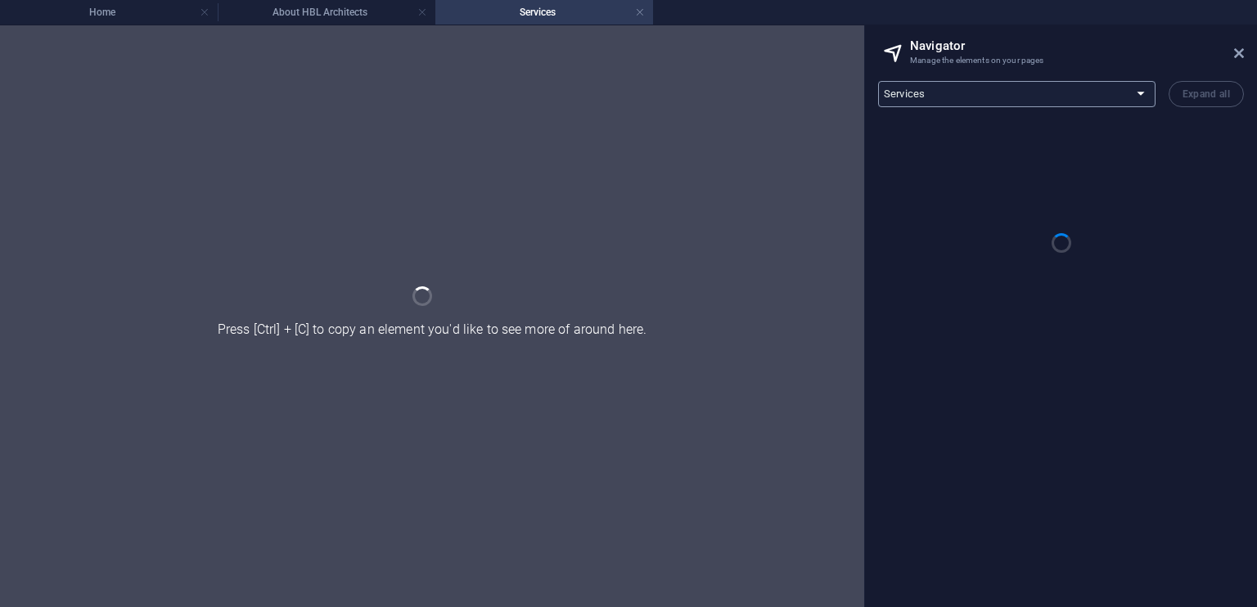
click at [1135, 53] on h2 "Navigator" at bounding box center [1077, 45] width 334 height 15
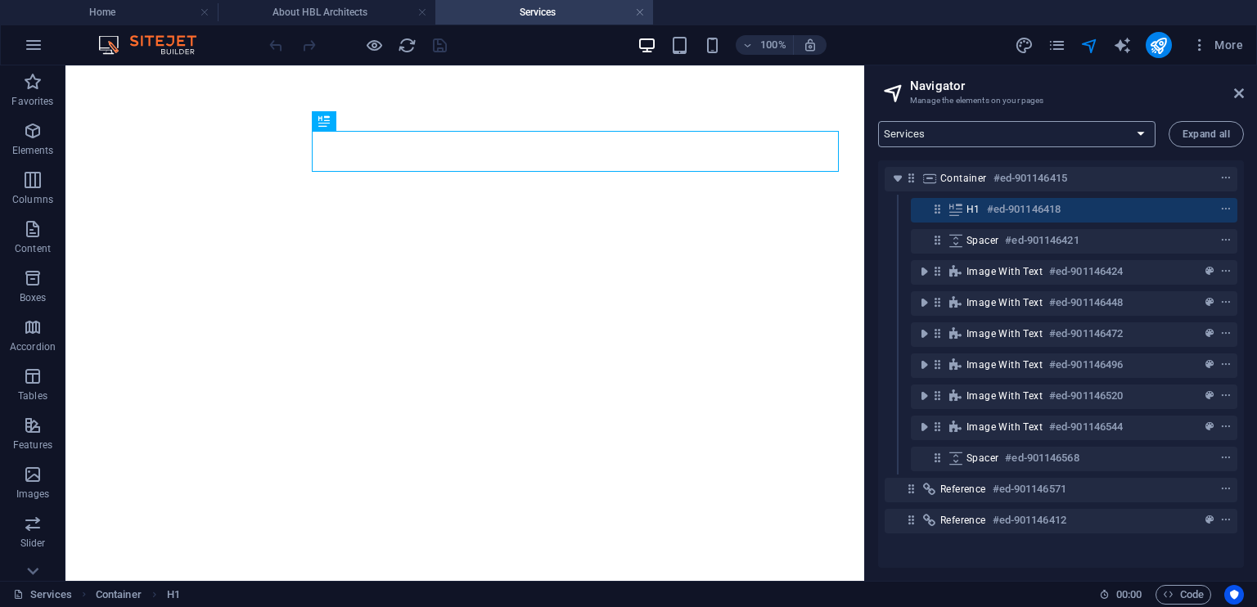
click at [1094, 127] on select "Home About HBL Architects Services Our Client Gallery Contact Legal Notice Priv…" at bounding box center [1017, 134] width 278 height 26
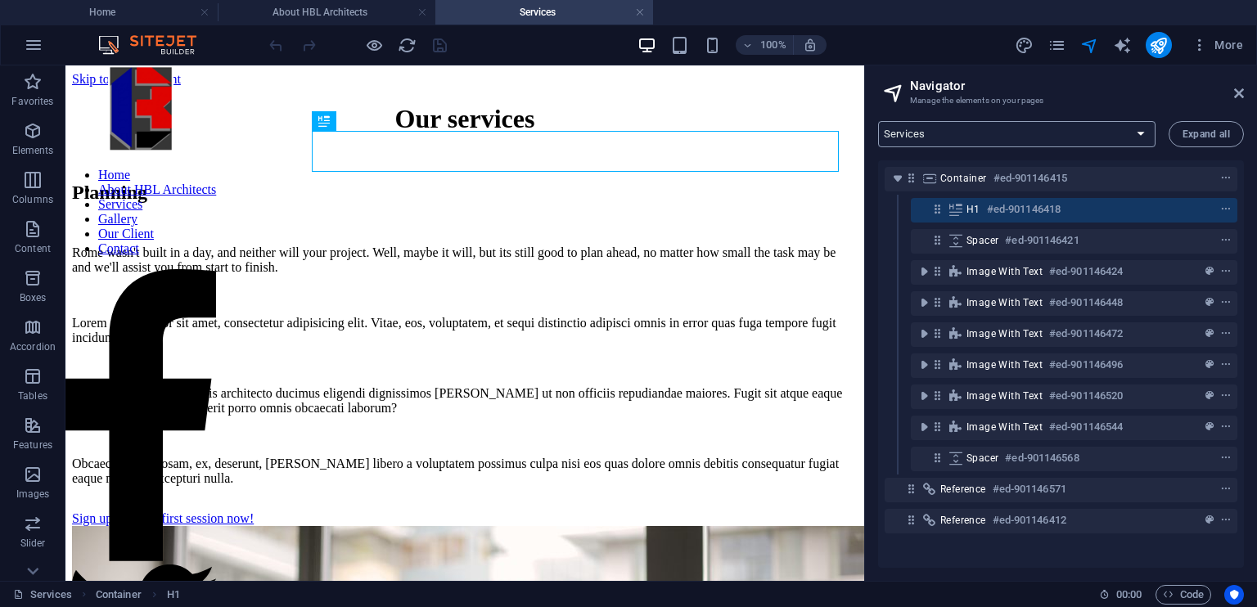
select select "16934479-en"
click at [878, 121] on select "Home About HBL Architects Services Our Client Gallery Contact Legal Notice Priv…" at bounding box center [1017, 134] width 278 height 26
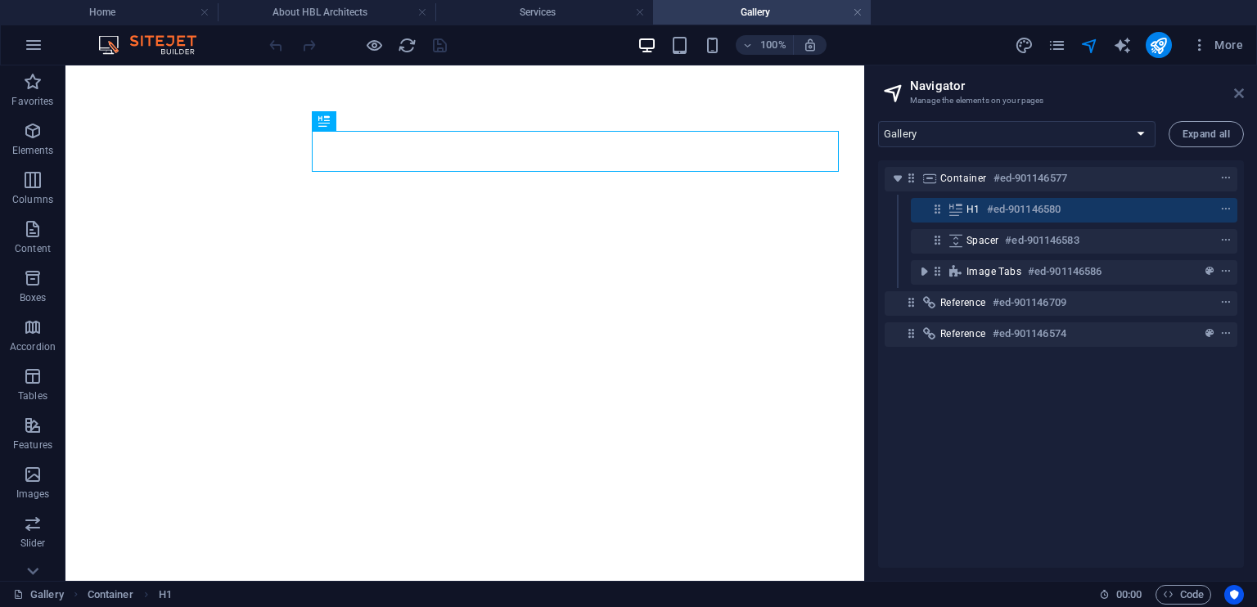
click at [1240, 95] on icon at bounding box center [1239, 93] width 10 height 13
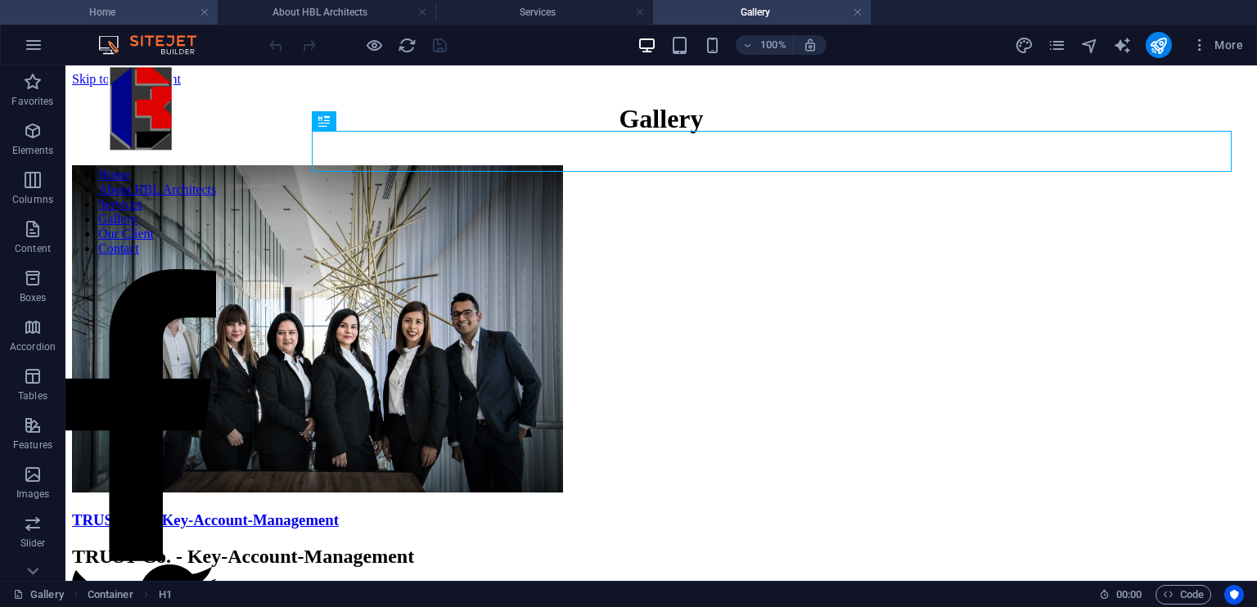
click at [151, 10] on h4 "Home" at bounding box center [109, 12] width 218 height 18
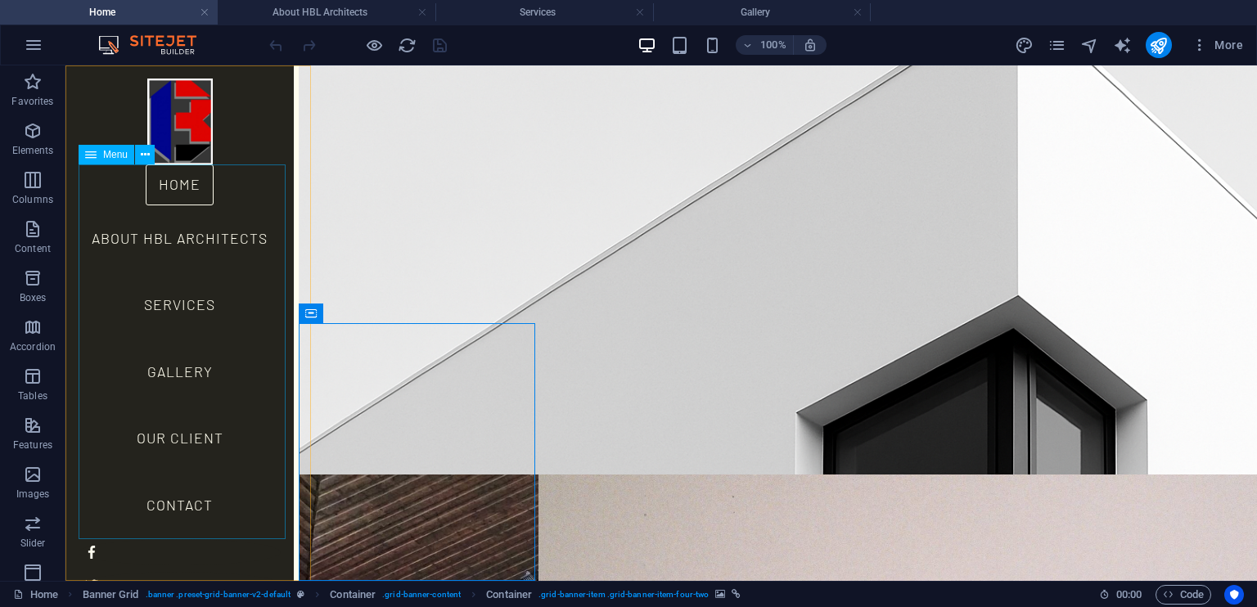
click at [229, 318] on nav "Home About HBL Architects Services Gallery Our Client Contact" at bounding box center [180, 352] width 202 height 375
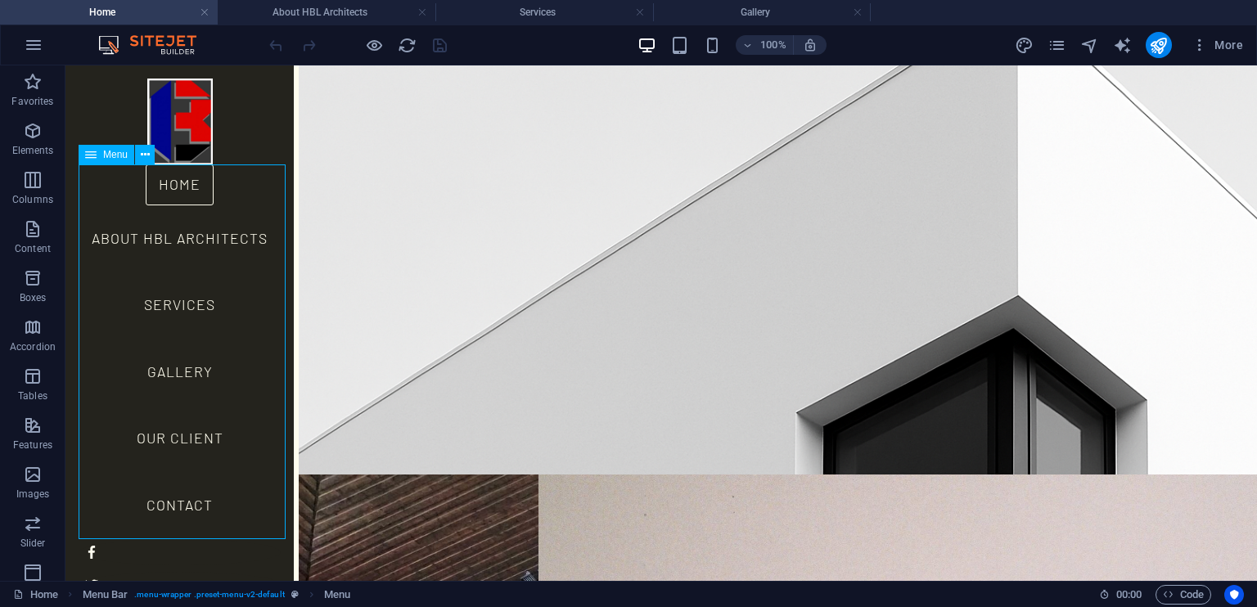
click at [229, 318] on nav "Home About HBL Architects Services Gallery Our Client Contact" at bounding box center [180, 352] width 202 height 375
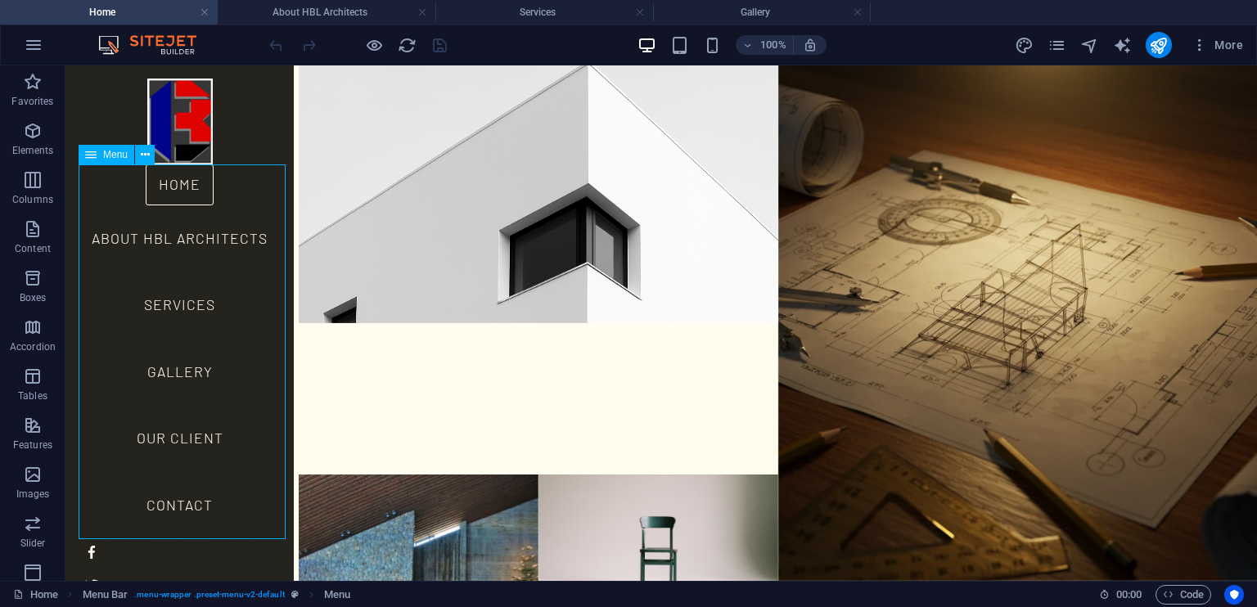
select select "1"
select select
select select "2"
select select
select select "4"
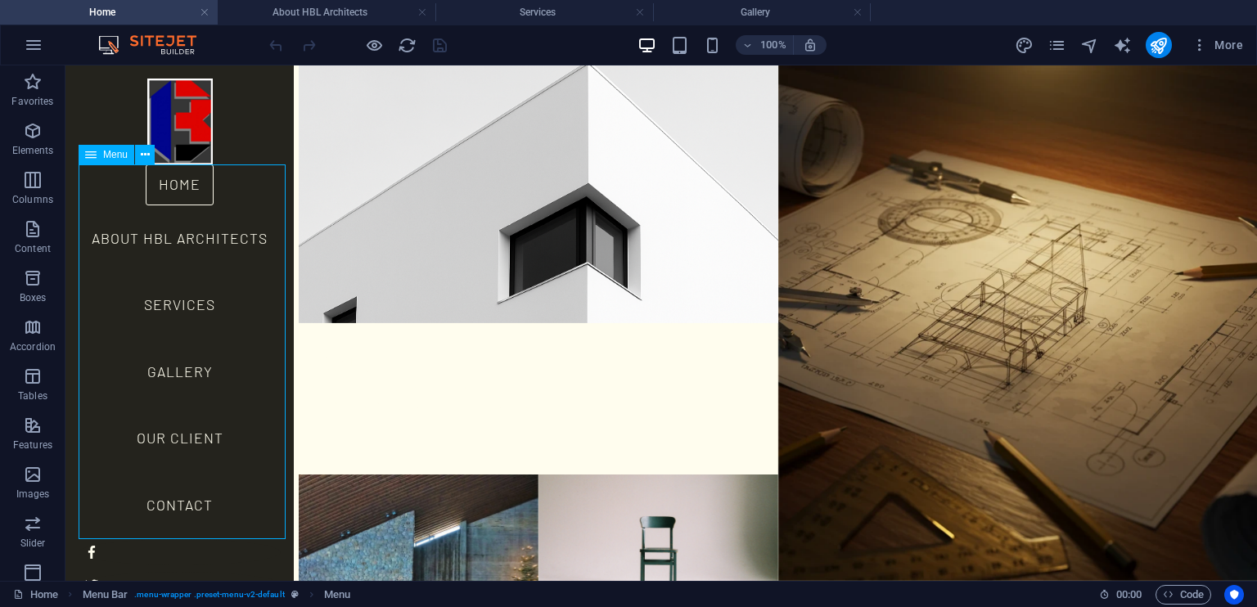
select select
select select "3"
select select
select select "5"
select select
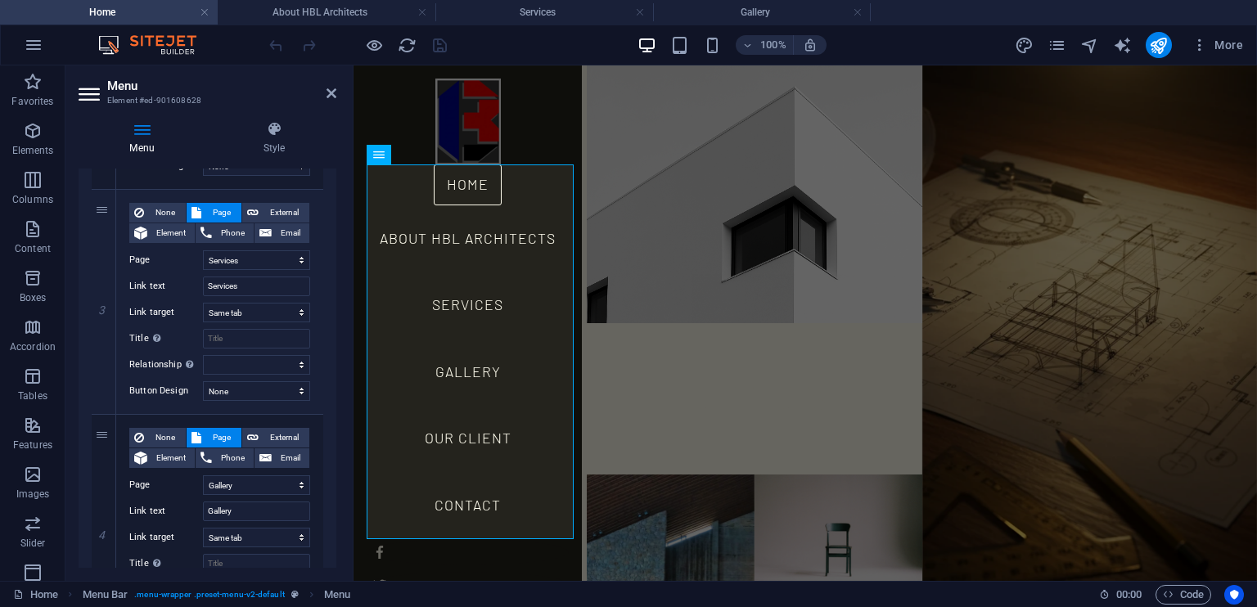
scroll to position [560, 0]
drag, startPoint x: 104, startPoint y: 432, endPoint x: 108, endPoint y: 278, distance: 154.8
click at [108, 278] on div "1 None Page External Element Phone Email Page Home About HBL Architects Service…" at bounding box center [208, 426] width 232 height 1325
select select
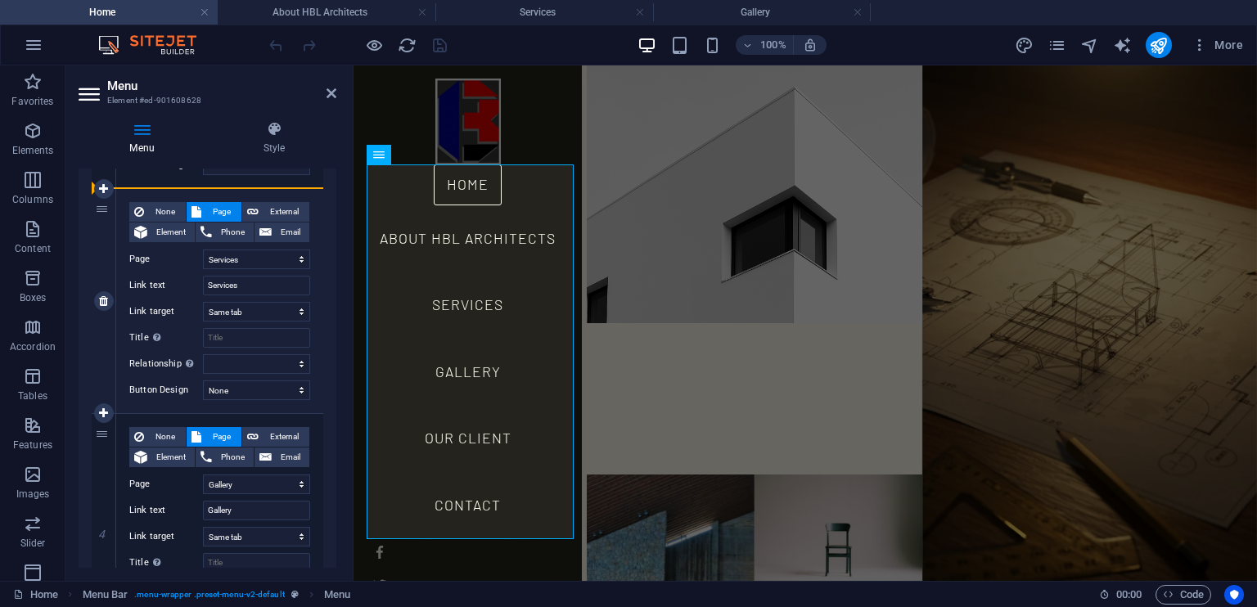
select select "4"
type input "Gallery"
select select
select select "2"
type input "Services"
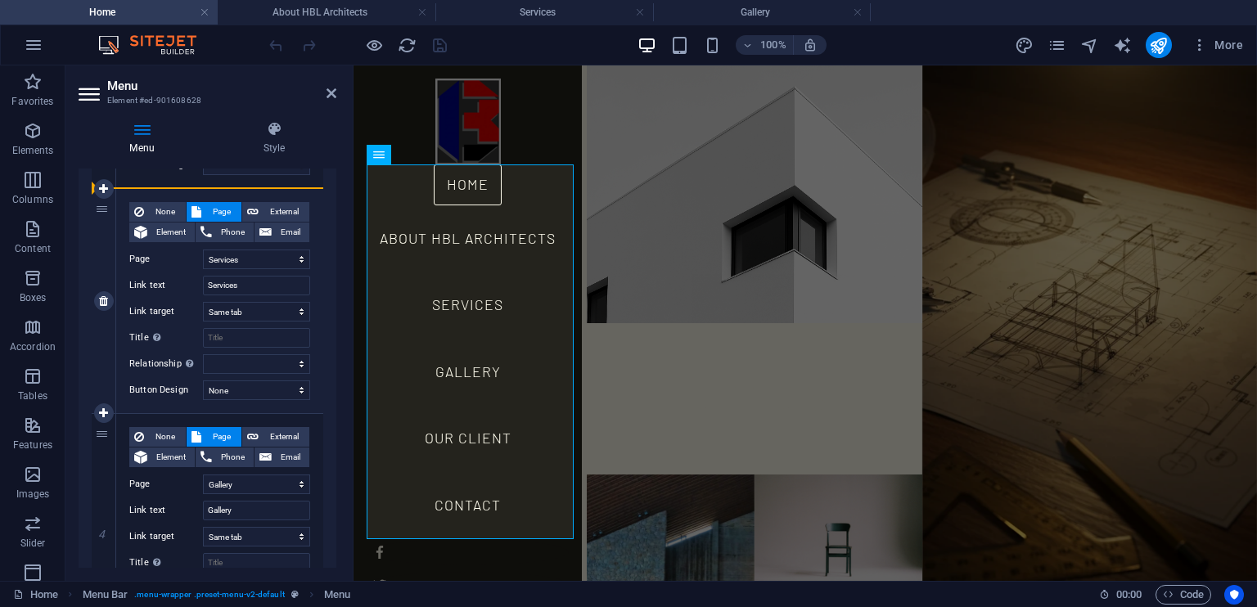
select select
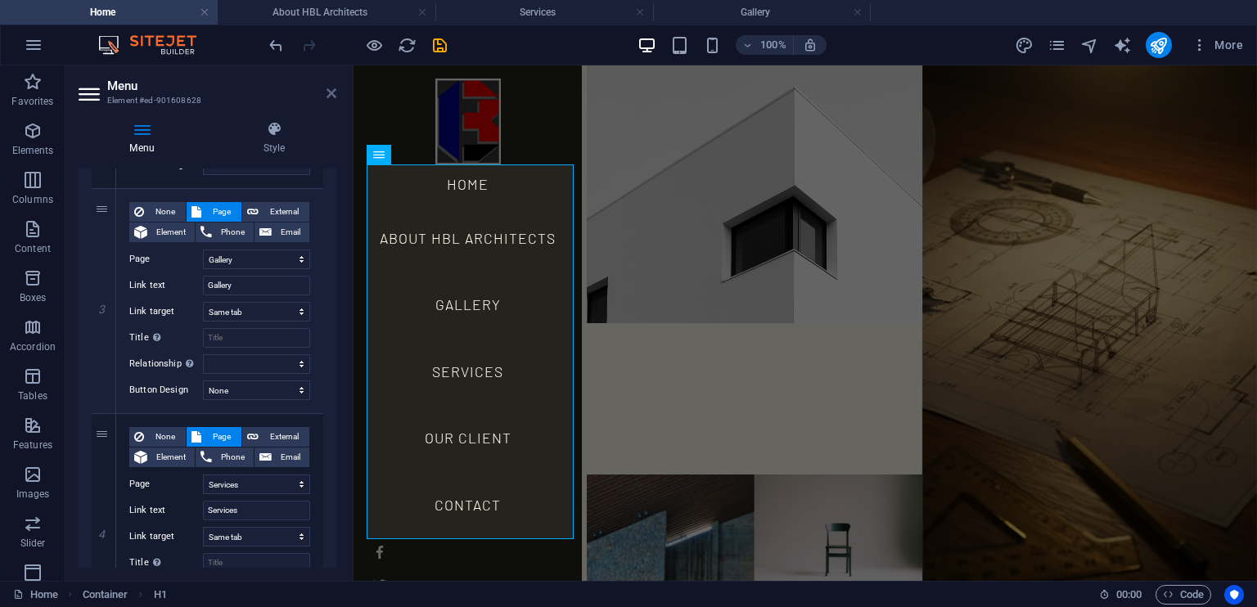
click at [335, 97] on icon at bounding box center [332, 93] width 10 height 13
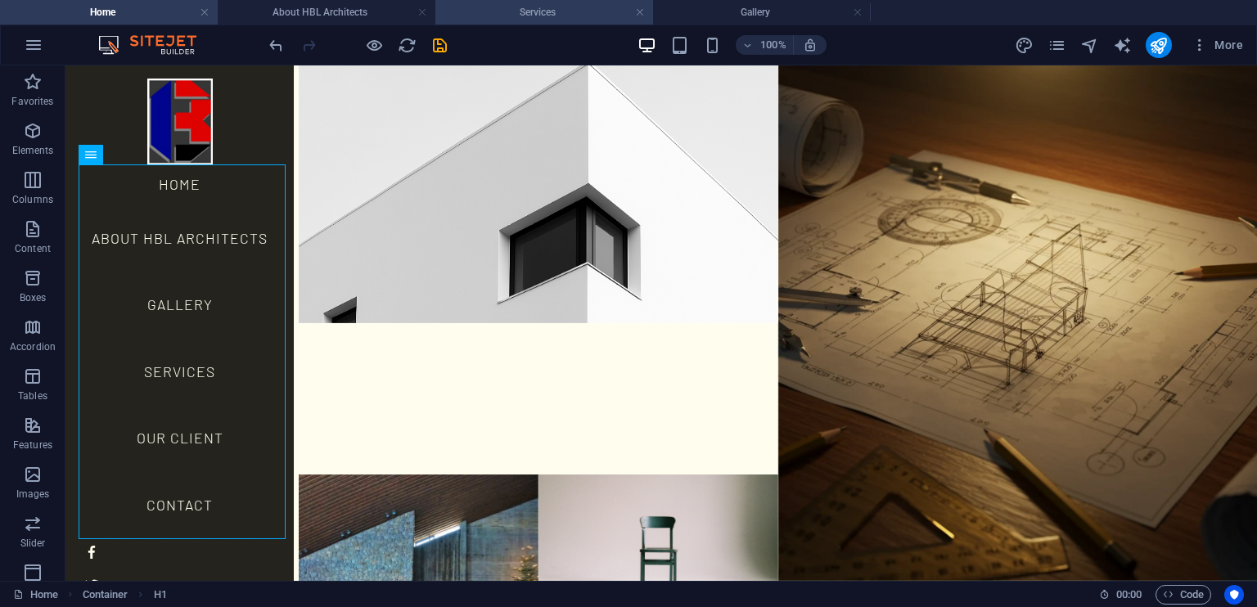
click at [550, 13] on h4 "Services" at bounding box center [544, 12] width 218 height 18
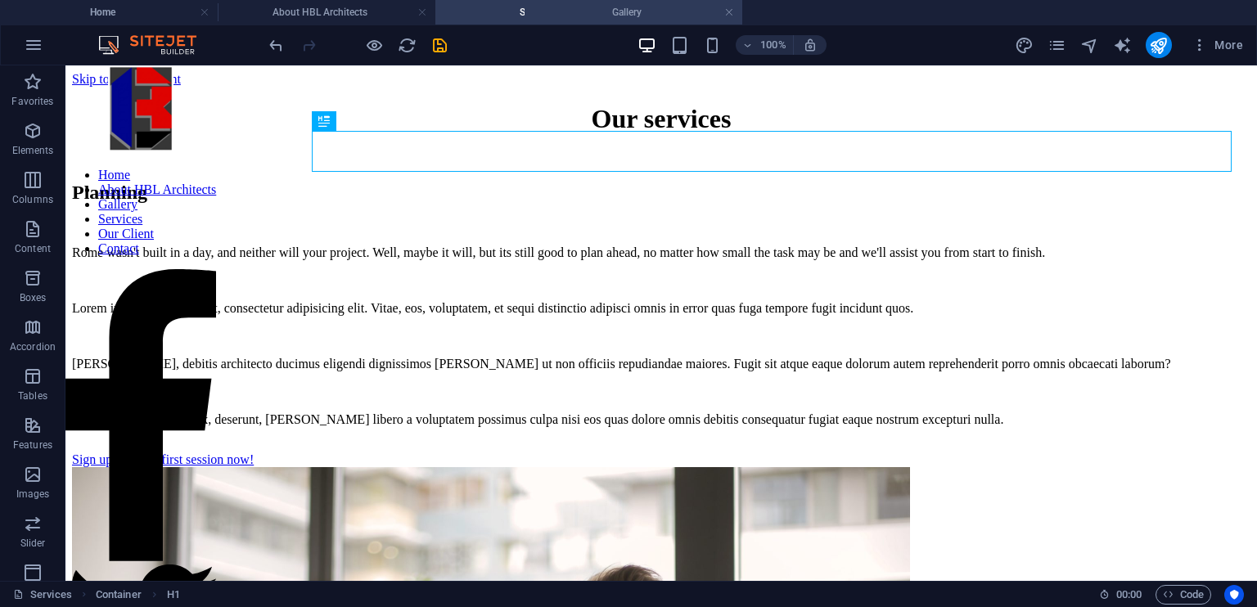
drag, startPoint x: 716, startPoint y: 10, endPoint x: 586, endPoint y: 12, distance: 130.2
drag, startPoint x: 727, startPoint y: 14, endPoint x: 467, endPoint y: 35, distance: 261.2
click at [781, 8] on h4 "Services" at bounding box center [762, 12] width 218 height 18
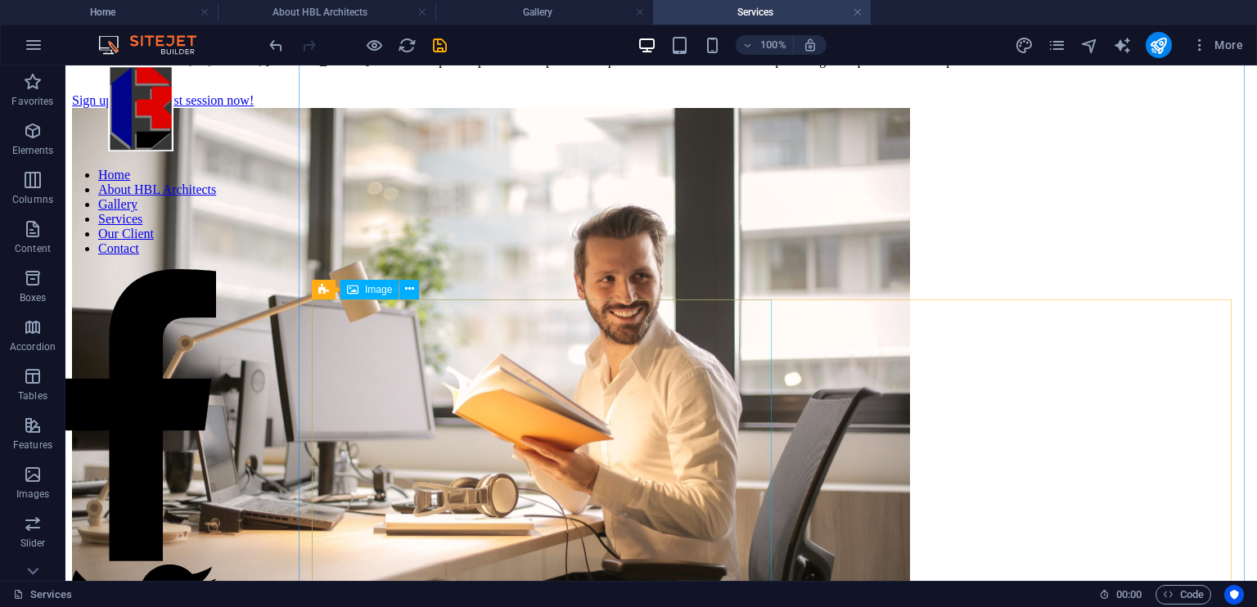
scroll to position [417, 0]
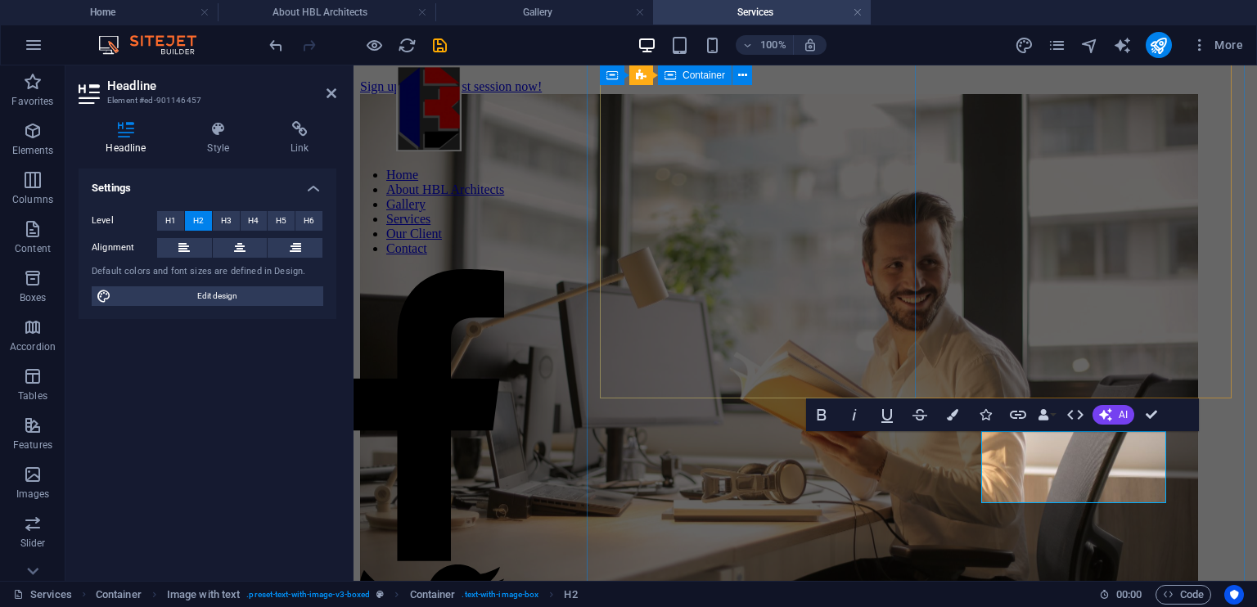
scroll to position [516, 0]
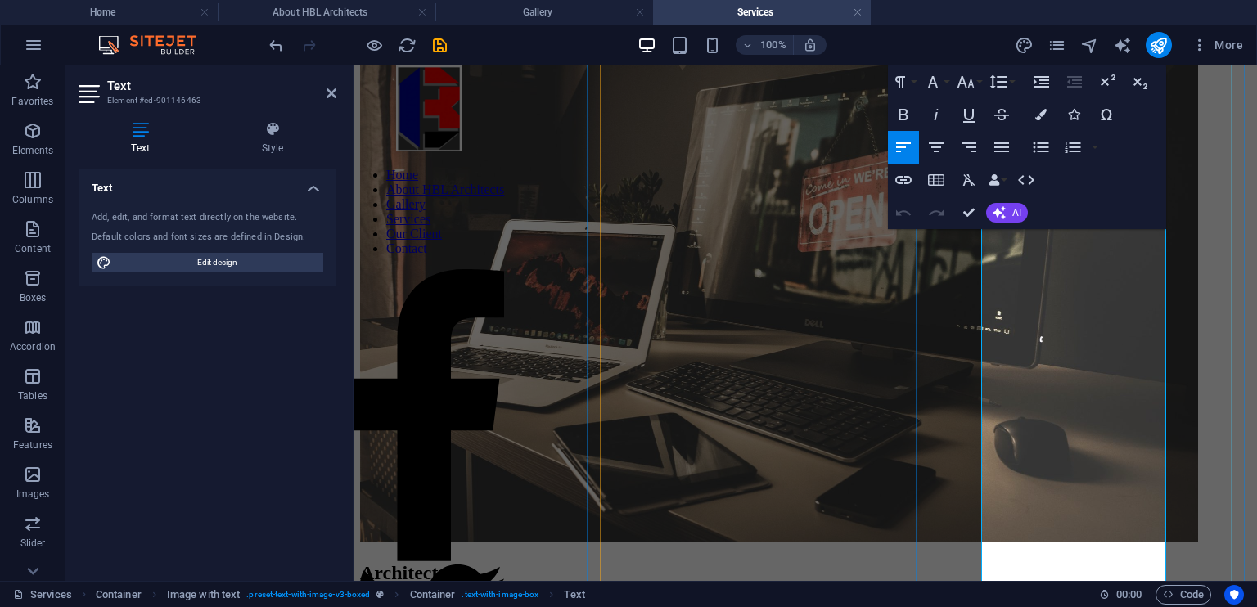
scroll to position [1168, 0]
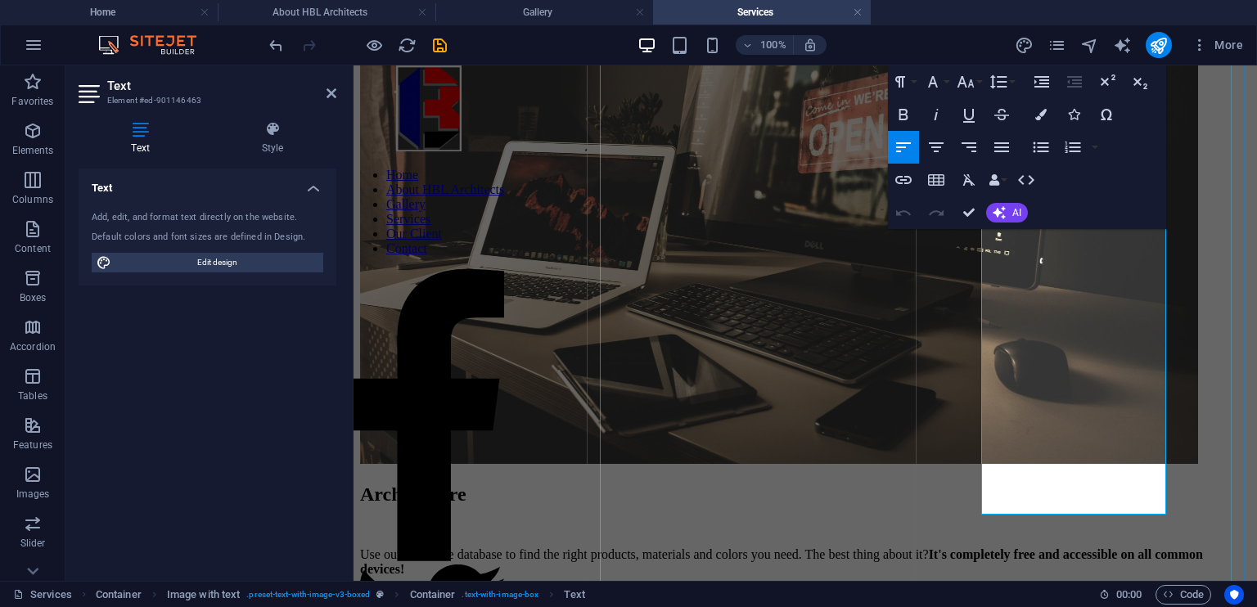
drag, startPoint x: 1018, startPoint y: 503, endPoint x: 965, endPoint y: 160, distance: 347.1
click at [965, 484] on div "Architecture Use our extensive database to find the right products, materials a…" at bounding box center [805, 608] width 891 height 248
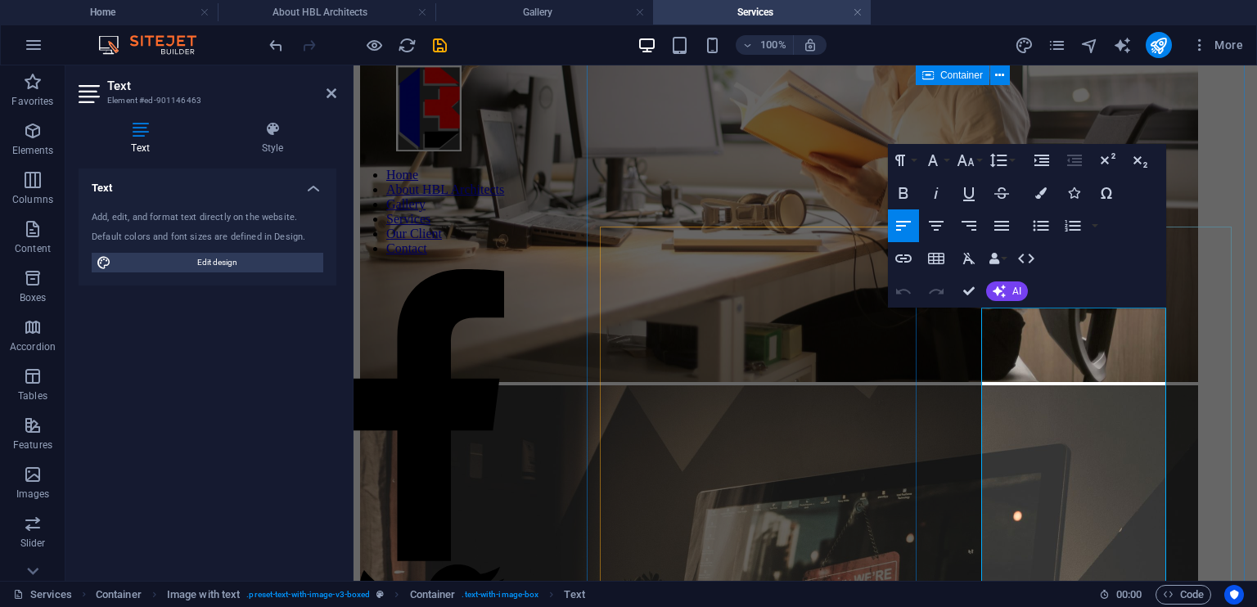
scroll to position [678, 0]
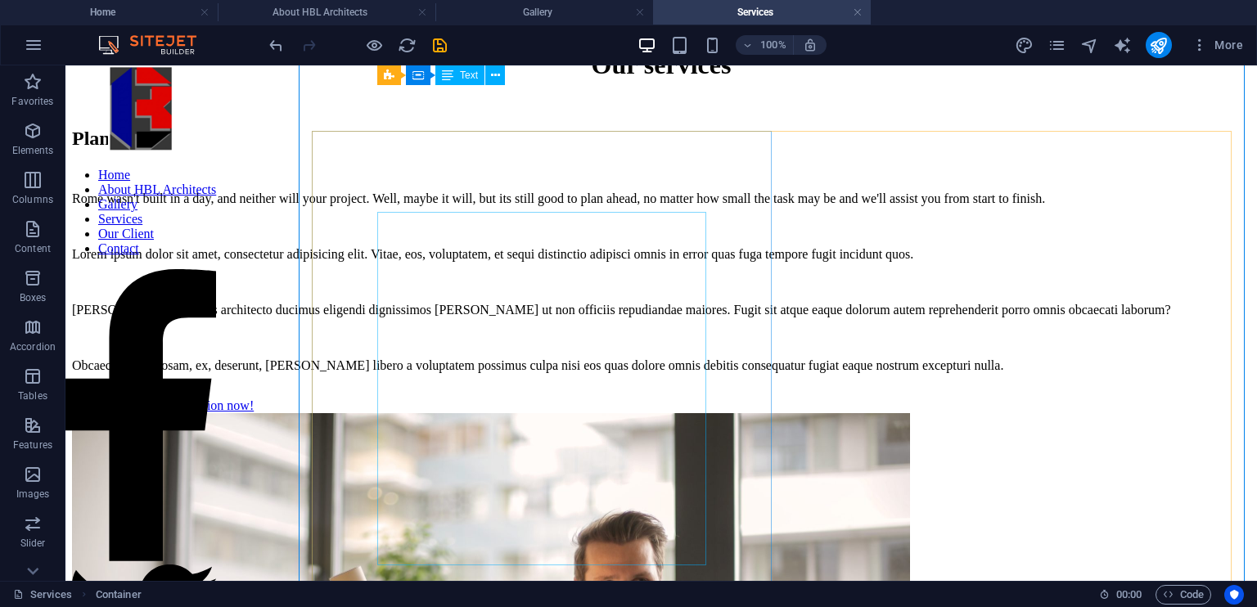
scroll to position [47, 0]
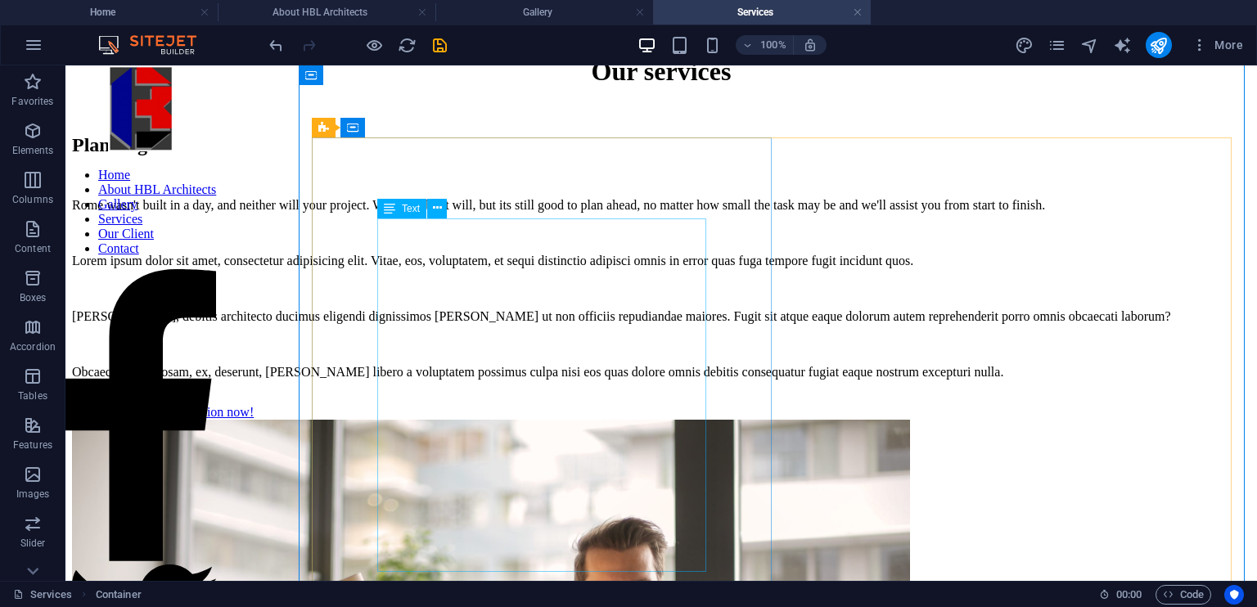
click at [481, 314] on div "Rome wasn't built in a day, and neither will your project. Well, maybe it will,…" at bounding box center [661, 289] width 1179 height 182
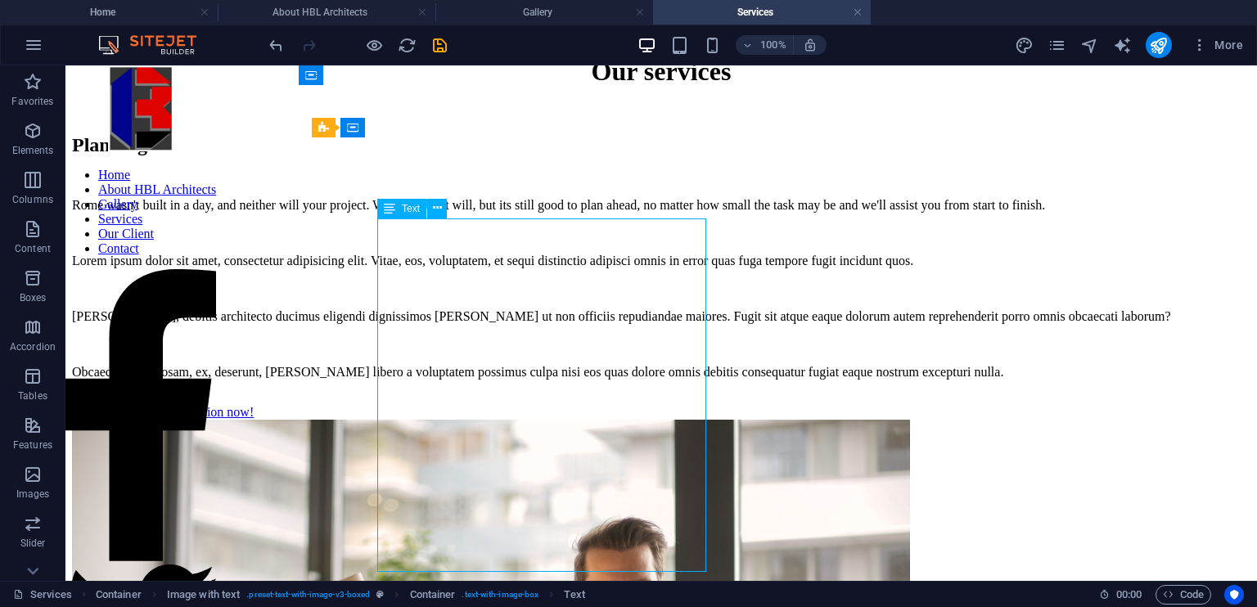
click at [481, 314] on div "Rome wasn't built in a day, and neither will your project. Well, maybe it will,…" at bounding box center [661, 289] width 1179 height 182
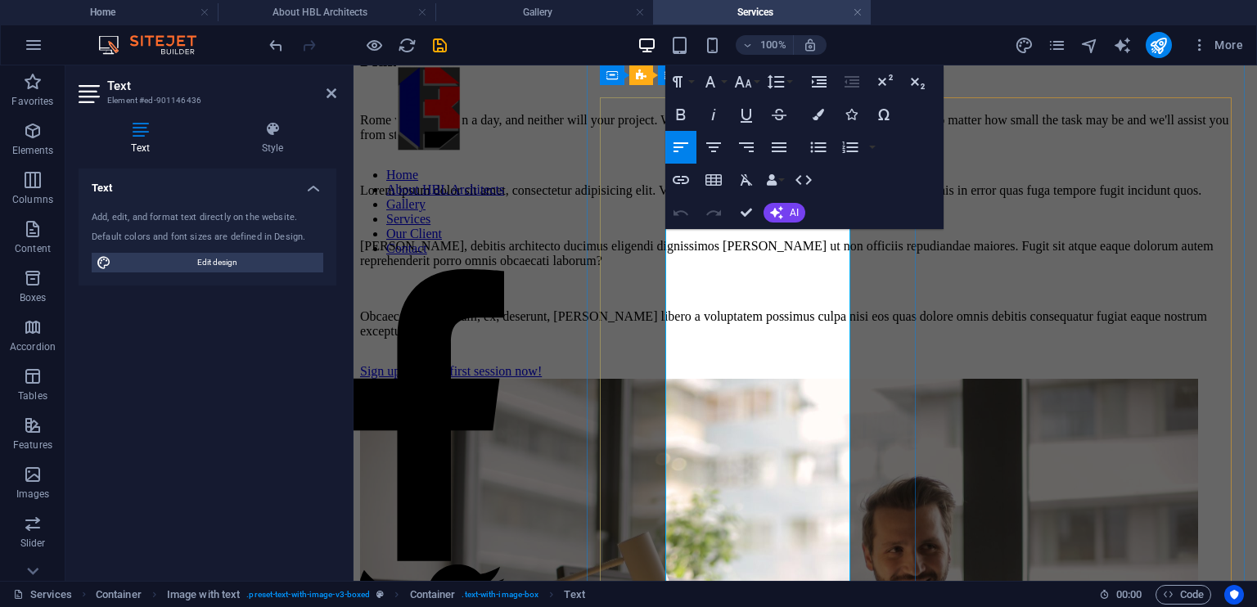
scroll to position [0, 0]
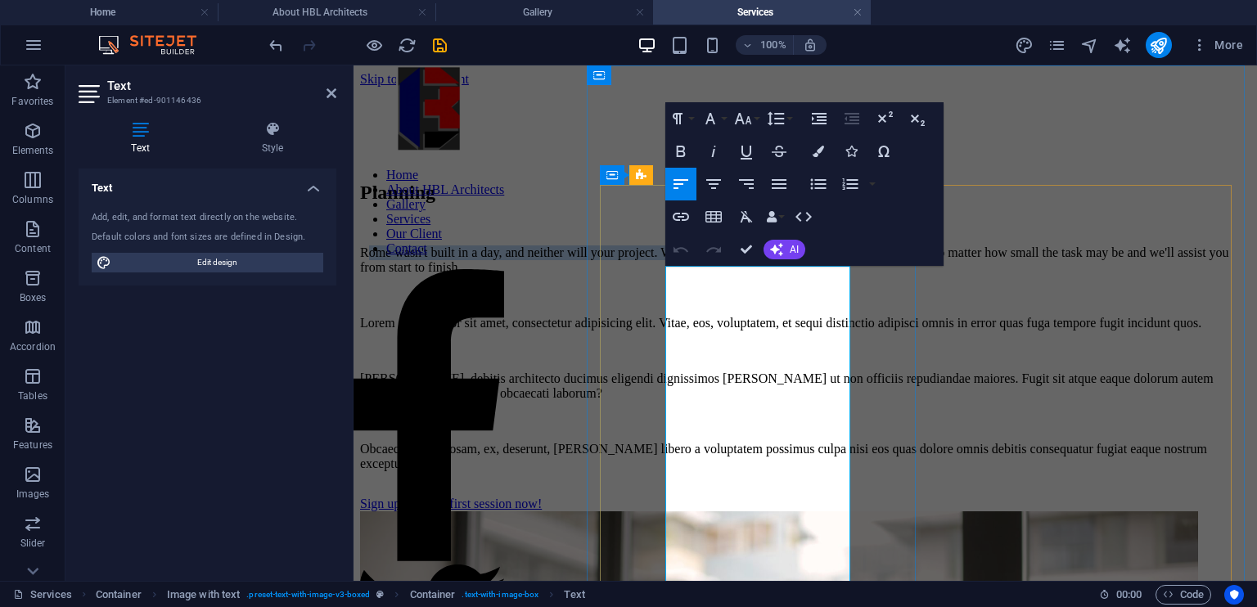
drag, startPoint x: 668, startPoint y: 277, endPoint x: 695, endPoint y: 336, distance: 64.8
click at [695, 275] on p "Rome wasn't built in a day, and neither will your project. Well, maybe it will,…" at bounding box center [805, 260] width 891 height 29
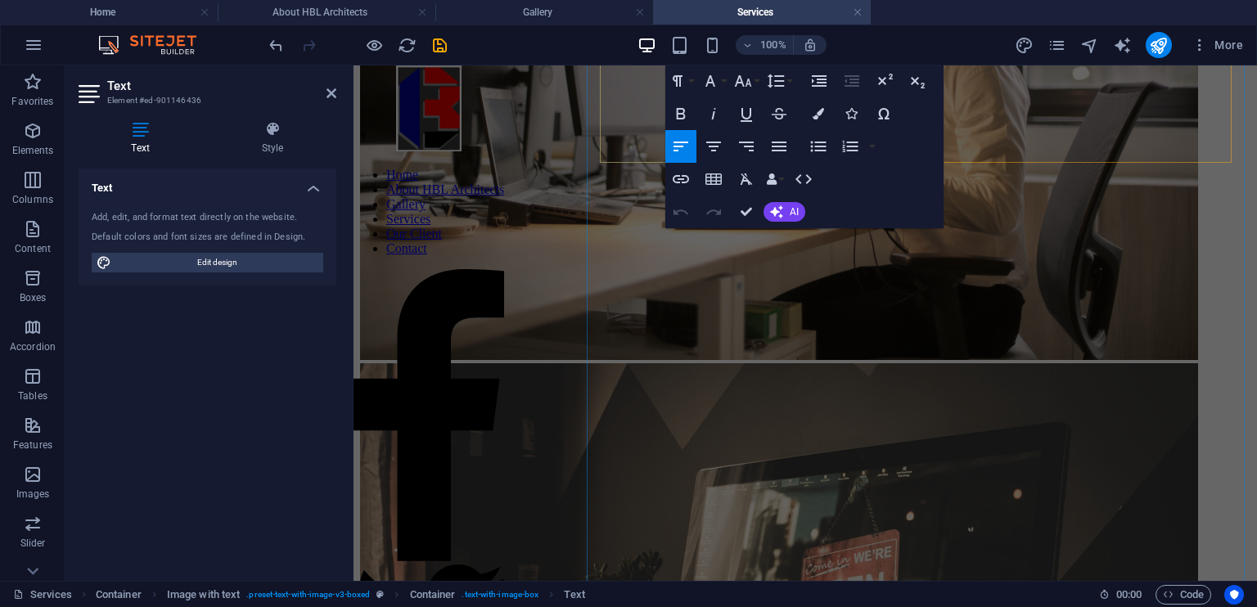
scroll to position [684, 0]
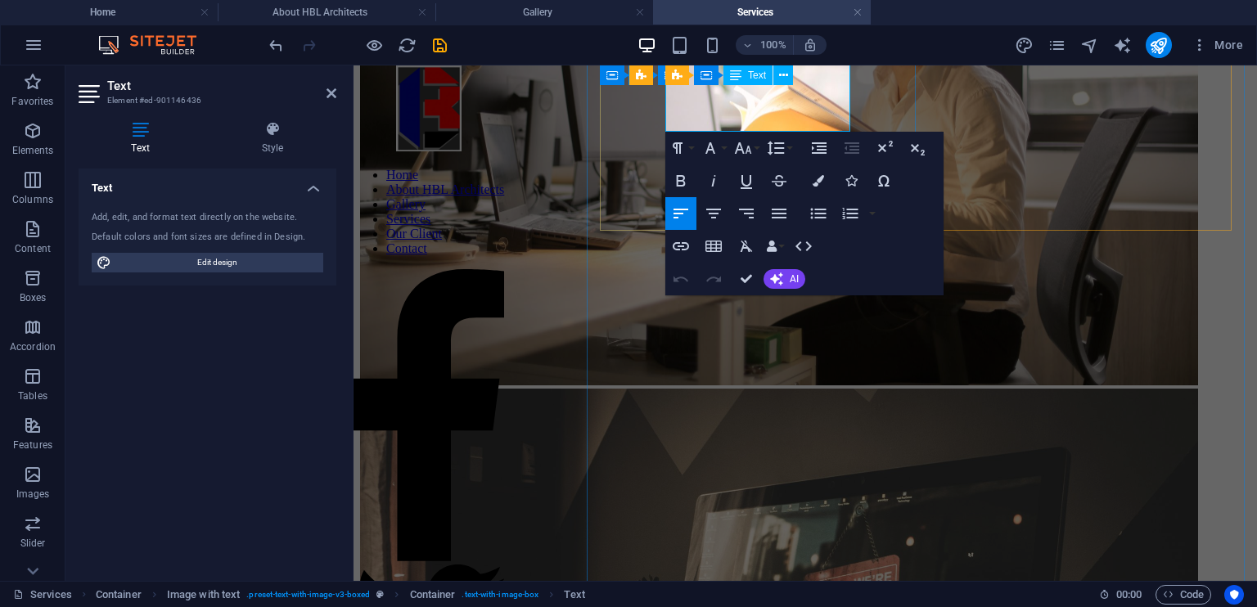
drag, startPoint x: 666, startPoint y: 273, endPoint x: 813, endPoint y: 127, distance: 207.8
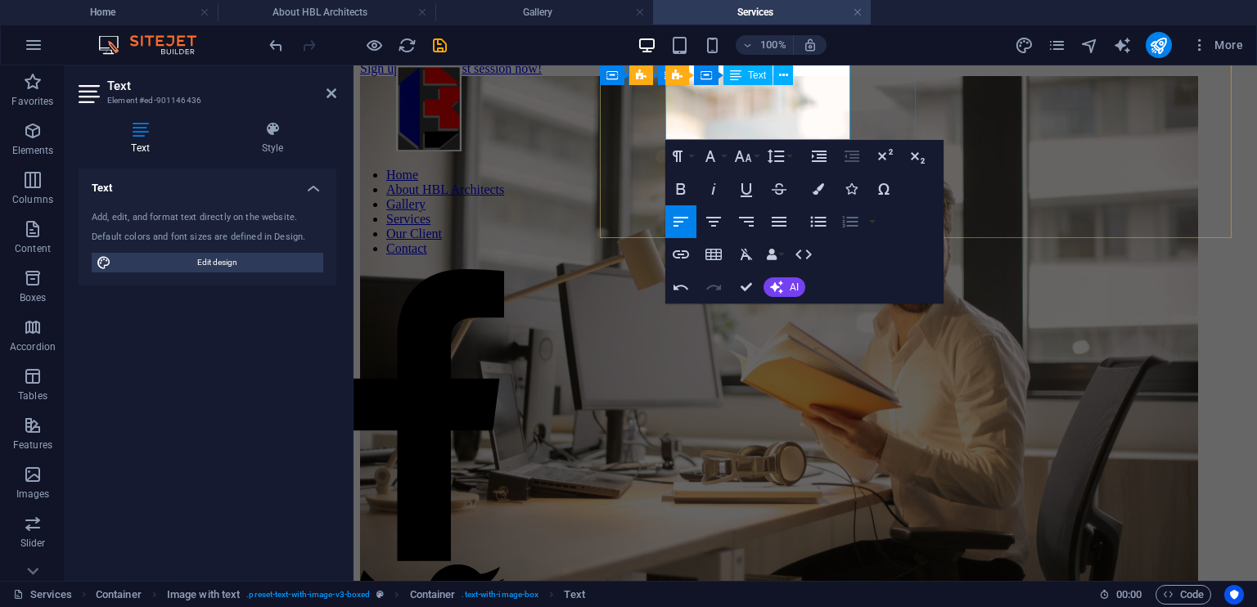
scroll to position [223, 0]
click at [639, 78] on div "Planning Comprehensive master planning and development strategies to optimize l…" at bounding box center [805, 18] width 891 height 119
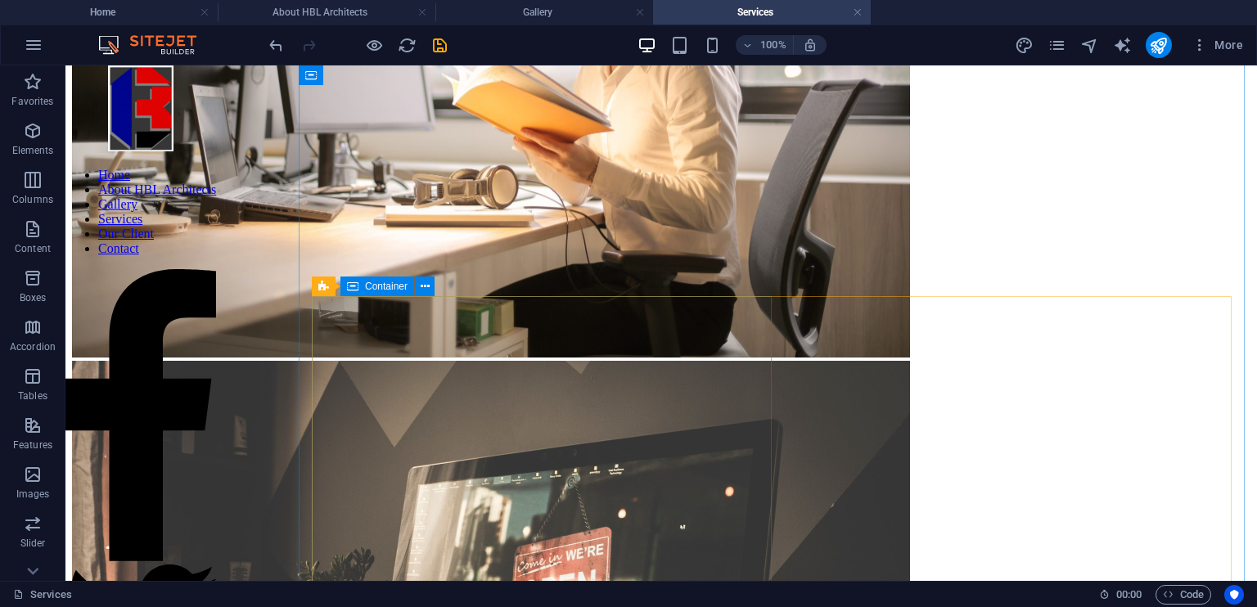
scroll to position [503, 0]
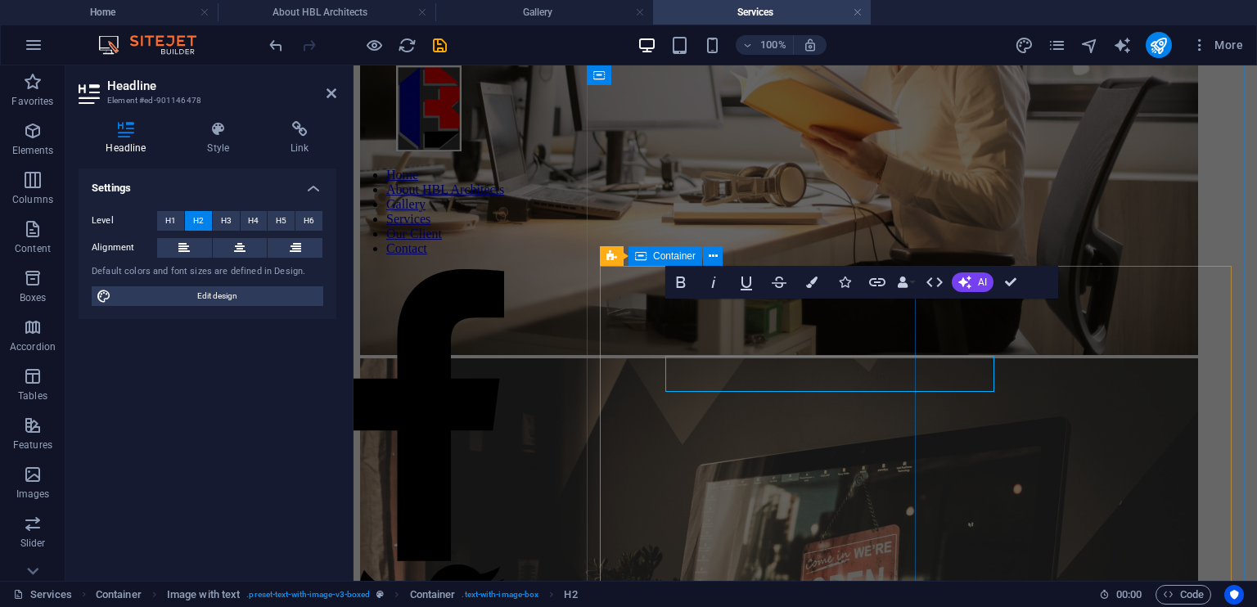
scroll to position [475, 0]
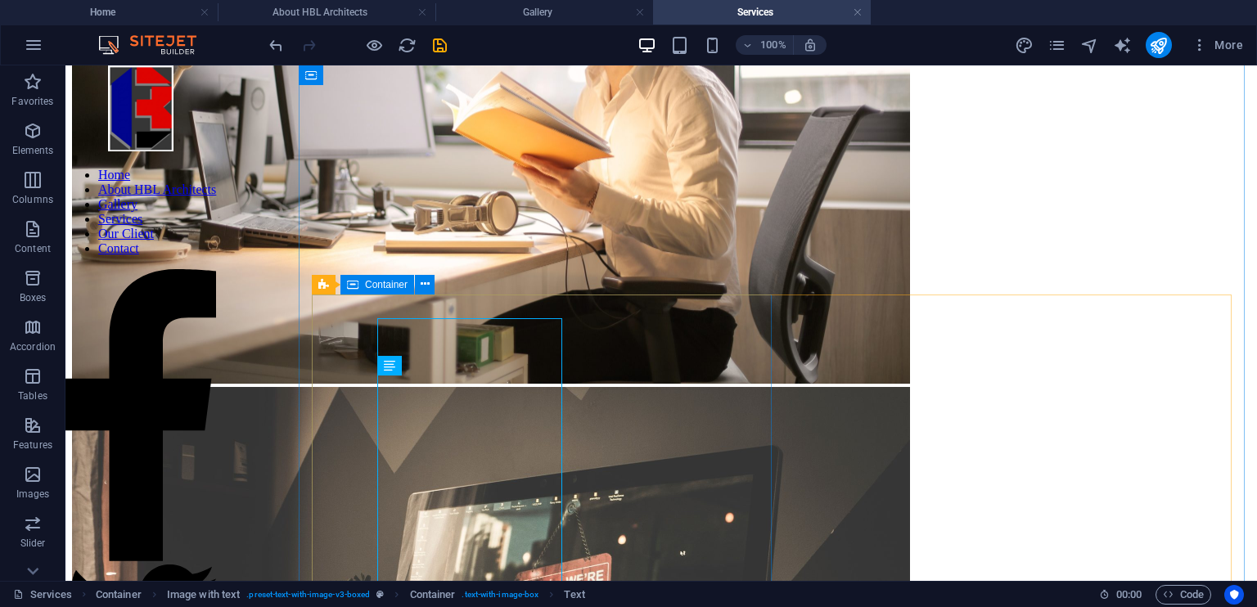
scroll to position [503, 0]
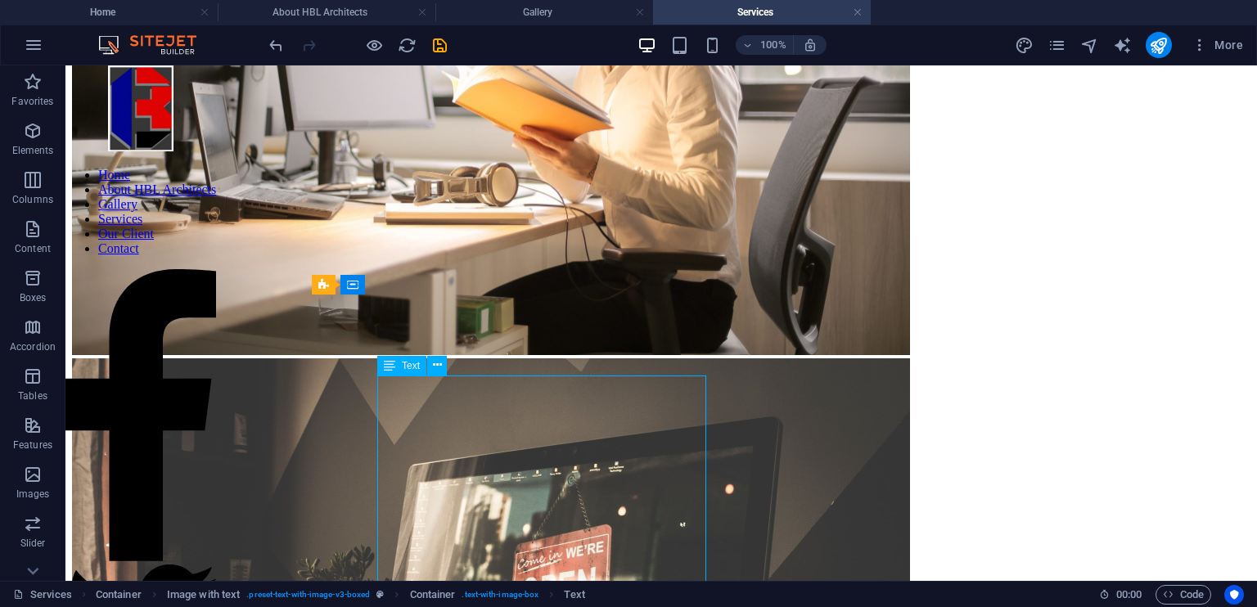
drag, startPoint x: 379, startPoint y: 383, endPoint x: 410, endPoint y: 451, distance: 74.7
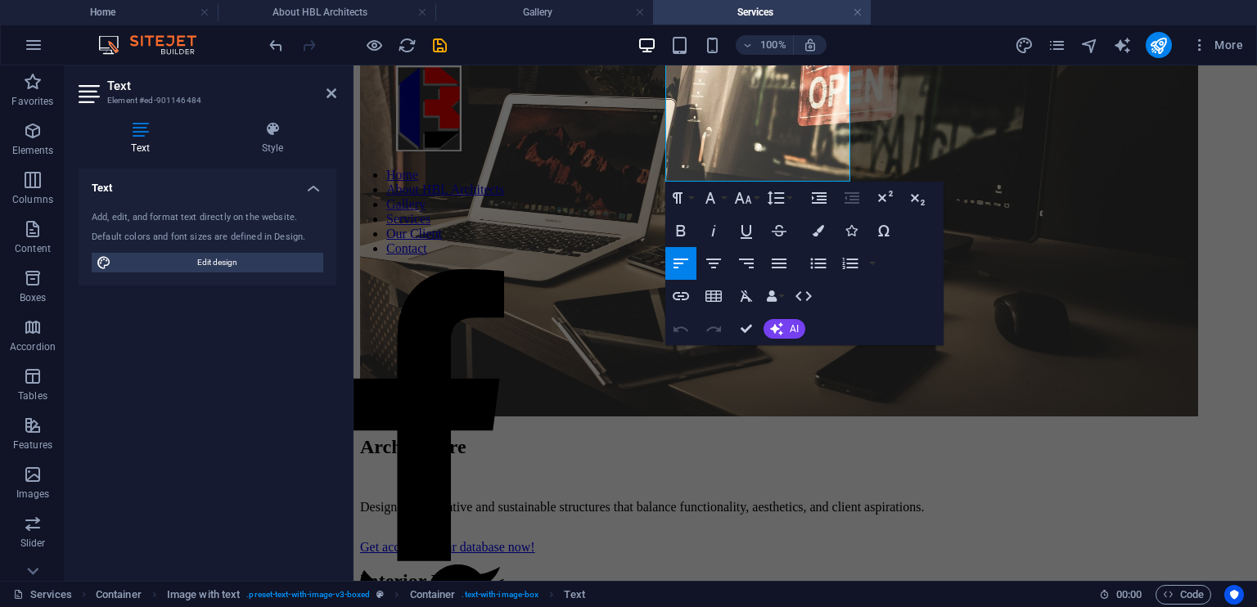
scroll to position [976, 0]
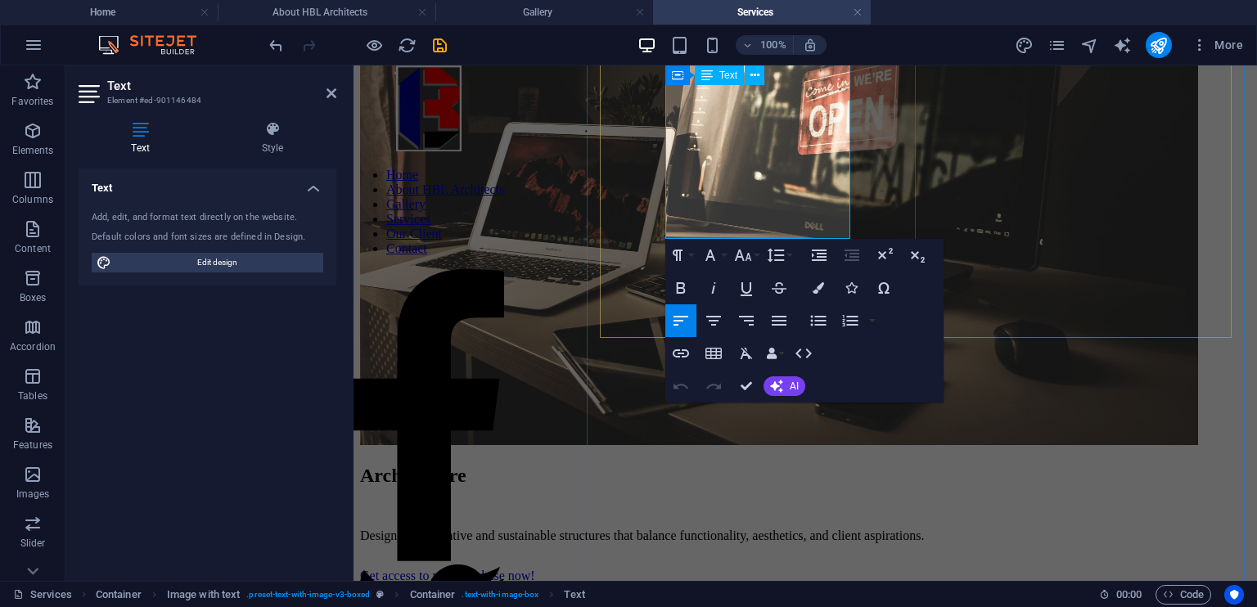
drag, startPoint x: 666, startPoint y: 355, endPoint x: 796, endPoint y: 228, distance: 181.8
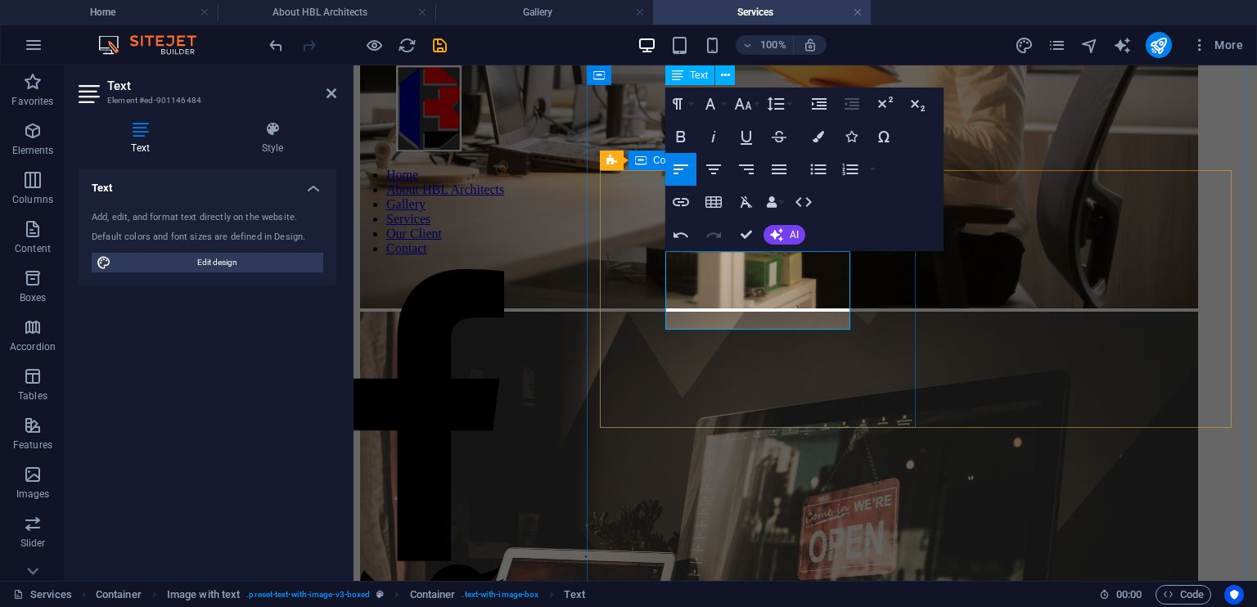
scroll to position [546, 0]
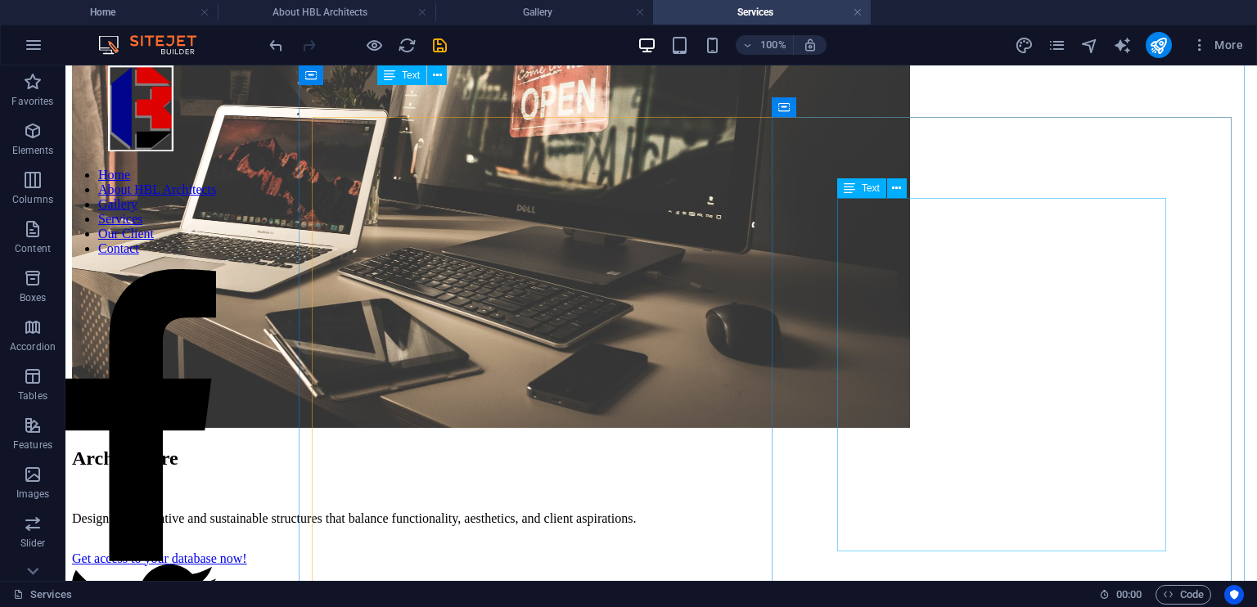
scroll to position [994, 0]
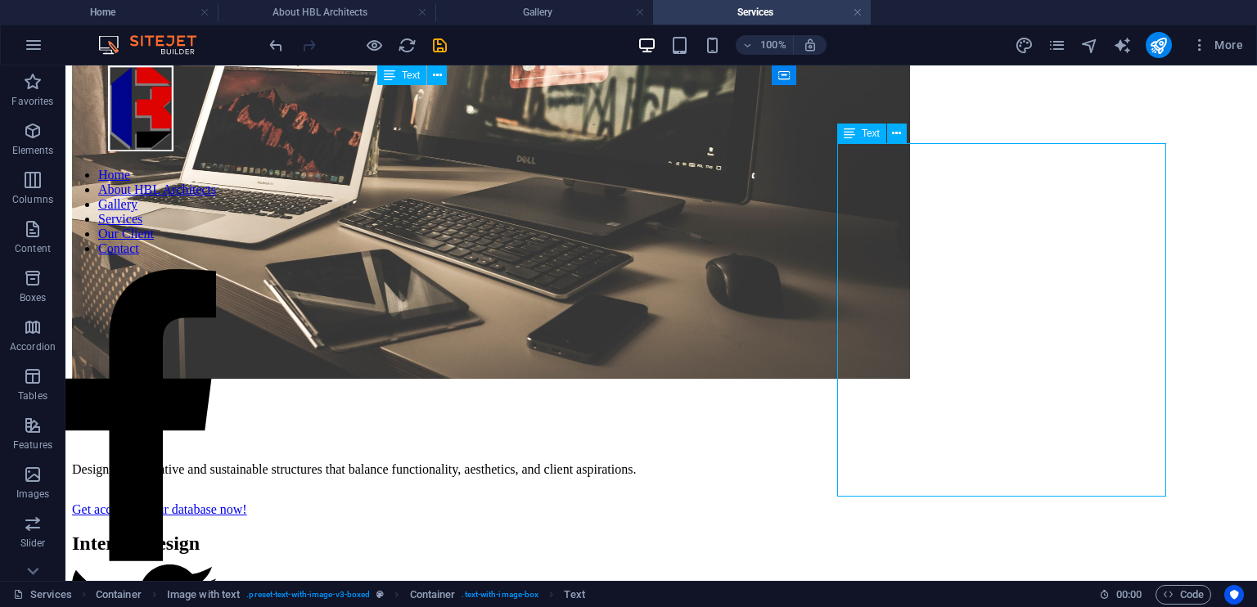
drag, startPoint x: 838, startPoint y: 152, endPoint x: 884, endPoint y: 228, distance: 88.9
drag, startPoint x: 840, startPoint y: 156, endPoint x: 902, endPoint y: 250, distance: 112.8
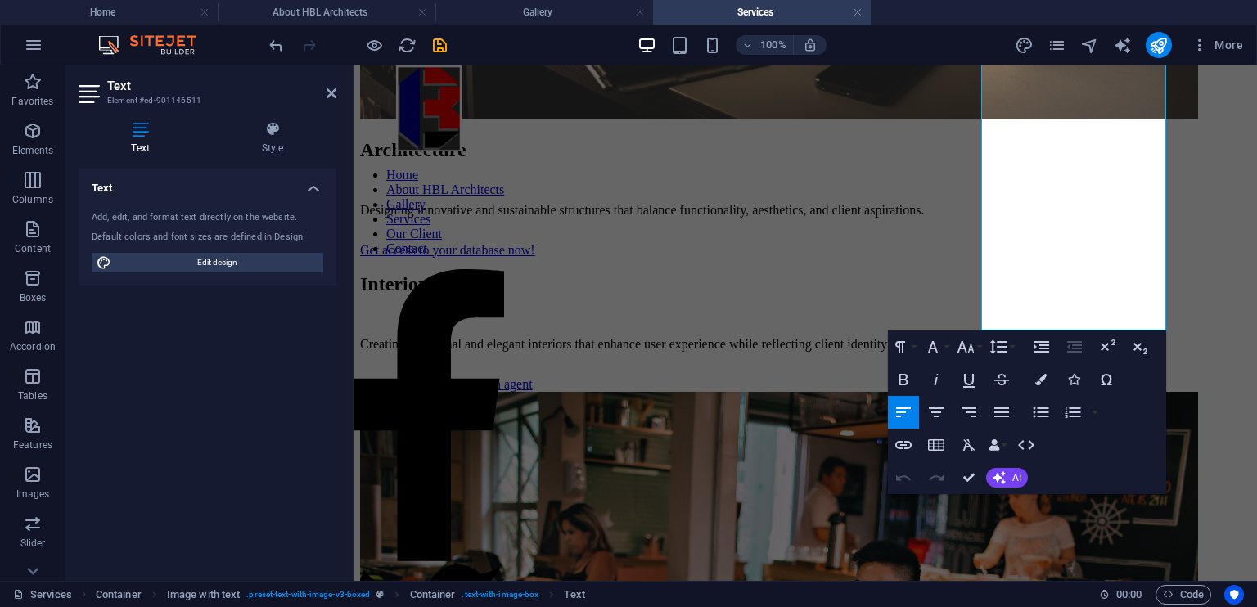
scroll to position [1383, 0]
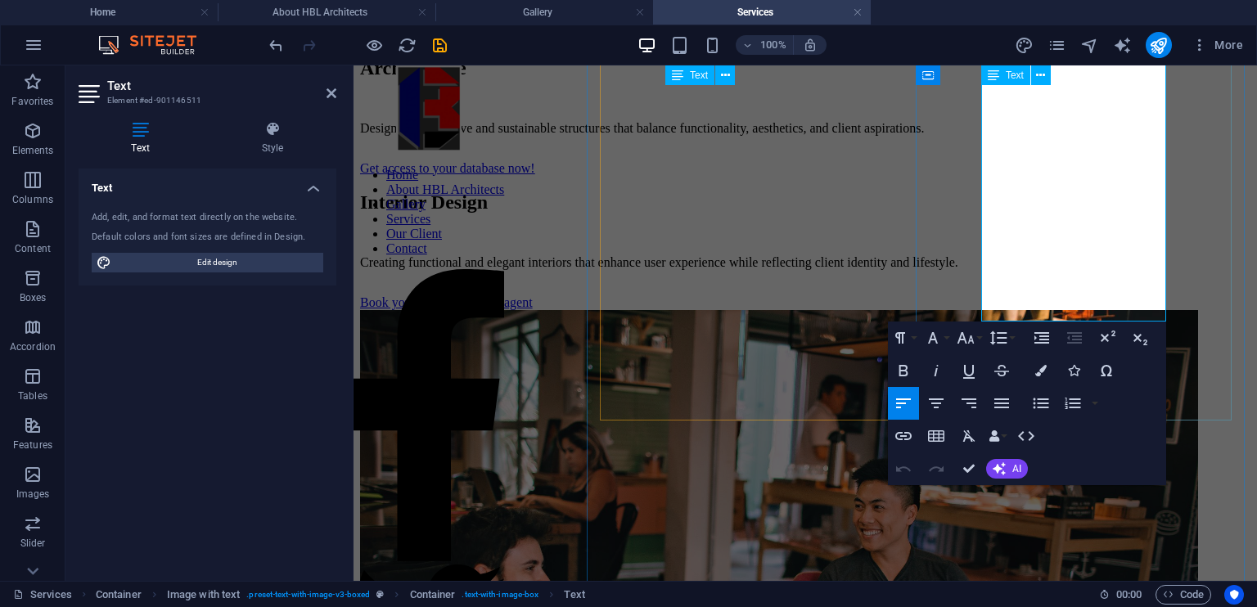
drag, startPoint x: 984, startPoint y: 476, endPoint x: 1112, endPoint y: 310, distance: 210.1
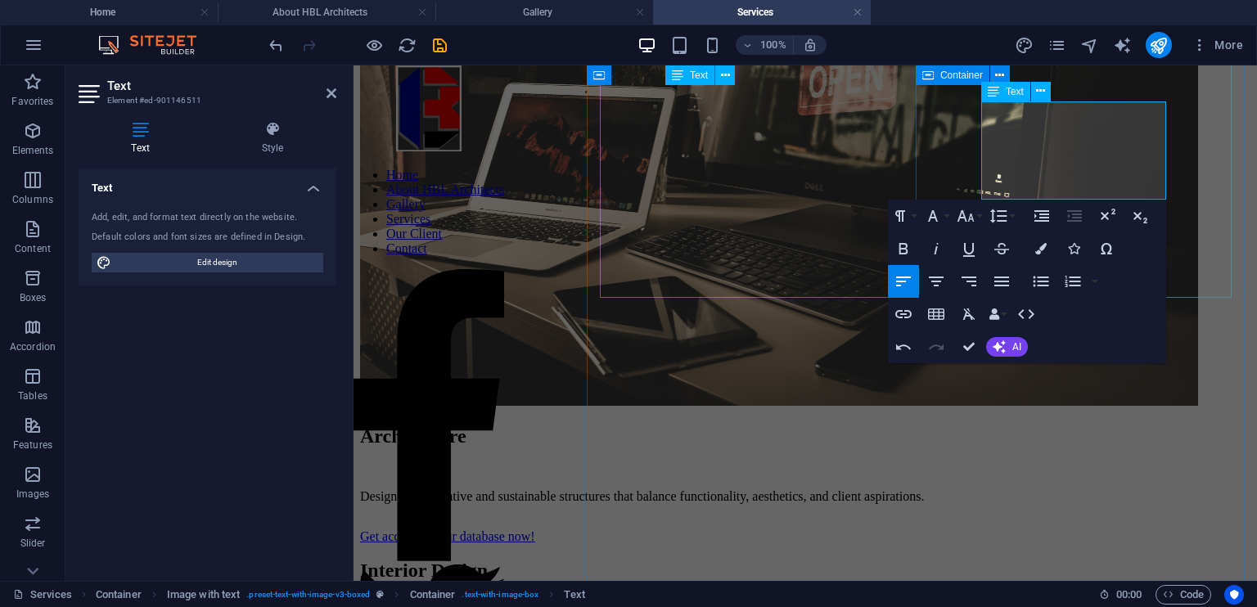
scroll to position [900, 0]
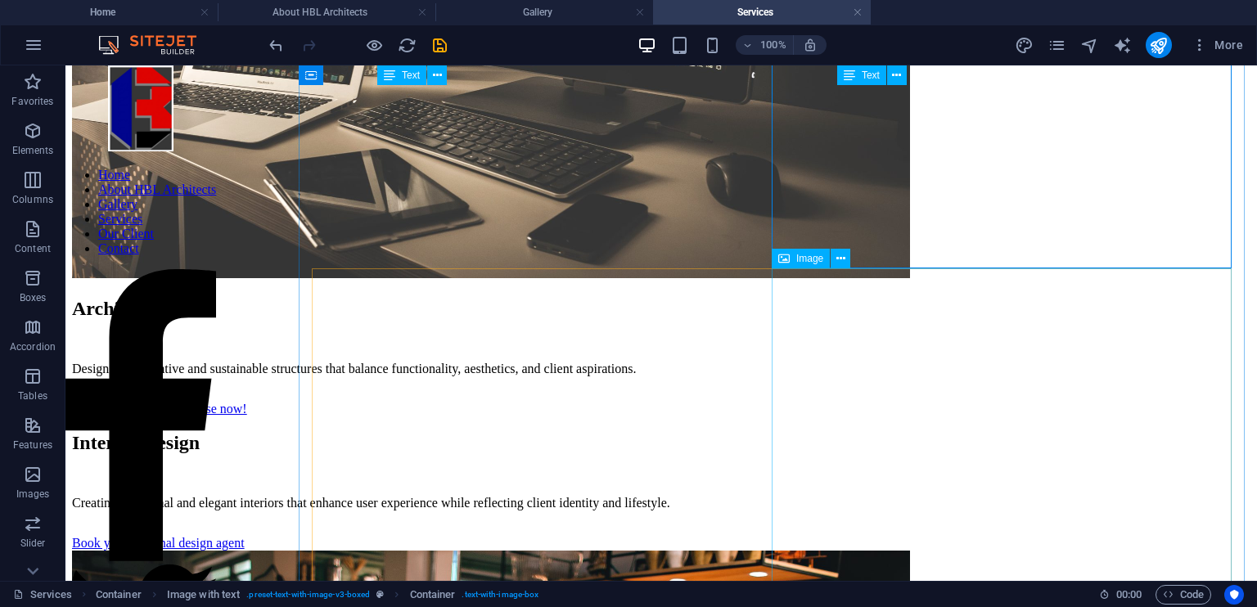
scroll to position [1189, 0]
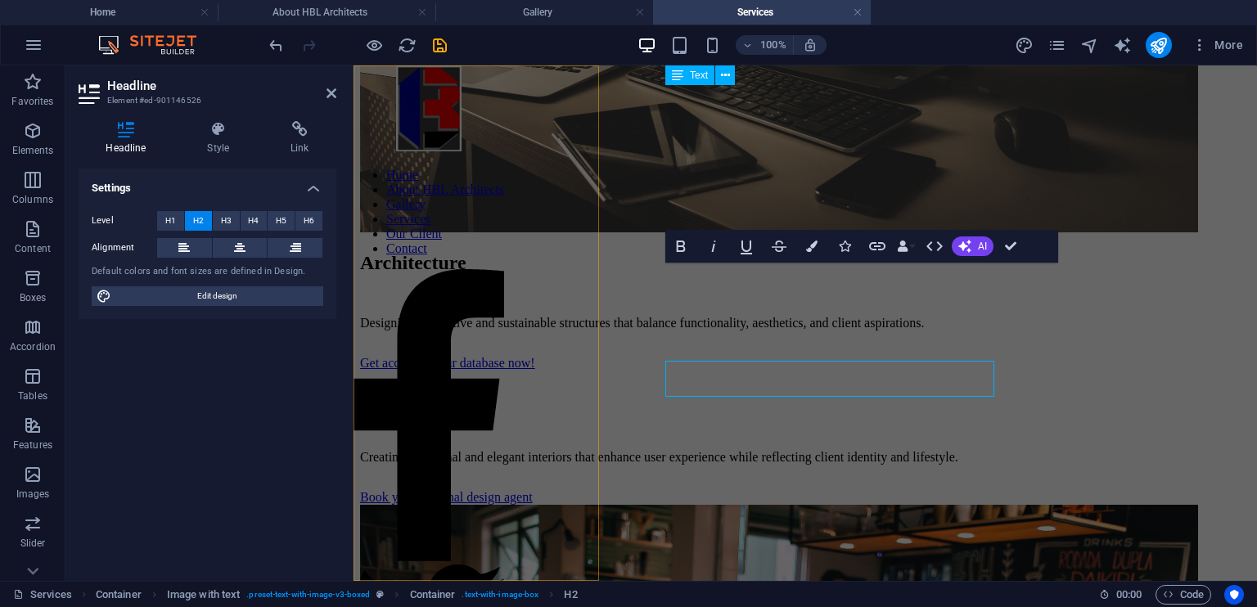
scroll to position [1083, 0]
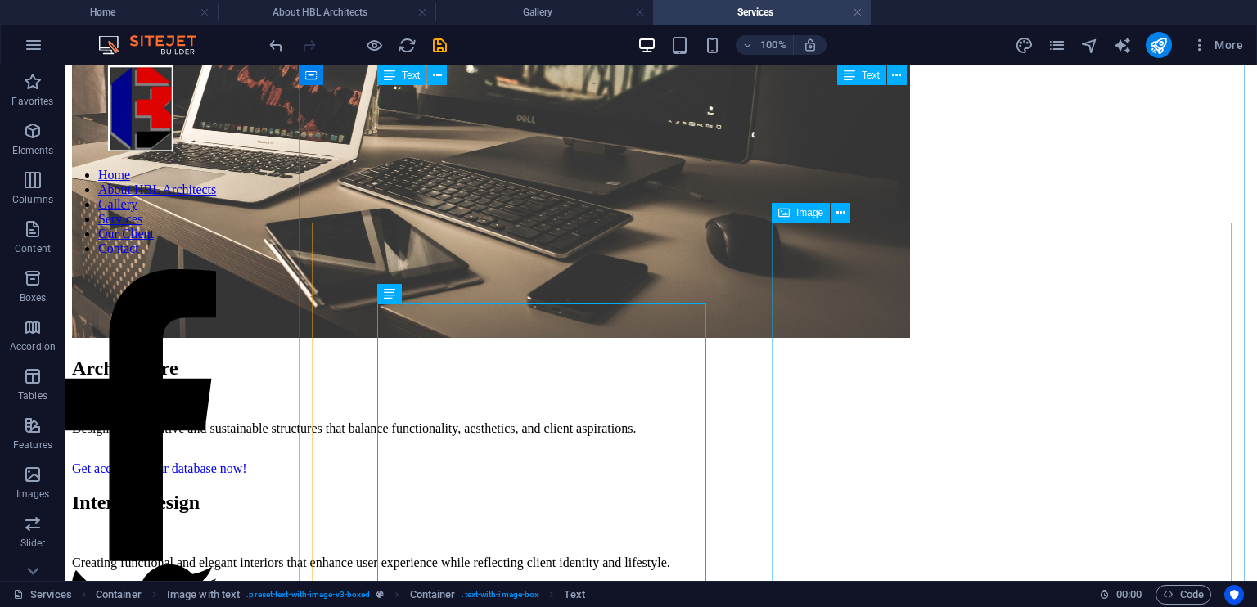
scroll to position [1189, 0]
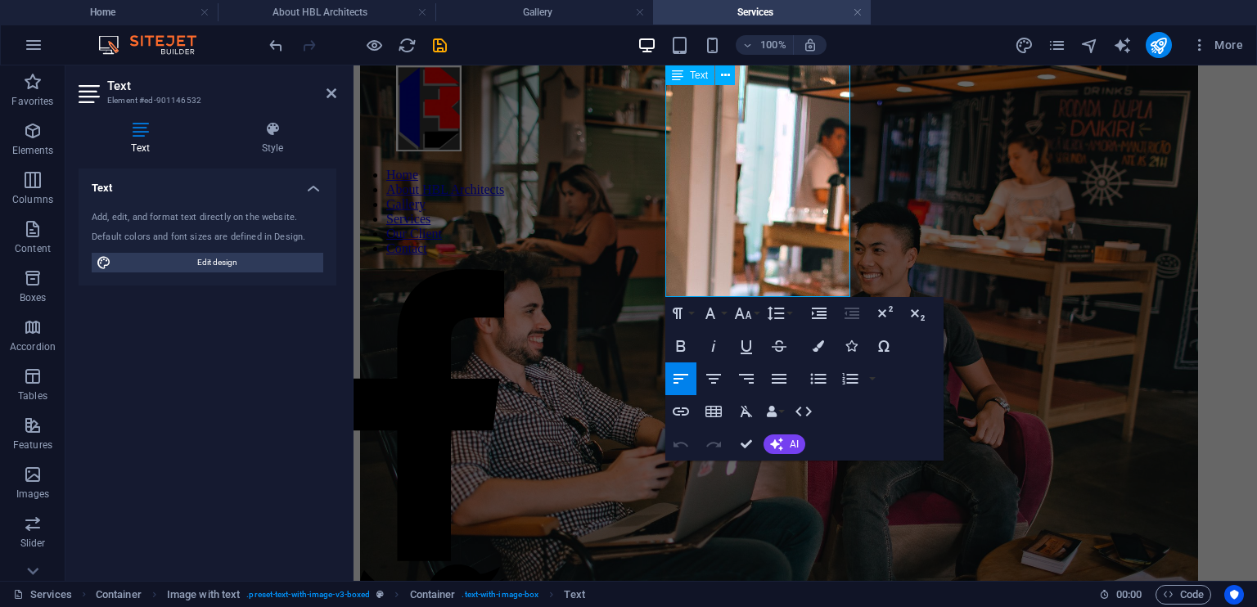
scroll to position [1699, 0]
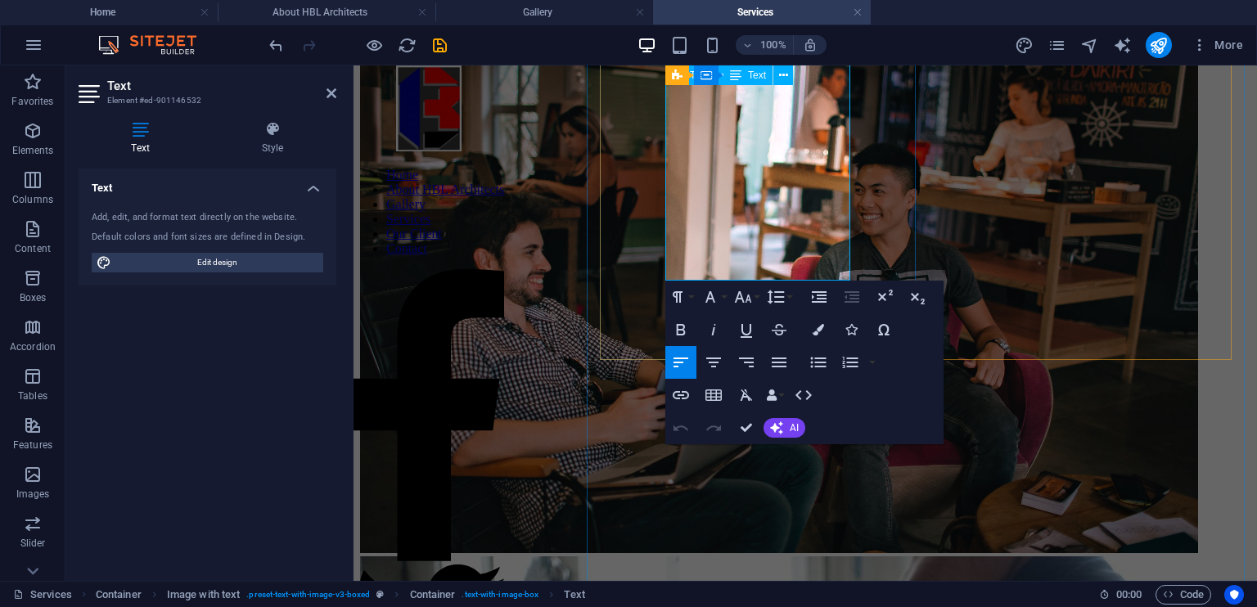
drag, startPoint x: 666, startPoint y: 359, endPoint x: 826, endPoint y: 265, distance: 184.9
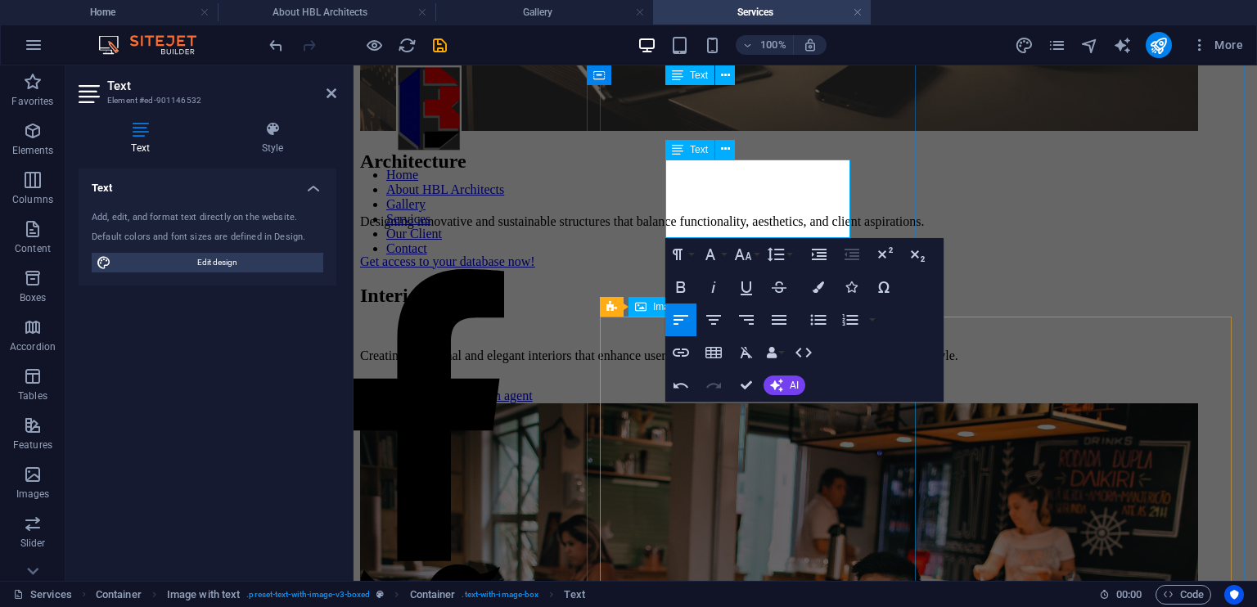
scroll to position [1293, 0]
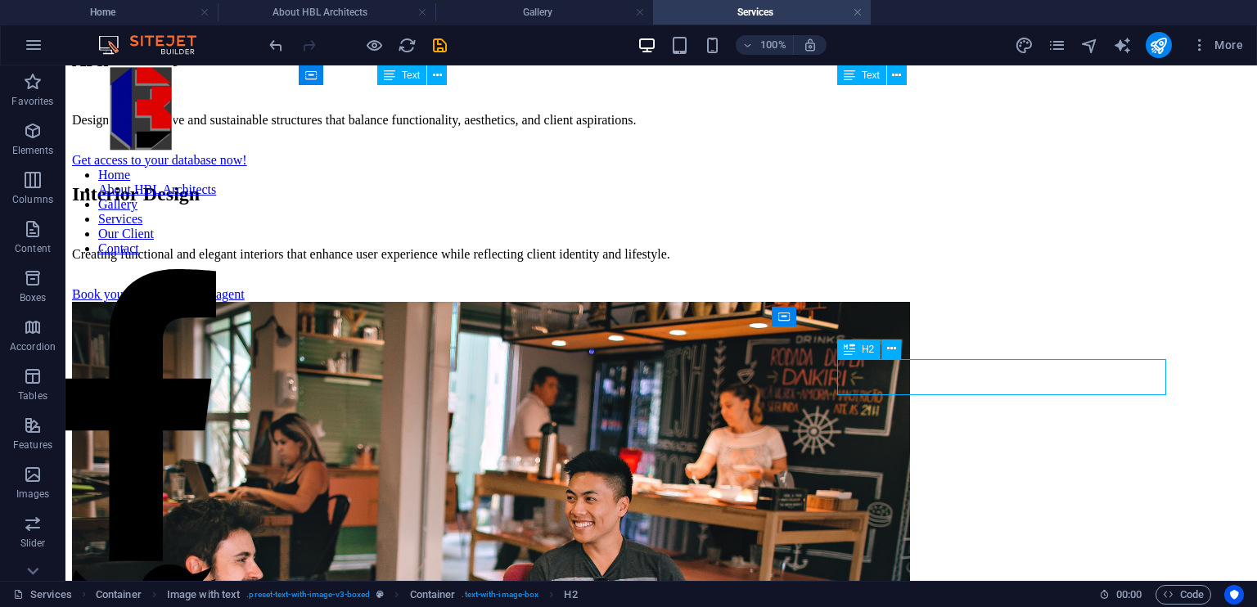
drag, startPoint x: 982, startPoint y: 385, endPoint x: 934, endPoint y: 386, distance: 47.5
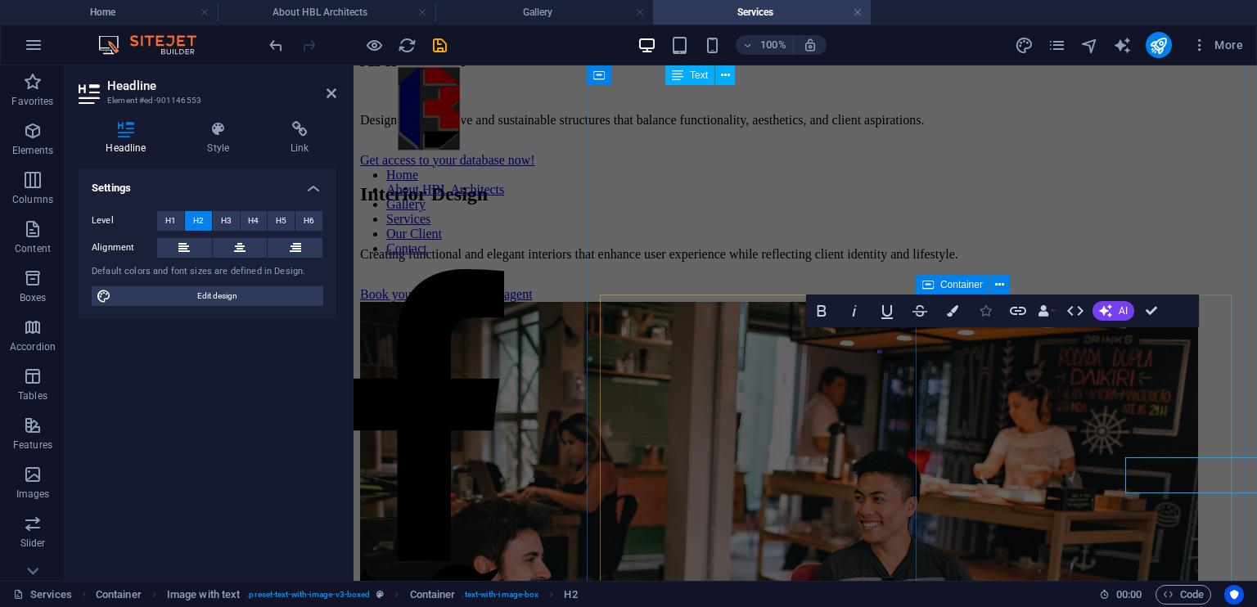
scroll to position [1293, 0]
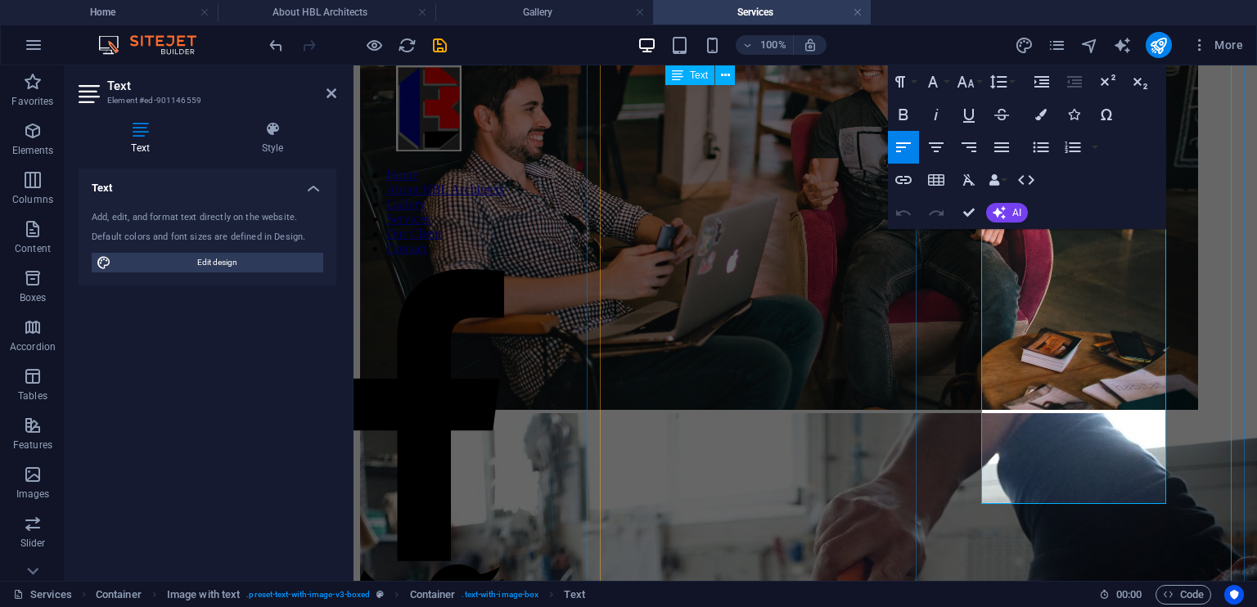
scroll to position [1889, 0]
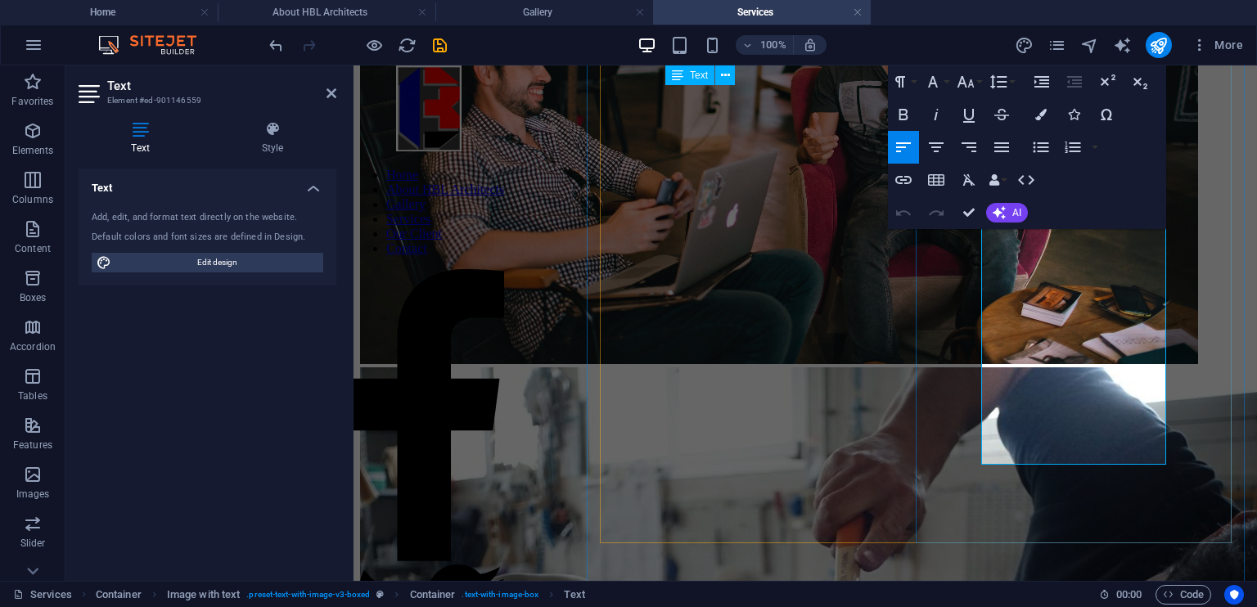
drag, startPoint x: 984, startPoint y: 424, endPoint x: 1074, endPoint y: 458, distance: 96.1
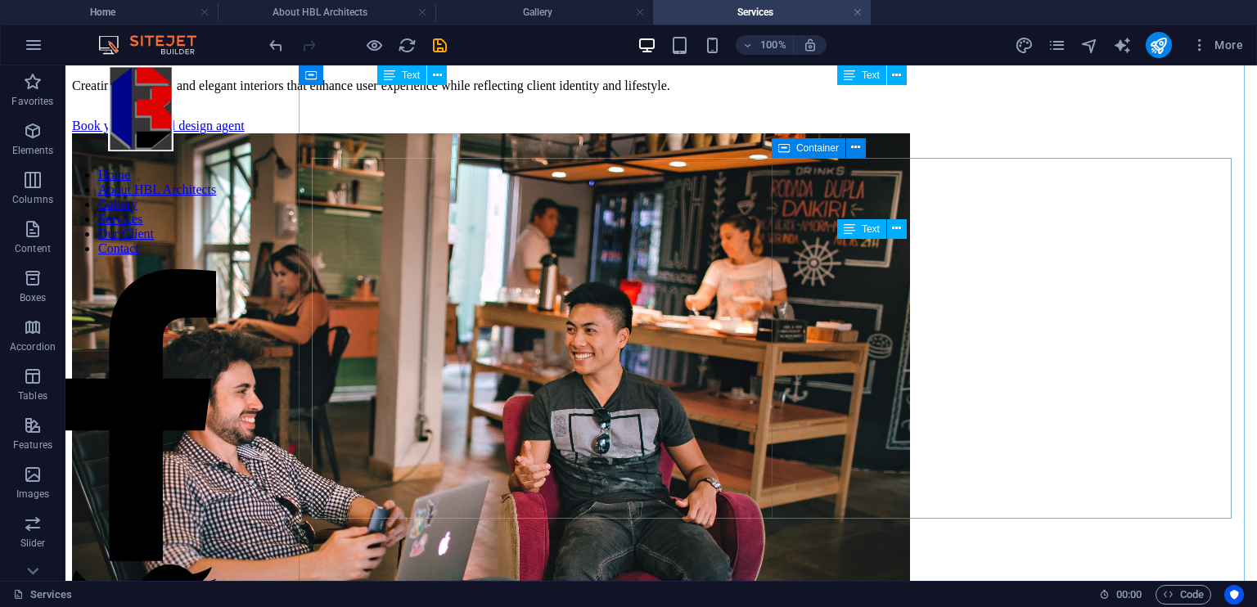
scroll to position [1641, 0]
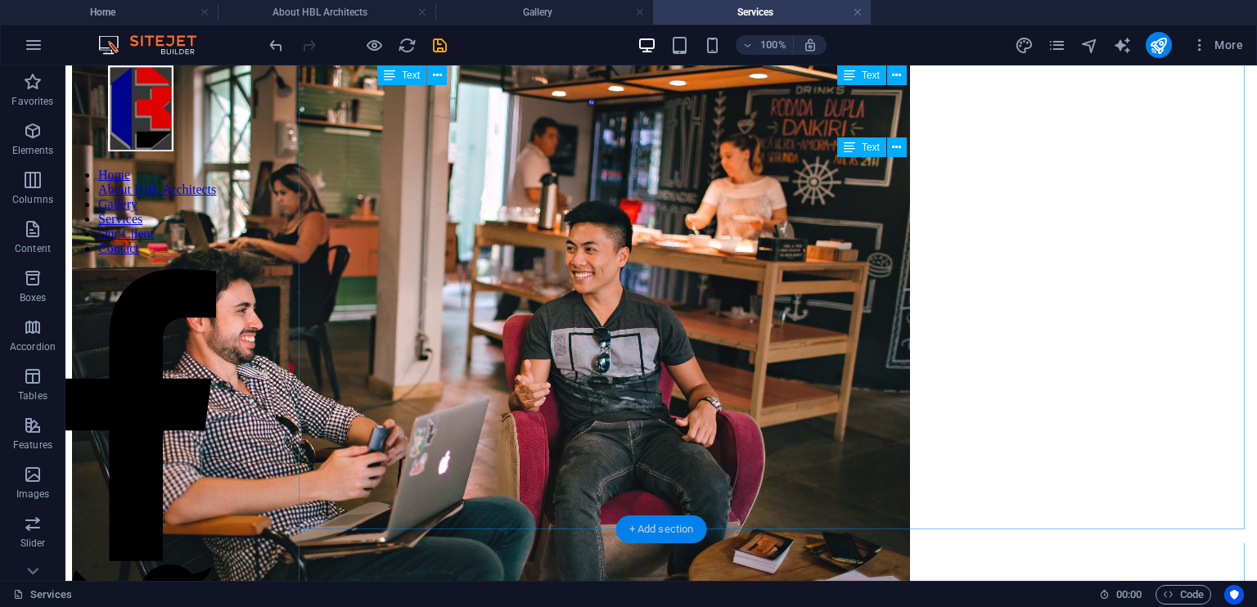
click at [665, 525] on div "+ Add section" at bounding box center [661, 530] width 91 height 28
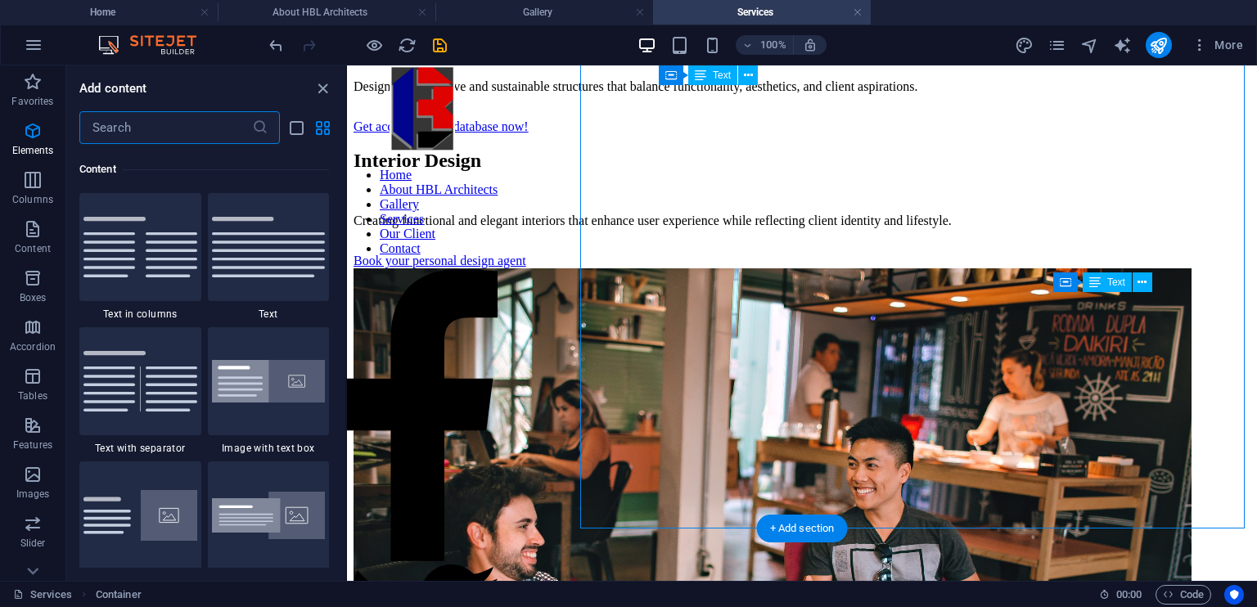
scroll to position [2864, 0]
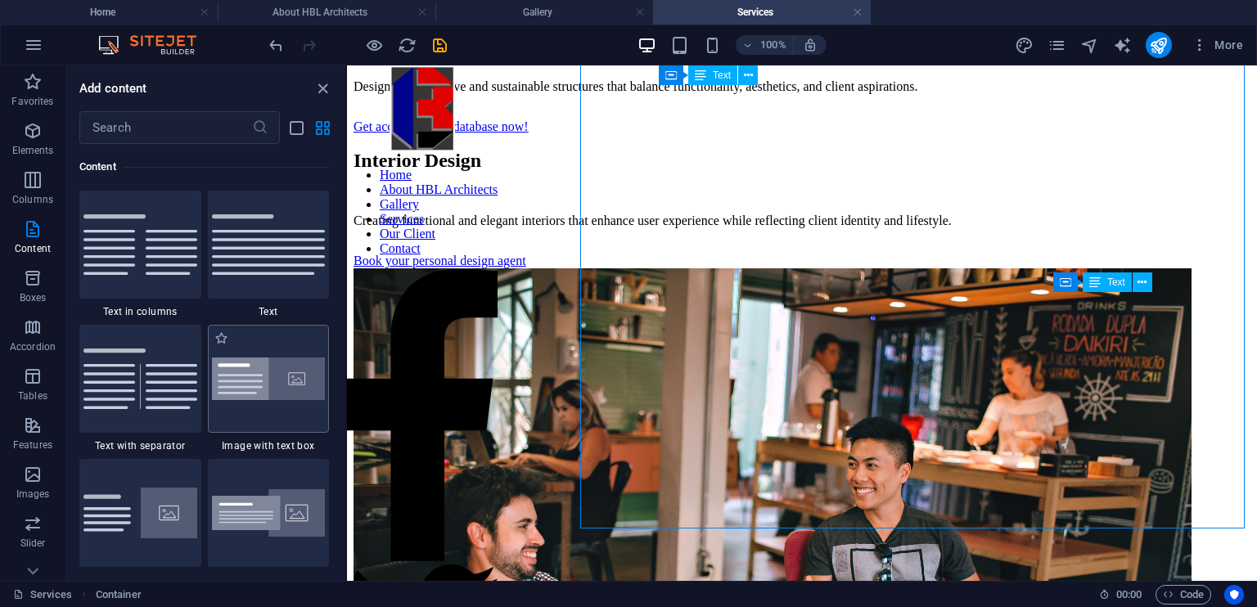
click at [270, 381] on img at bounding box center [269, 379] width 114 height 43
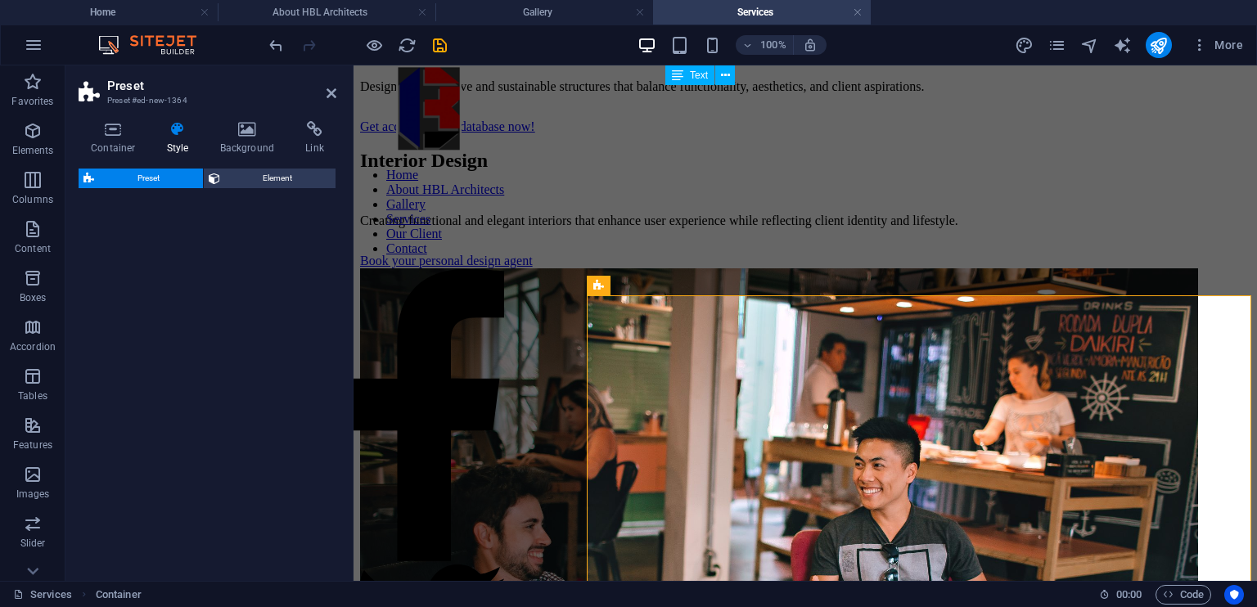
select select "rem"
select select "px"
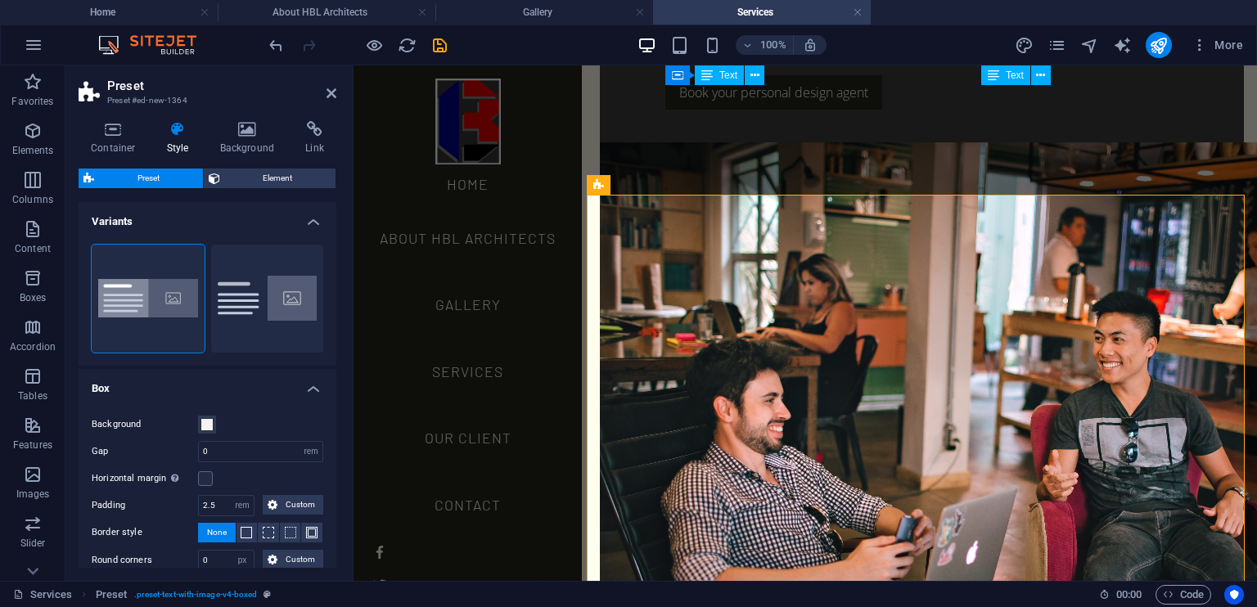
scroll to position [1874, 0]
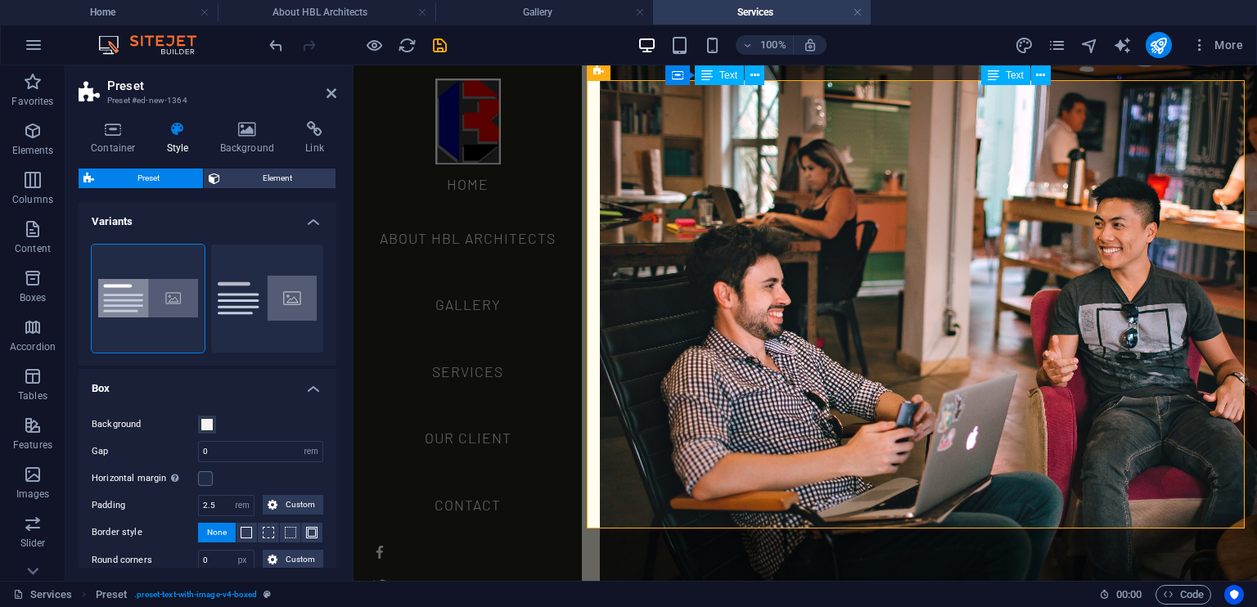
click at [265, 301] on div "Boxed Default" at bounding box center [208, 299] width 258 height 134
click at [260, 292] on div "Boxed Default" at bounding box center [208, 299] width 258 height 134
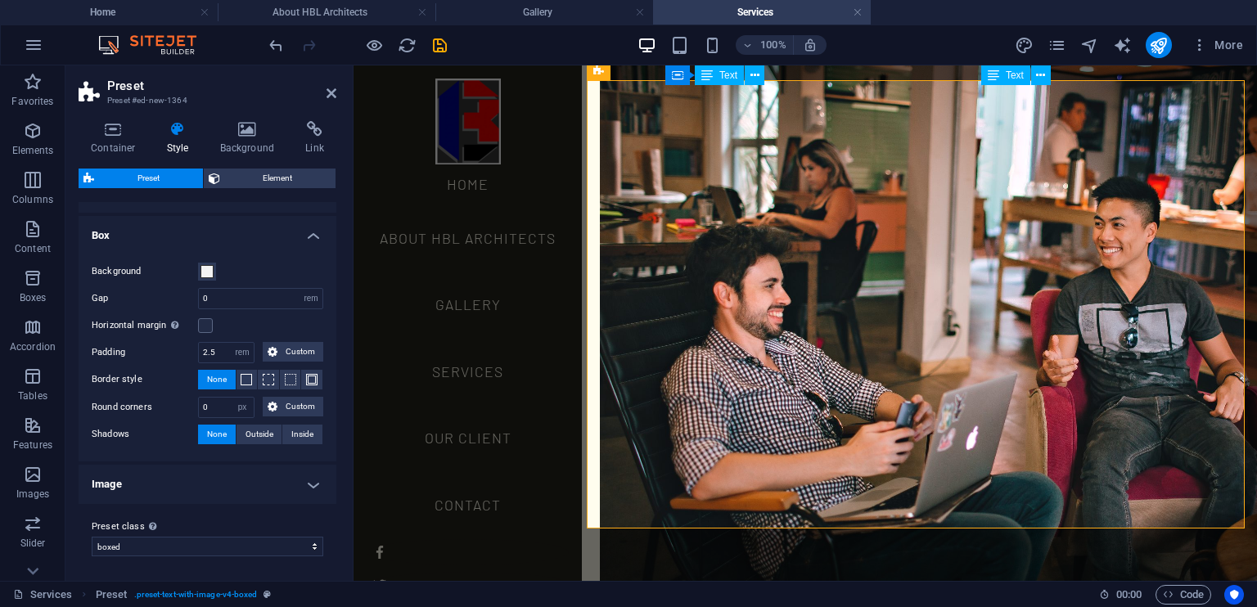
scroll to position [0, 0]
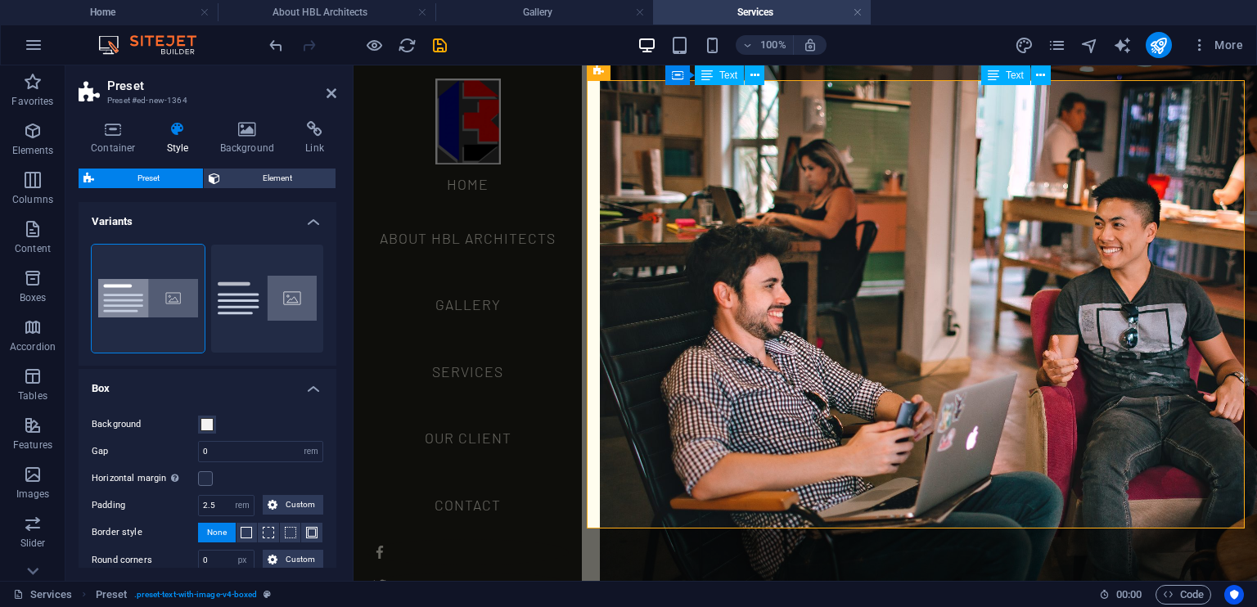
click at [309, 225] on h4 "Variants" at bounding box center [208, 216] width 258 height 29
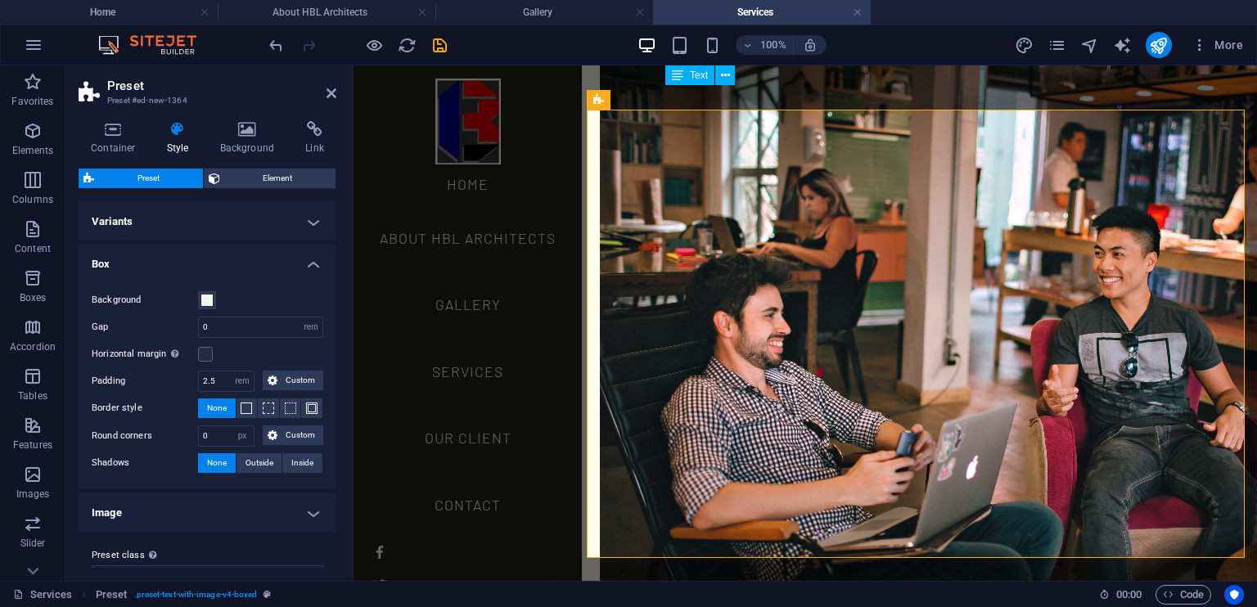
scroll to position [1845, 0]
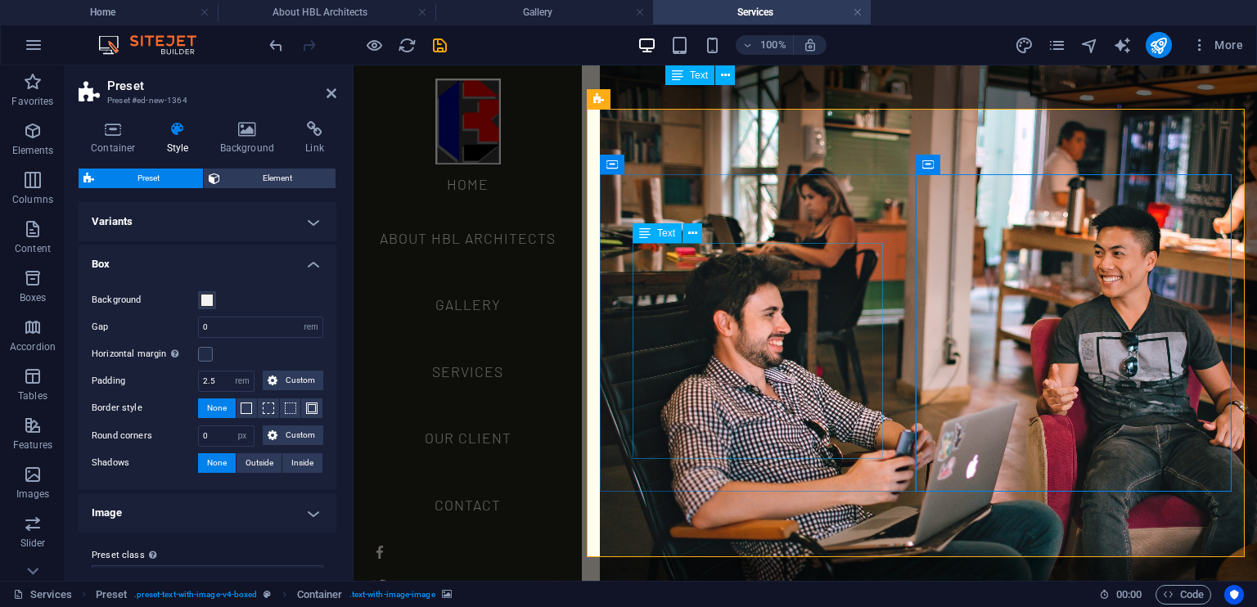
scroll to position [1756, 0]
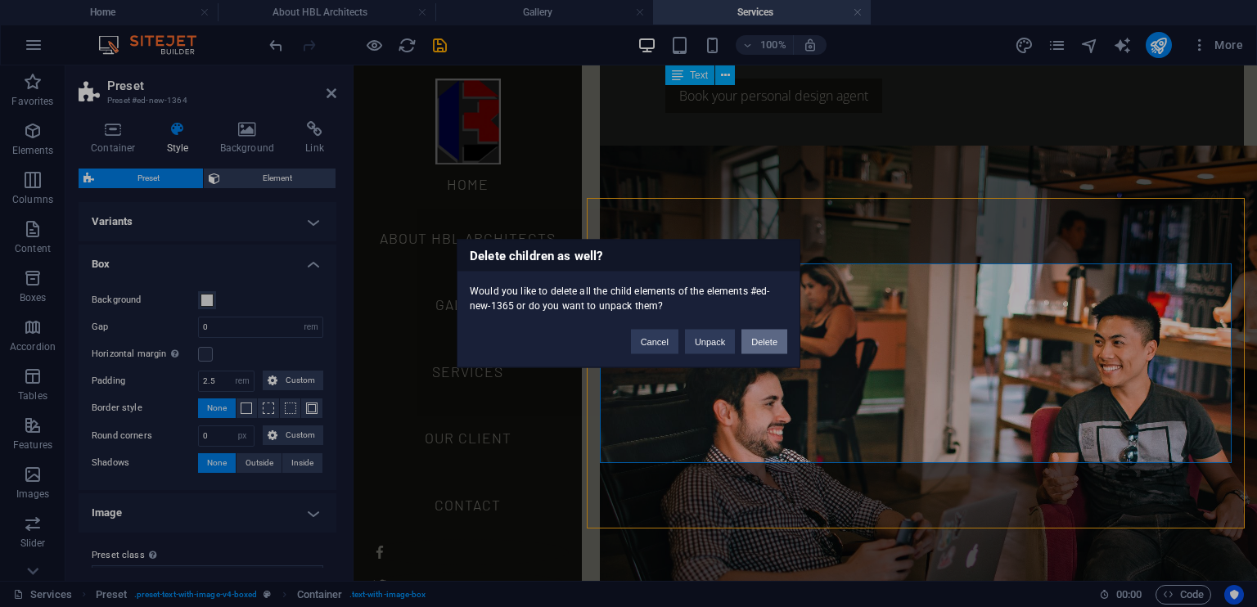
click at [754, 337] on button "Delete" at bounding box center [765, 342] width 46 height 25
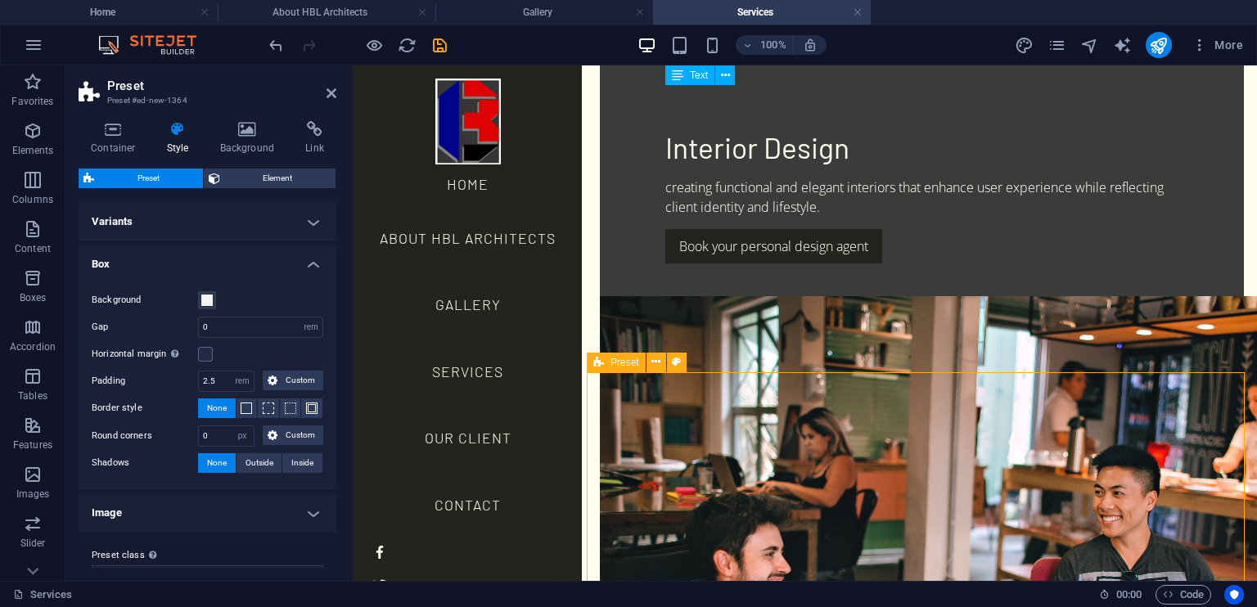
scroll to position [1582, 0]
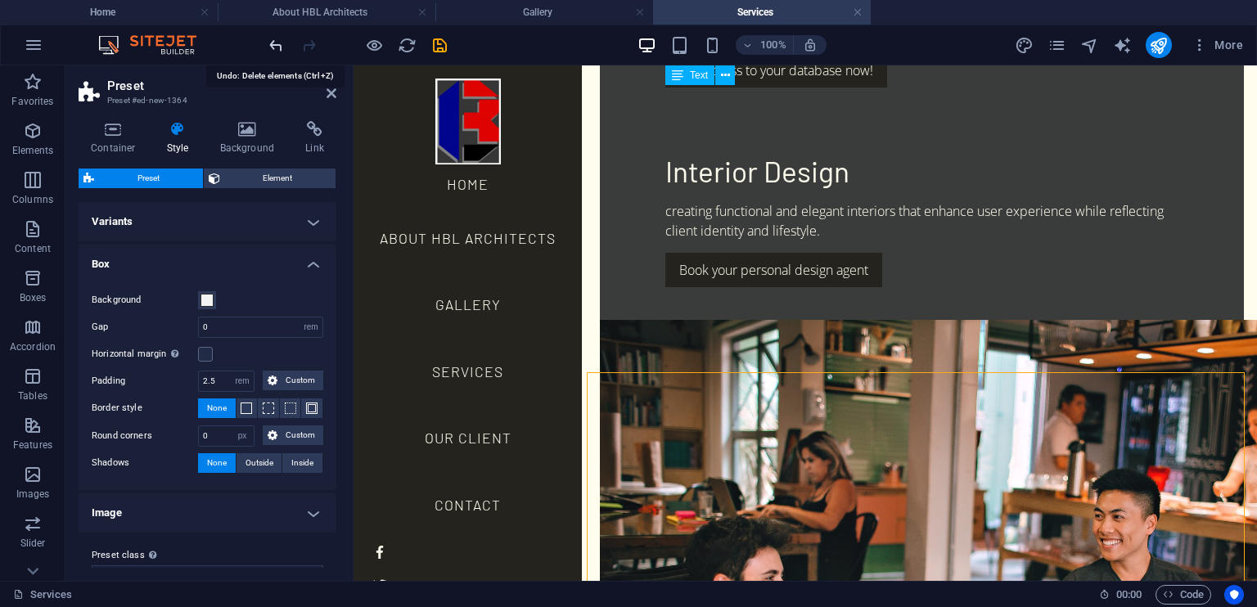
click at [273, 45] on icon "undo" at bounding box center [276, 45] width 19 height 19
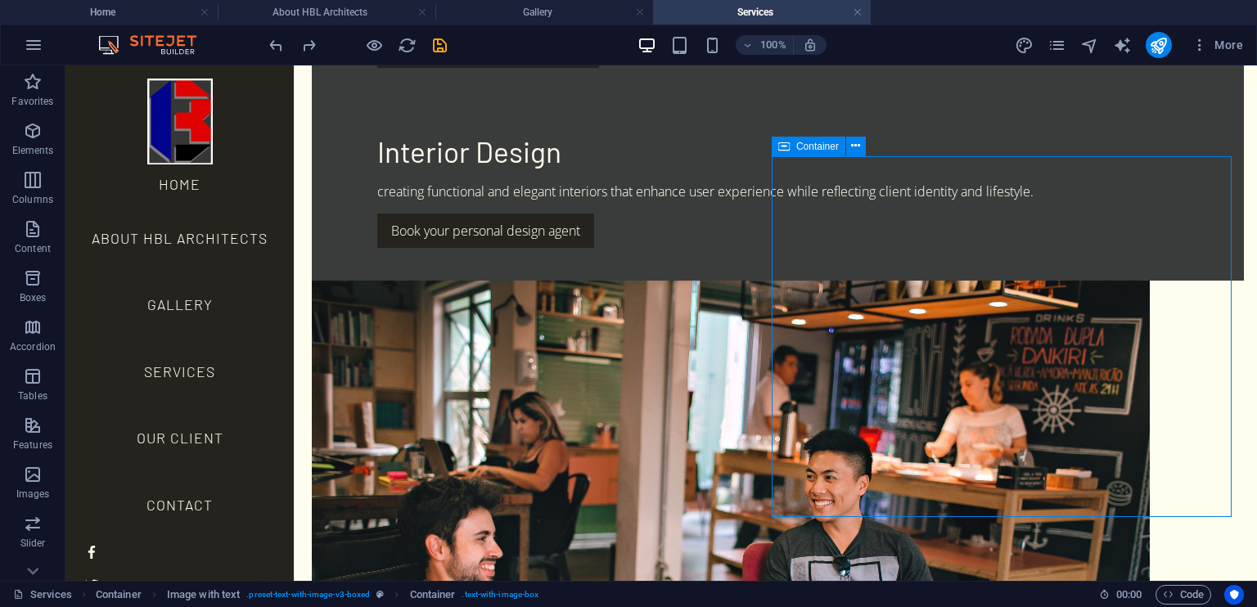
scroll to position [1546, 0]
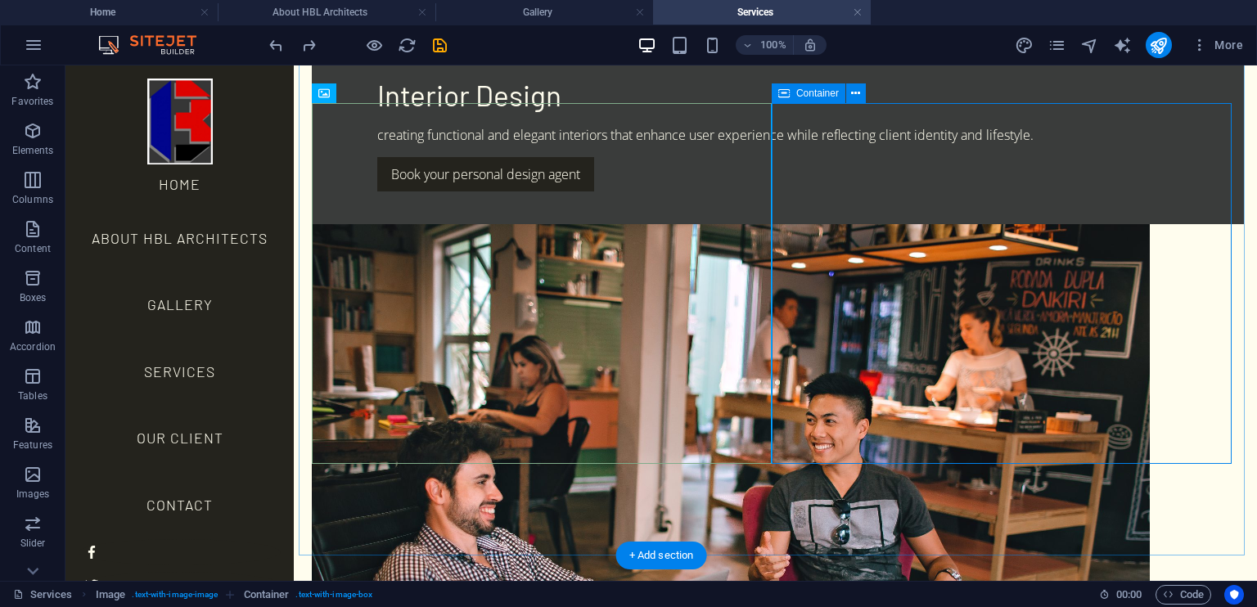
scroll to position [1641, 0]
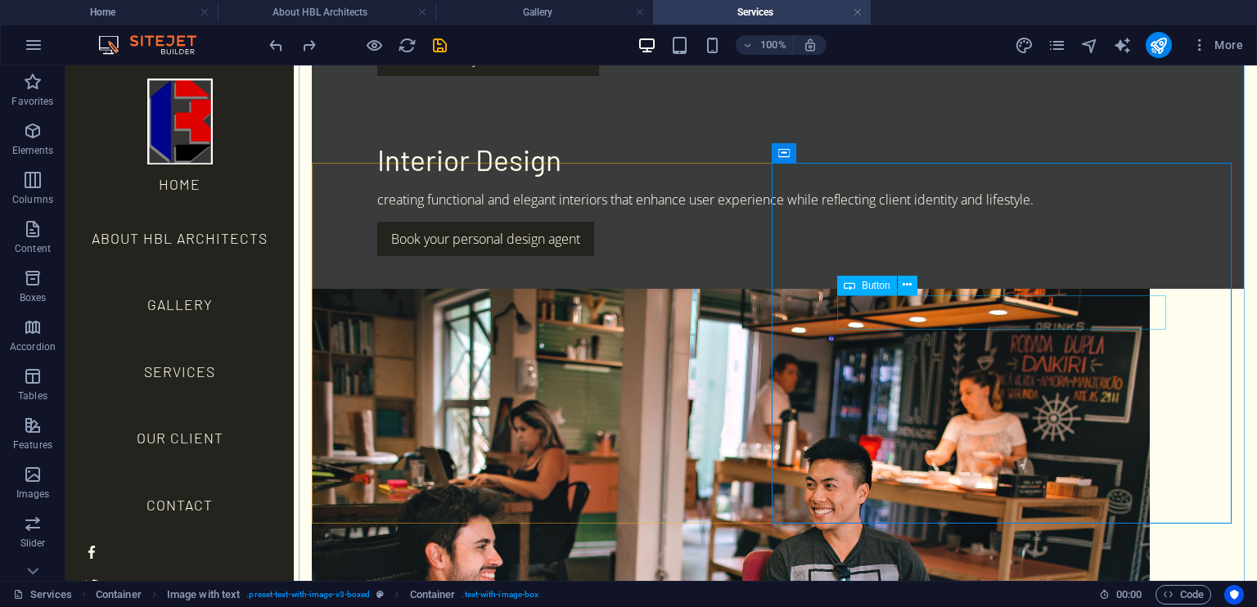
scroll to position [1553, 0]
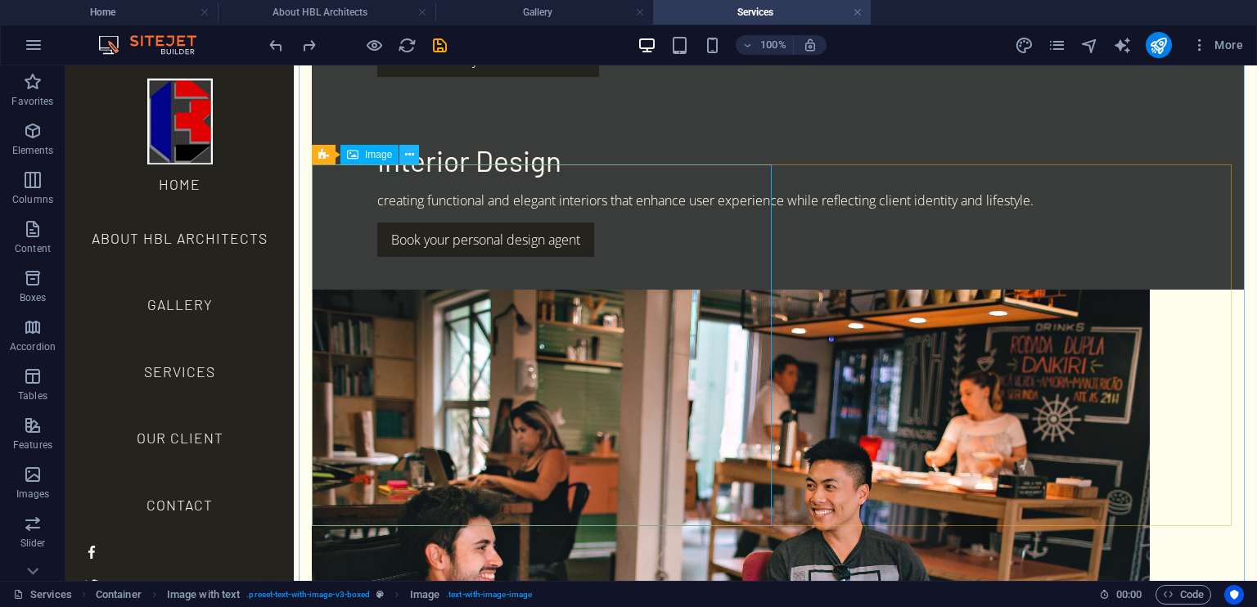
click at [411, 156] on icon at bounding box center [409, 155] width 9 height 17
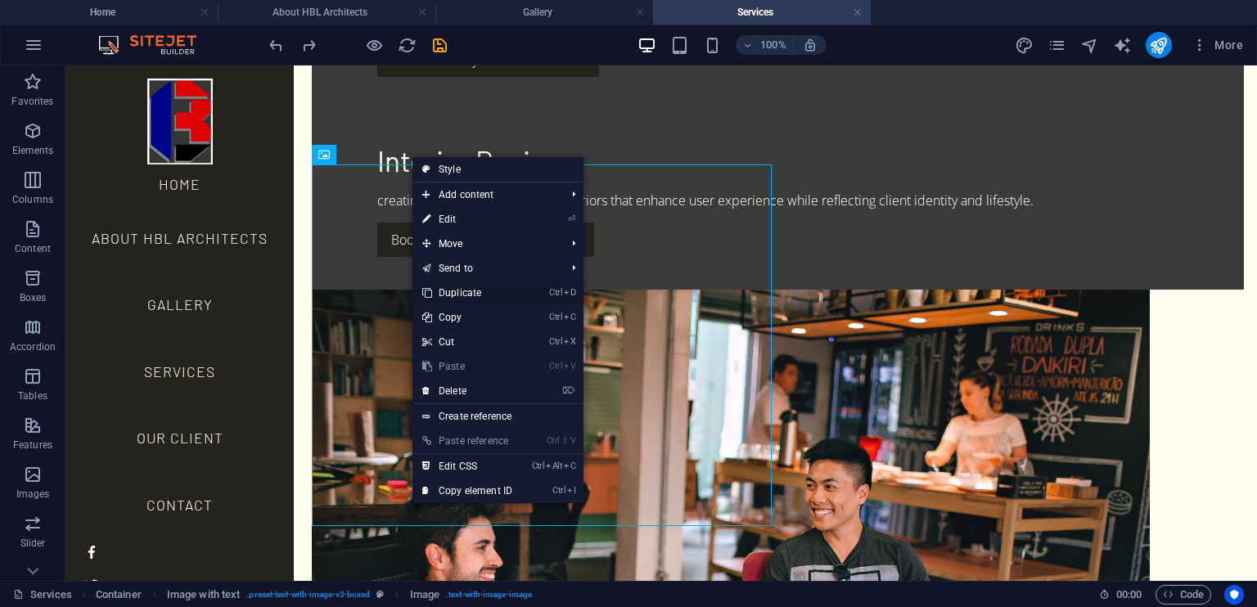
click at [463, 293] on link "Ctrl D Duplicate" at bounding box center [468, 293] width 110 height 25
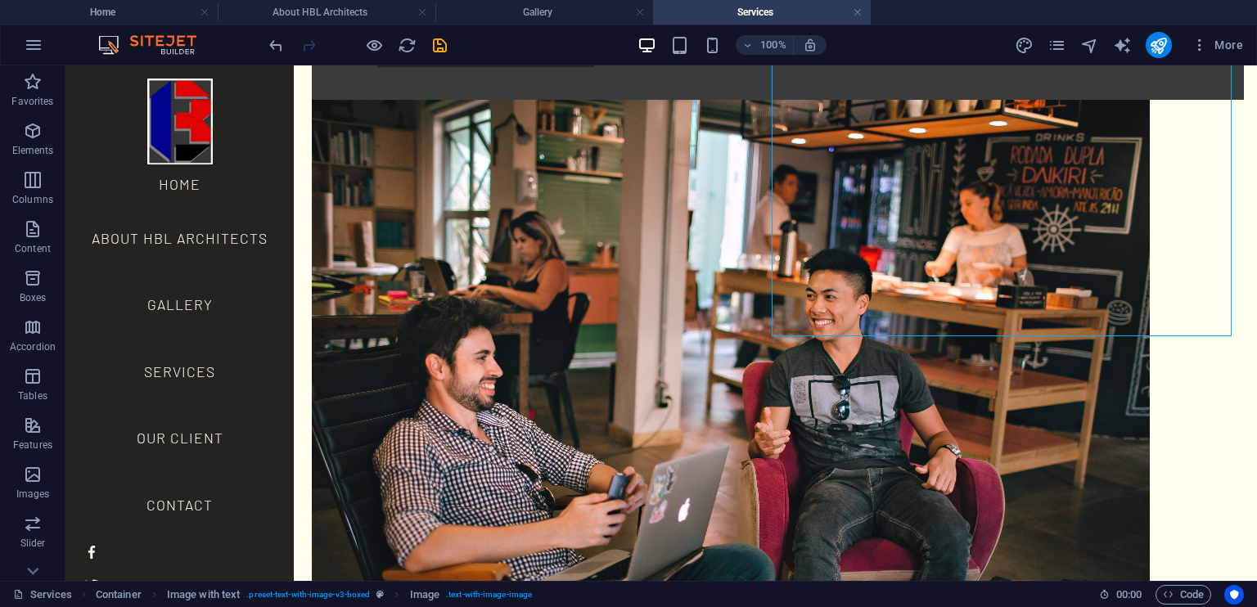
scroll to position [1821, 0]
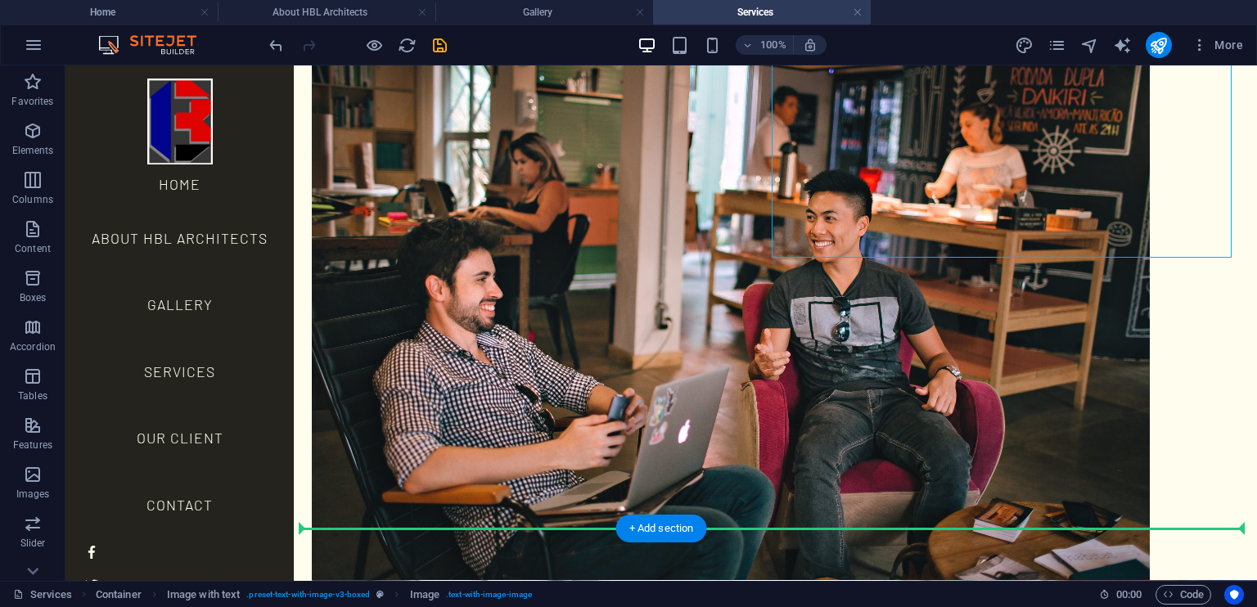
drag, startPoint x: 950, startPoint y: 194, endPoint x: 812, endPoint y: 463, distance: 302.4
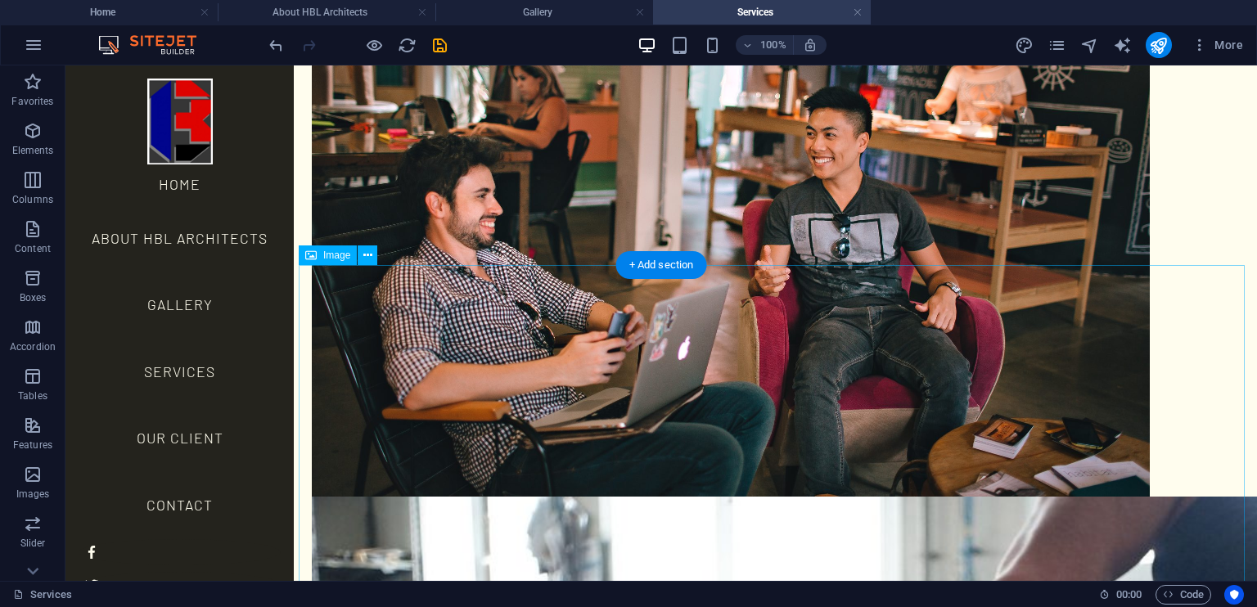
scroll to position [1906, 0]
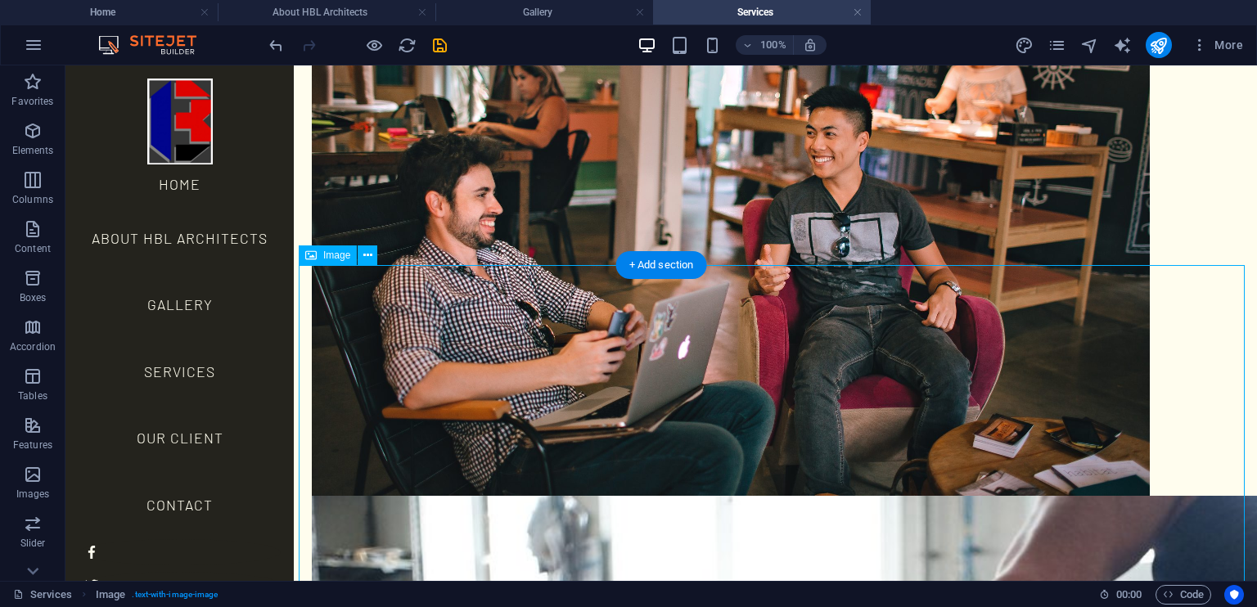
drag, startPoint x: 824, startPoint y: 460, endPoint x: 832, endPoint y: 372, distance: 88.8
drag, startPoint x: 725, startPoint y: 330, endPoint x: 672, endPoint y: 198, distance: 142.1
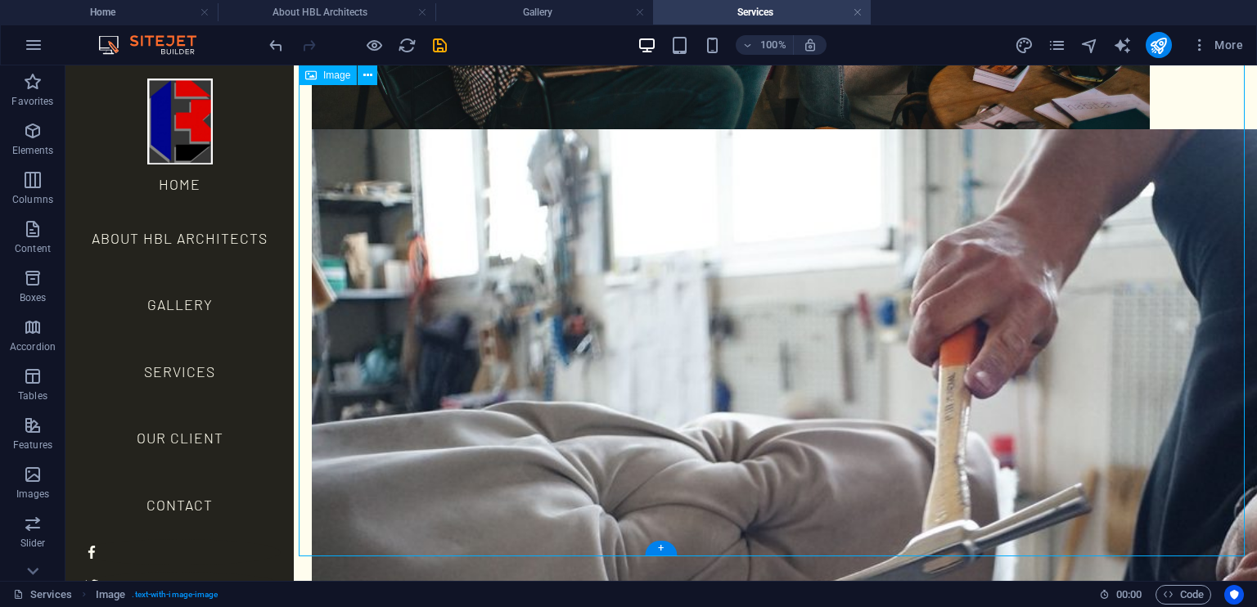
scroll to position [2299, 0]
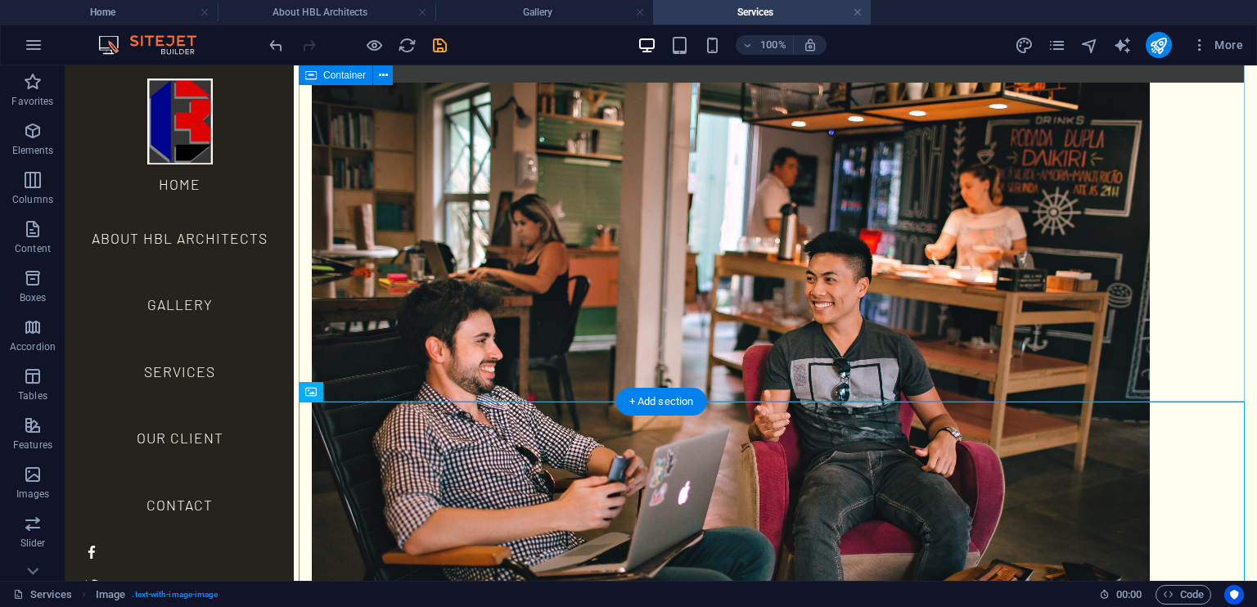
scroll to position [1749, 0]
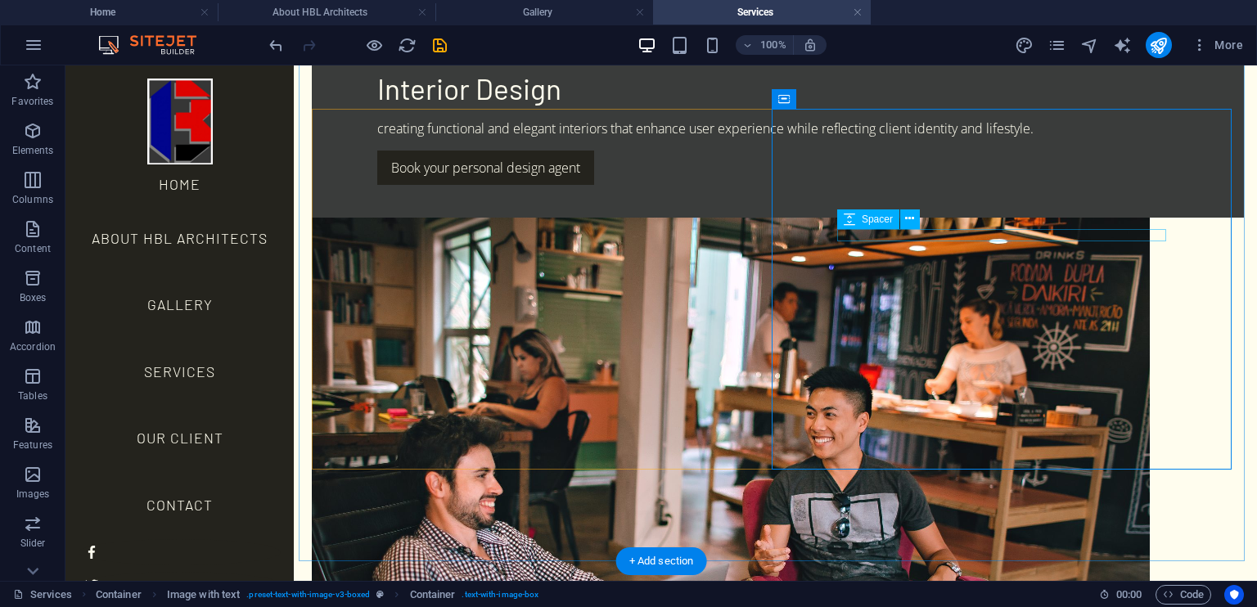
scroll to position [1595, 0]
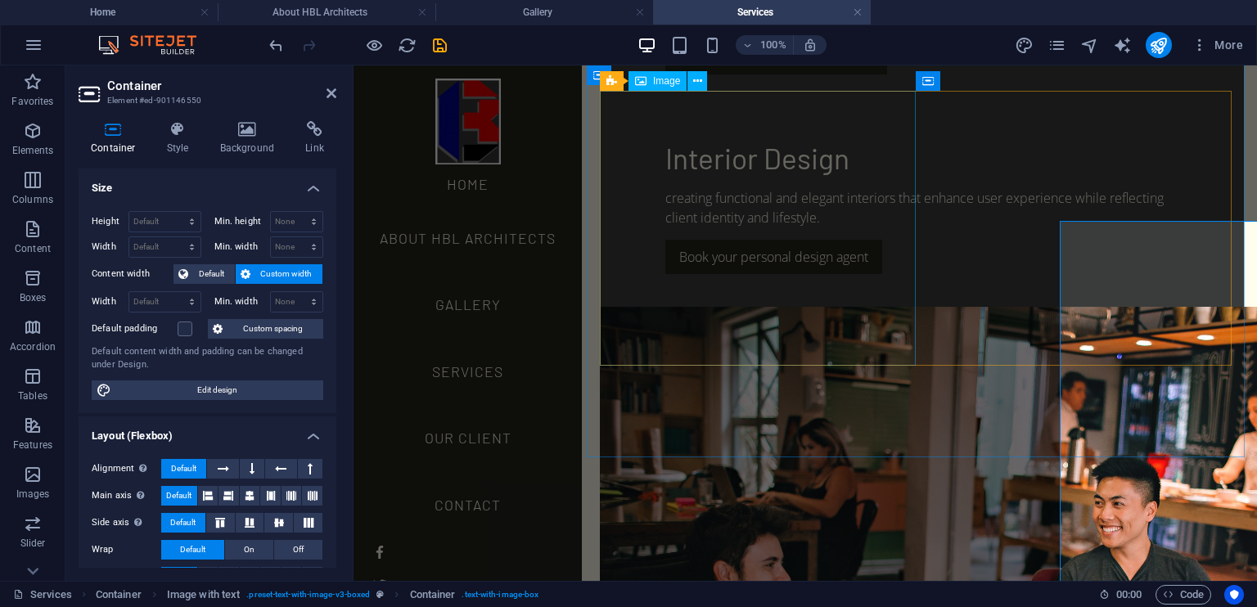
scroll to position [1496, 0]
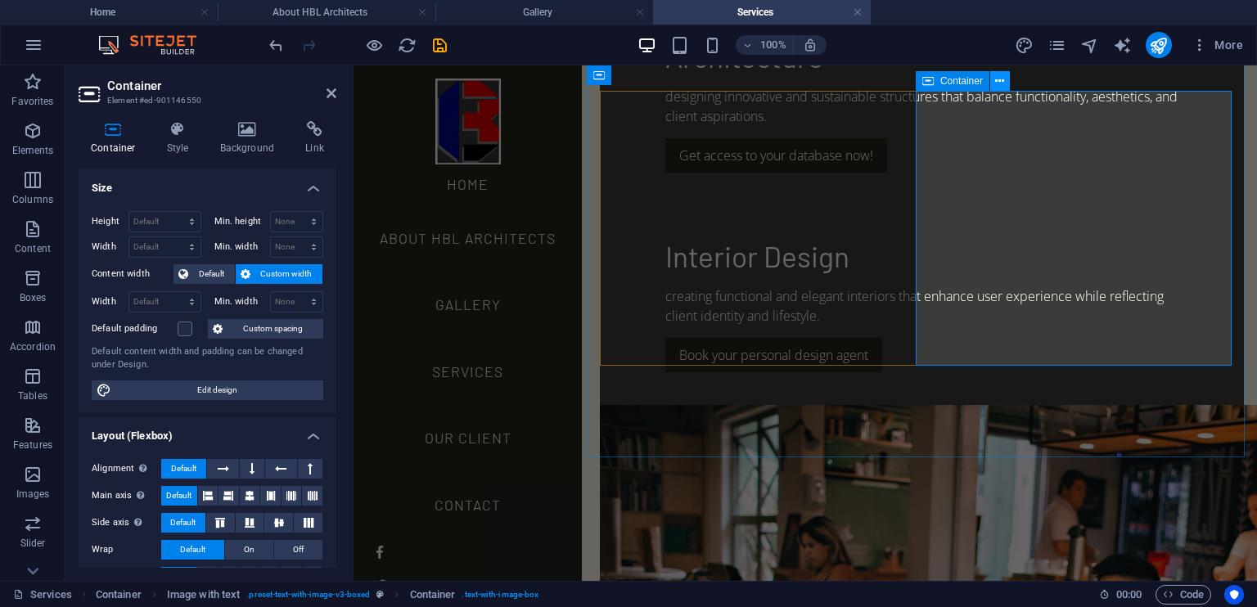
click at [998, 83] on icon at bounding box center [999, 81] width 9 height 17
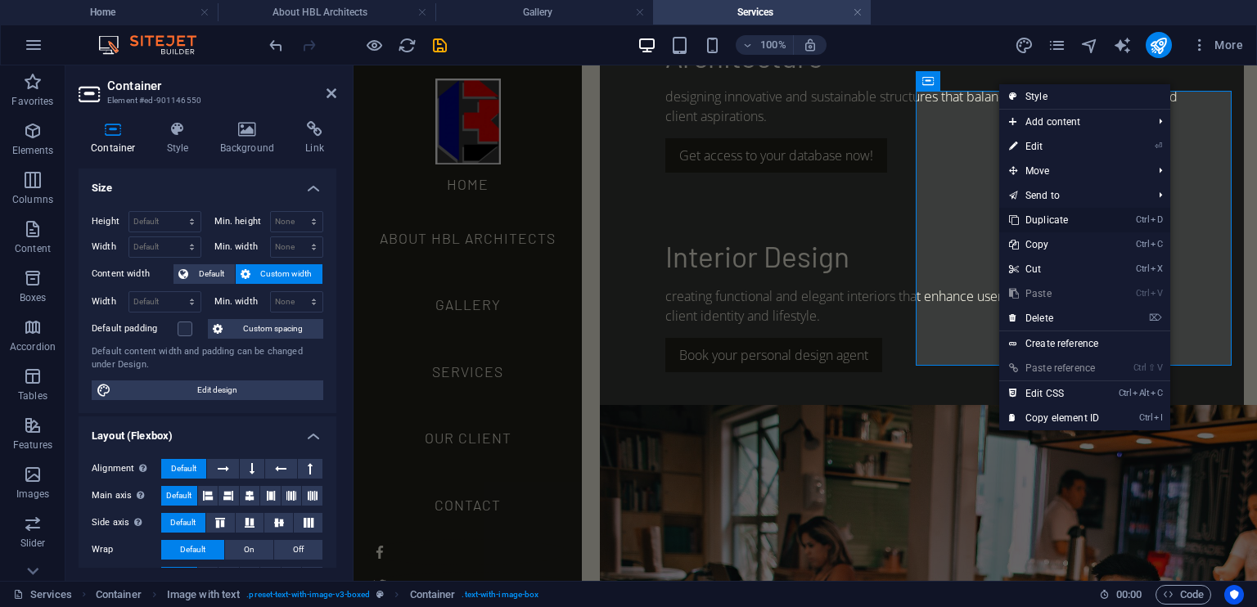
click at [1048, 219] on link "Ctrl D Duplicate" at bounding box center [1055, 220] width 110 height 25
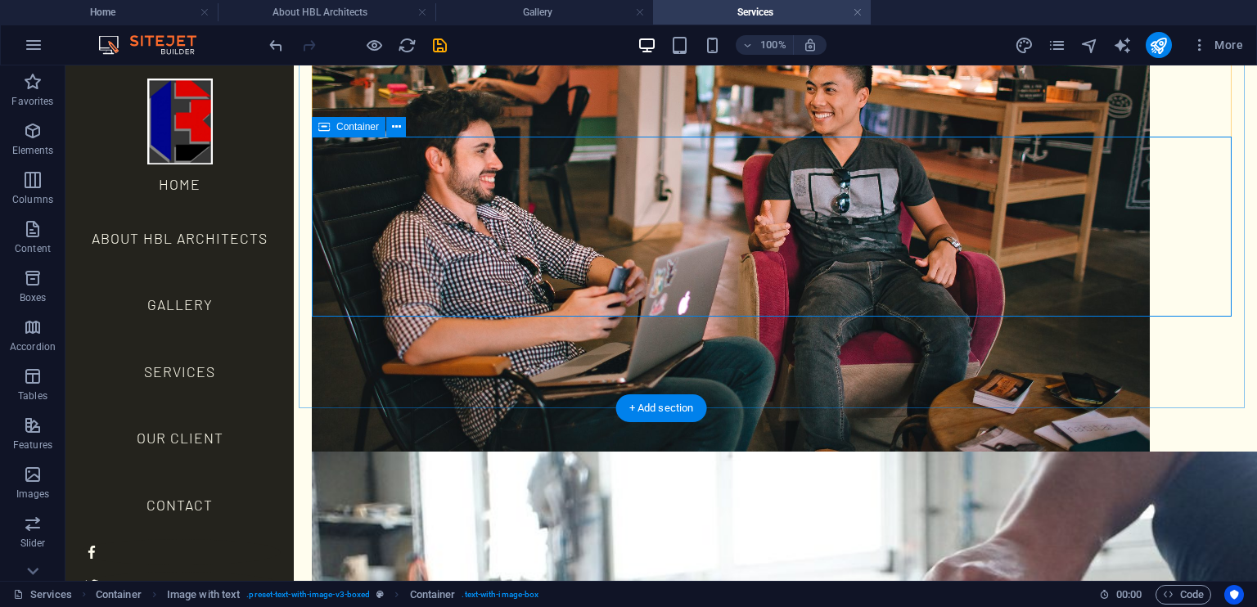
scroll to position [1952, 0]
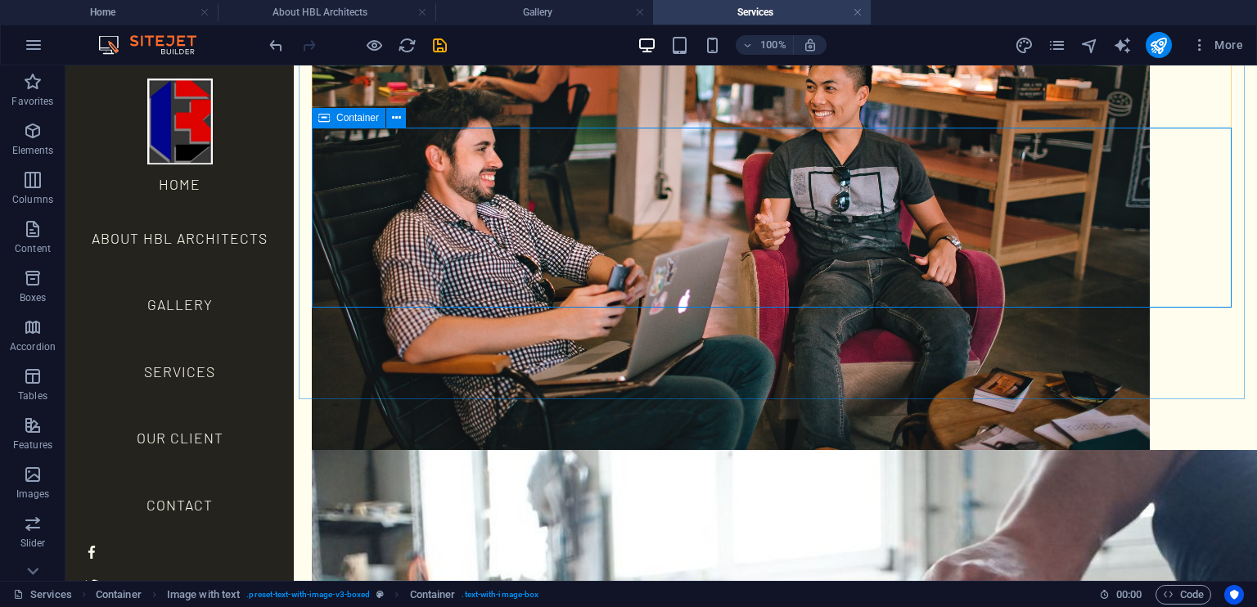
click at [355, 118] on span "Container" at bounding box center [357, 118] width 43 height 10
click at [394, 117] on icon at bounding box center [396, 118] width 9 height 17
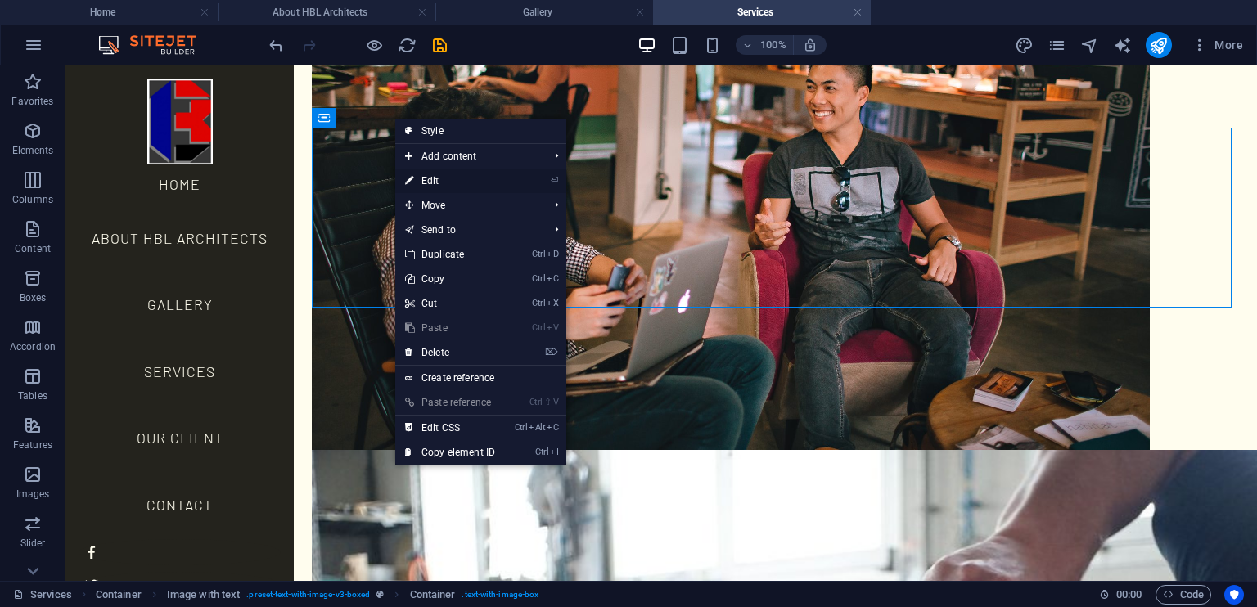
click at [556, 178] on icon "⏎" at bounding box center [554, 180] width 7 height 11
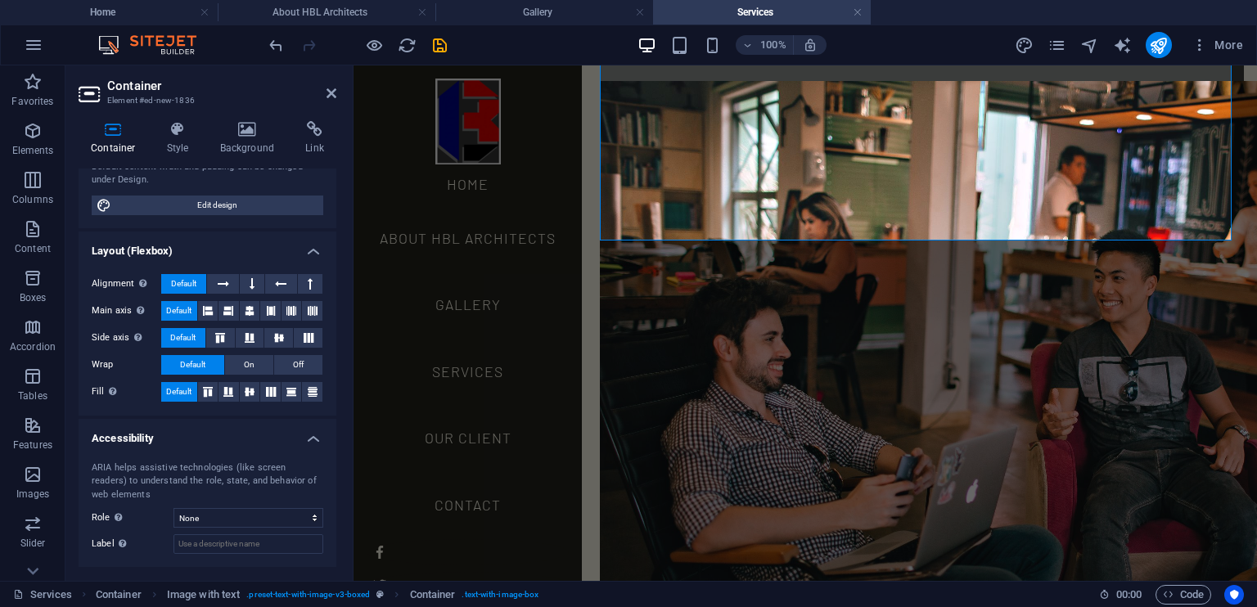
scroll to position [261, 0]
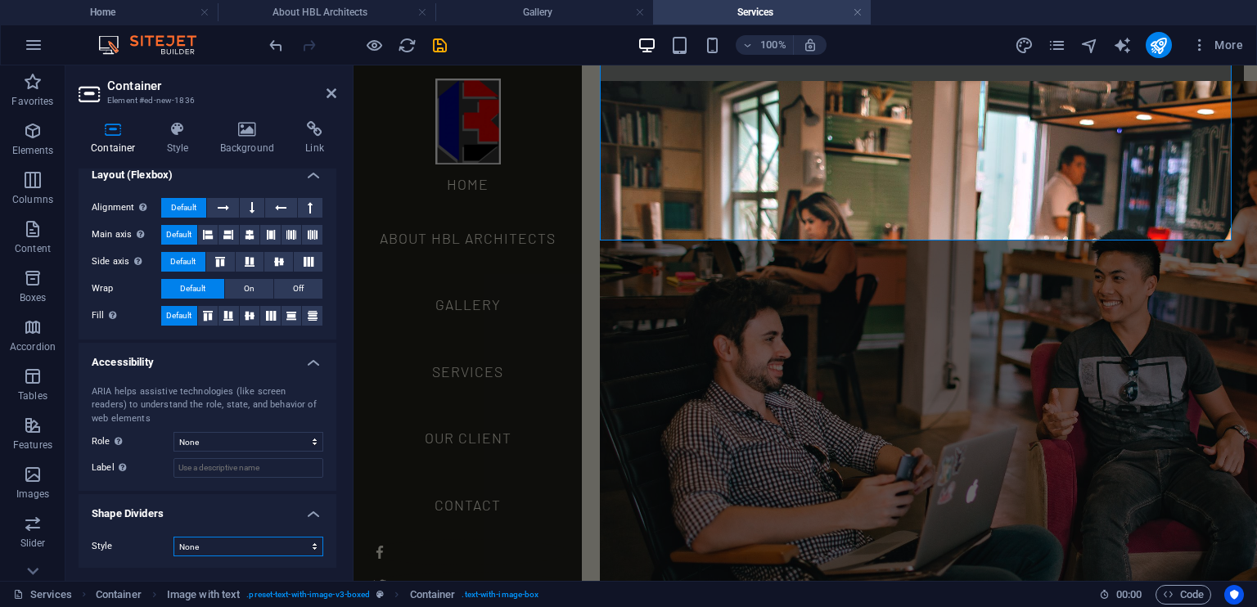
click at [311, 544] on select "None Triangle Square Diagonal Polygon 1 Polygon 2 Zigzag Multiple Zigzags Waves…" at bounding box center [249, 547] width 150 height 20
select select "square"
click at [174, 537] on select "None Triangle Square Diagonal Polygon 1 Polygon 2 Zigzag Multiple Zigzags Waves…" at bounding box center [249, 547] width 150 height 20
click at [281, 212] on icon at bounding box center [280, 208] width 11 height 20
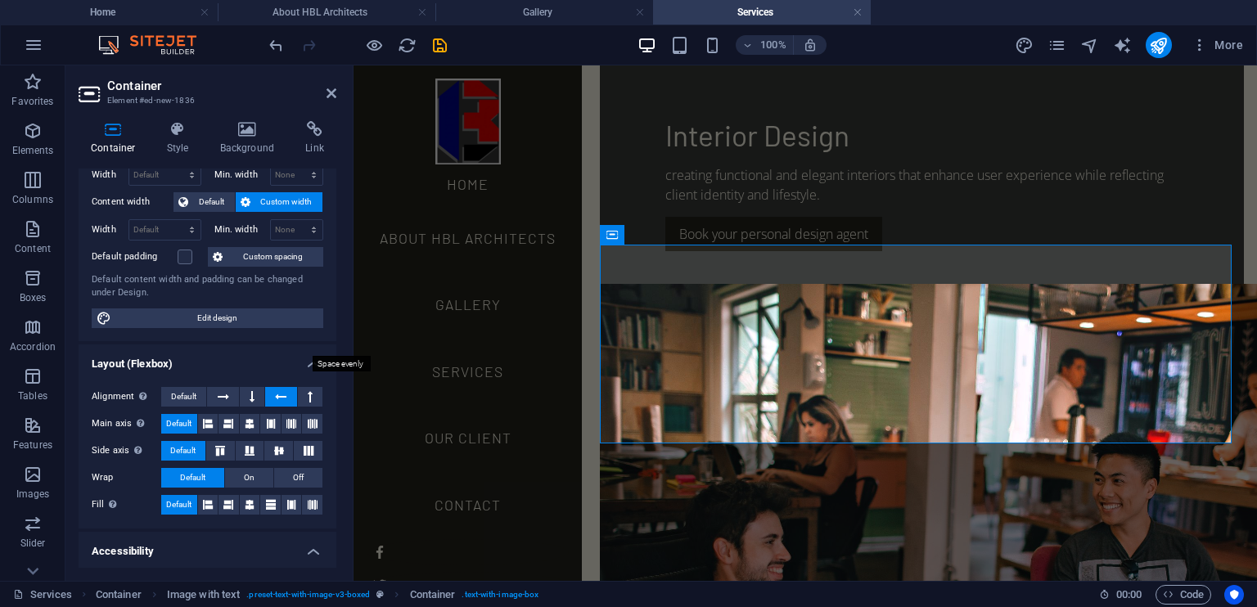
scroll to position [67, 0]
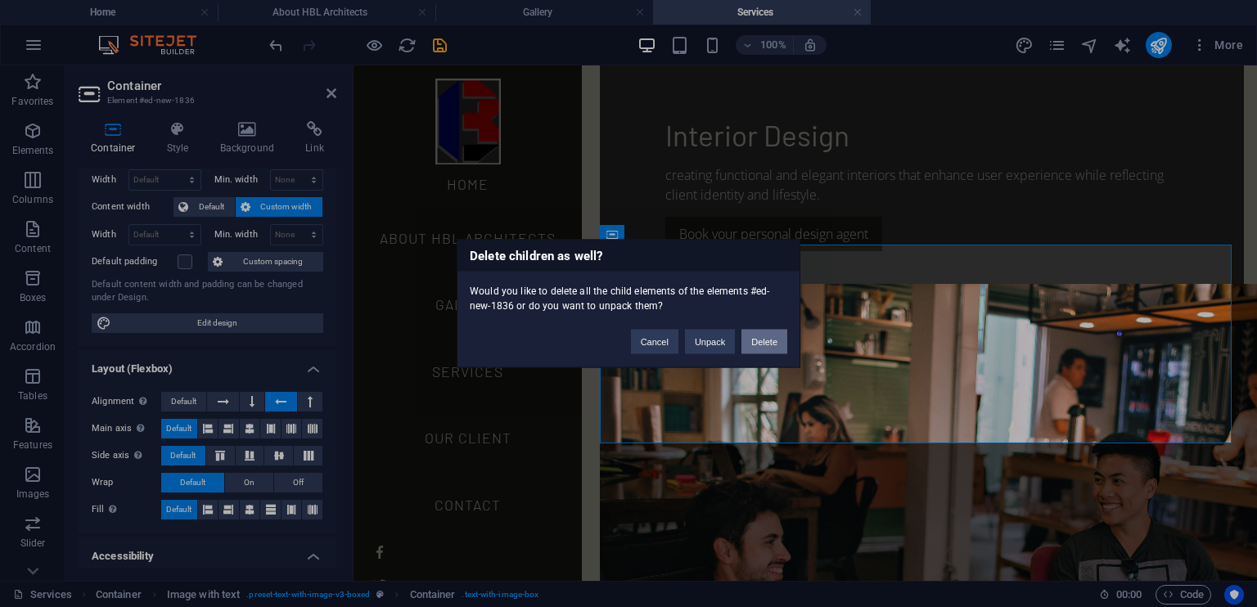
click at [762, 337] on button "Delete" at bounding box center [765, 342] width 46 height 25
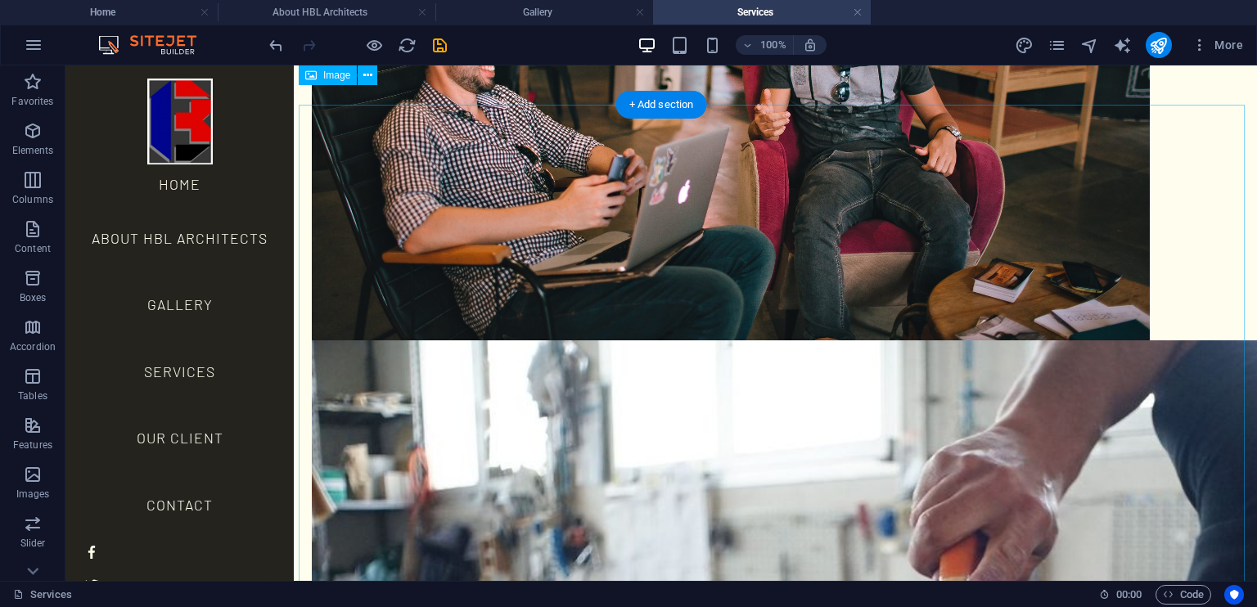
scroll to position [2054, 0]
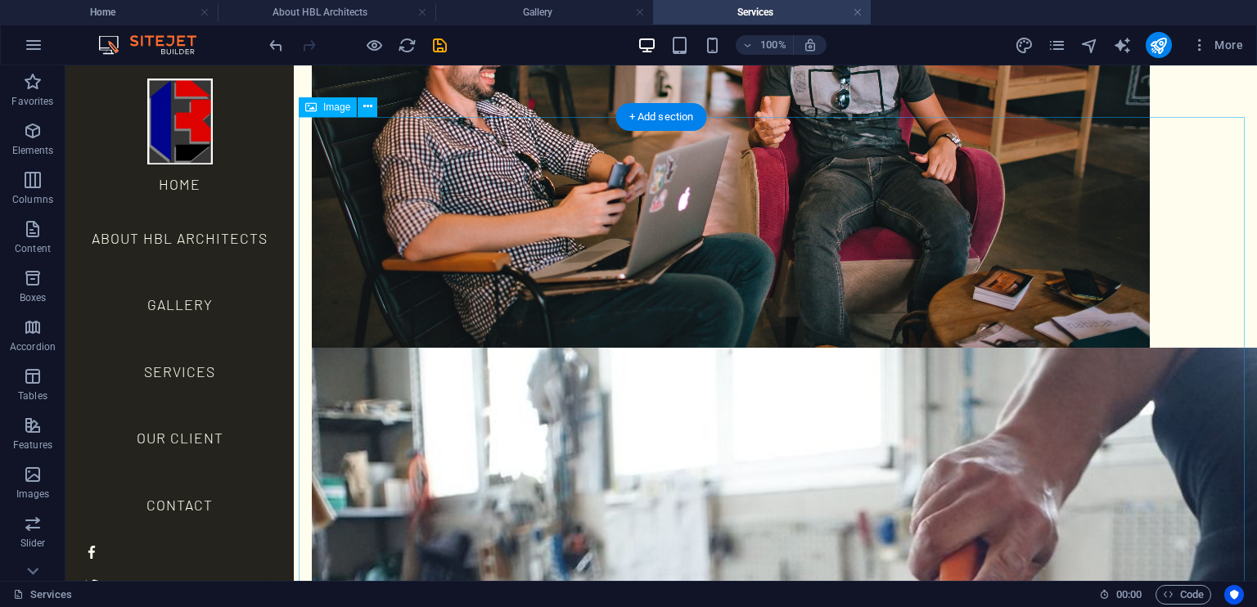
click at [369, 104] on icon at bounding box center [367, 106] width 9 height 17
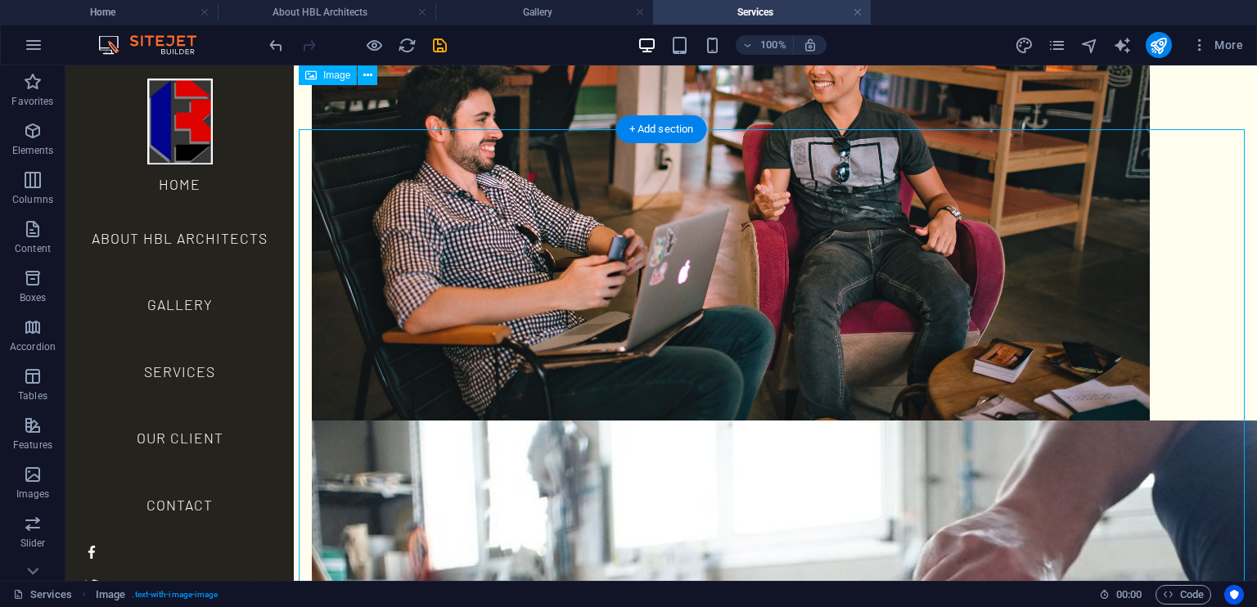
scroll to position [1971, 0]
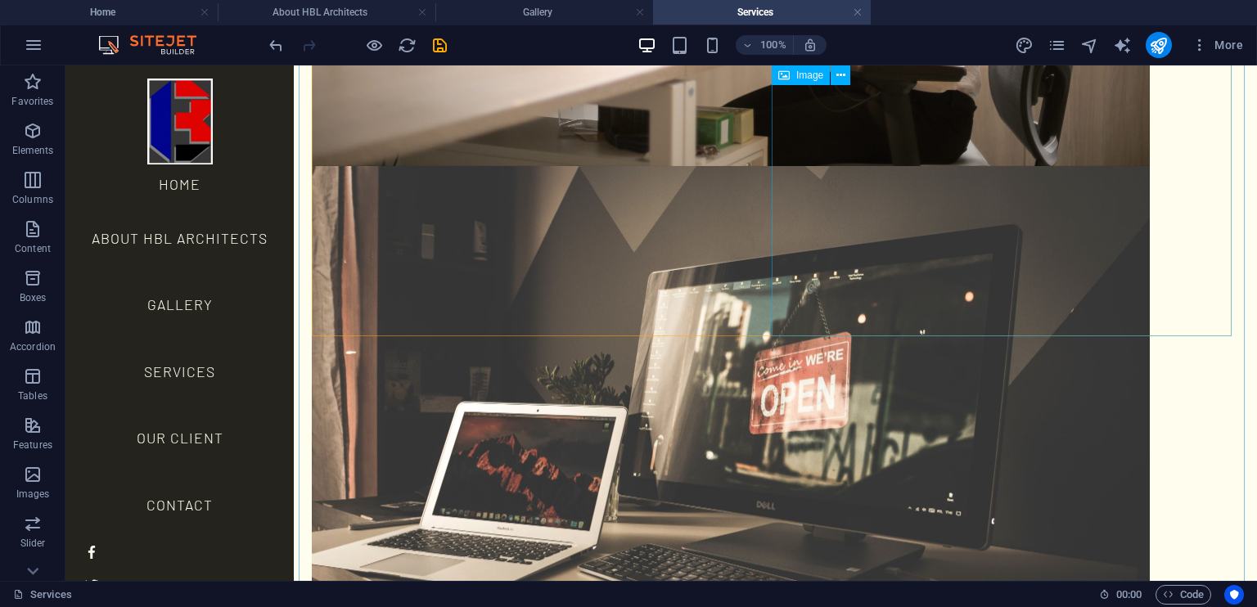
scroll to position [756, 0]
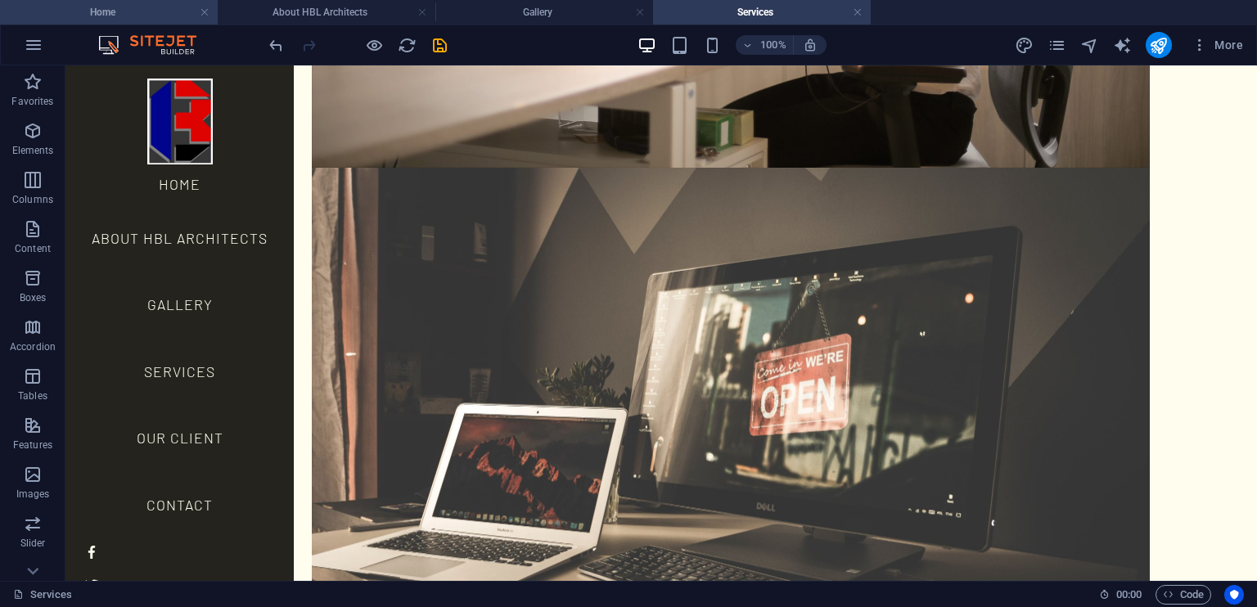
click at [133, 15] on h4 "Home" at bounding box center [109, 12] width 218 height 18
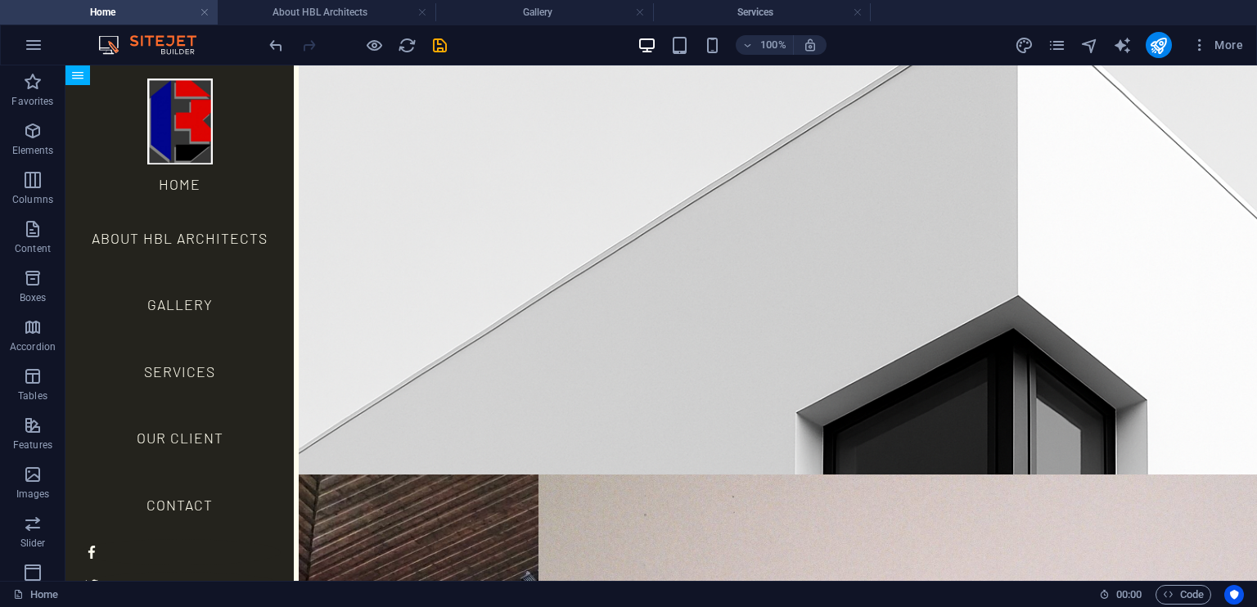
scroll to position [0, 0]
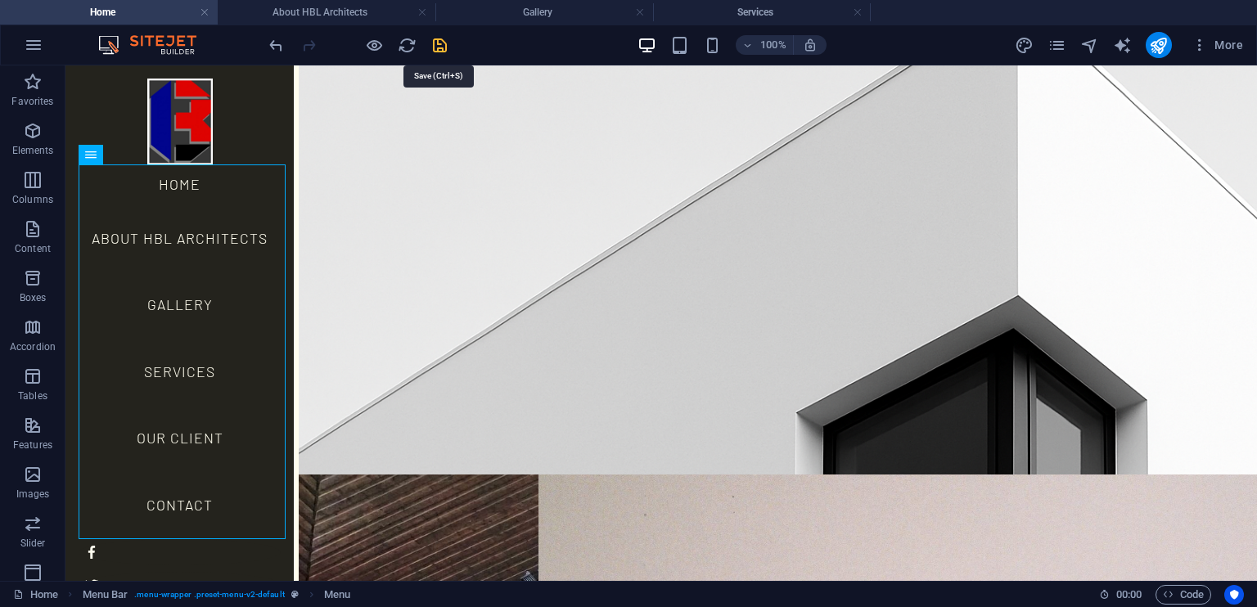
click at [438, 43] on icon "save" at bounding box center [440, 45] width 19 height 19
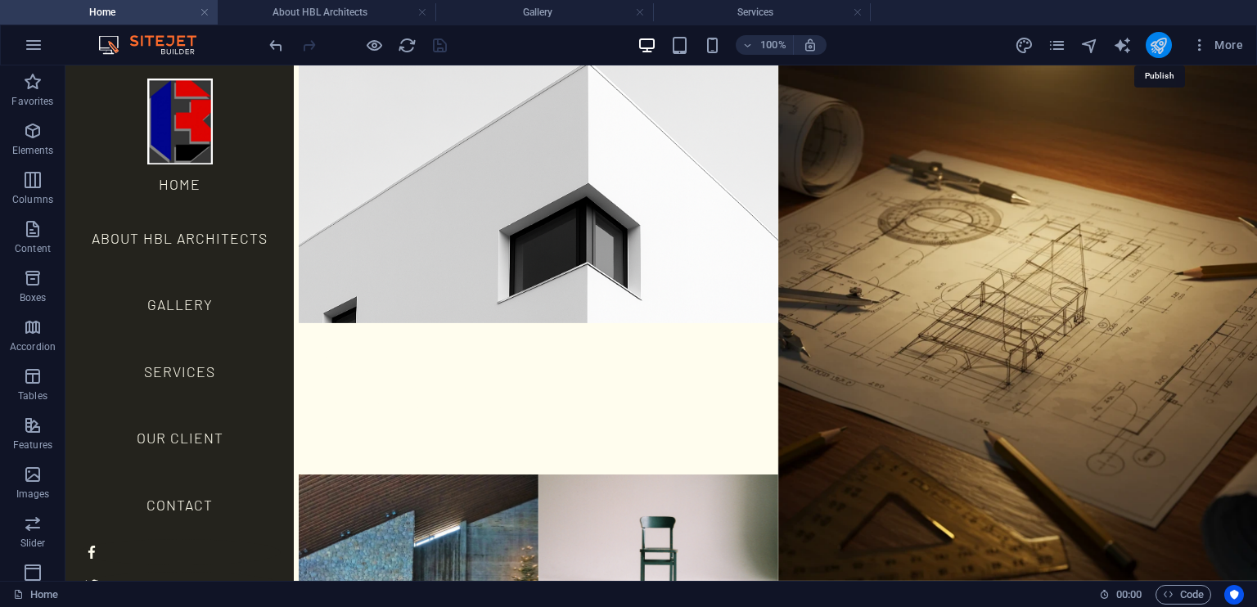
click at [1156, 41] on icon "publish" at bounding box center [1158, 45] width 19 height 19
